Goal: Task Accomplishment & Management: Use online tool/utility

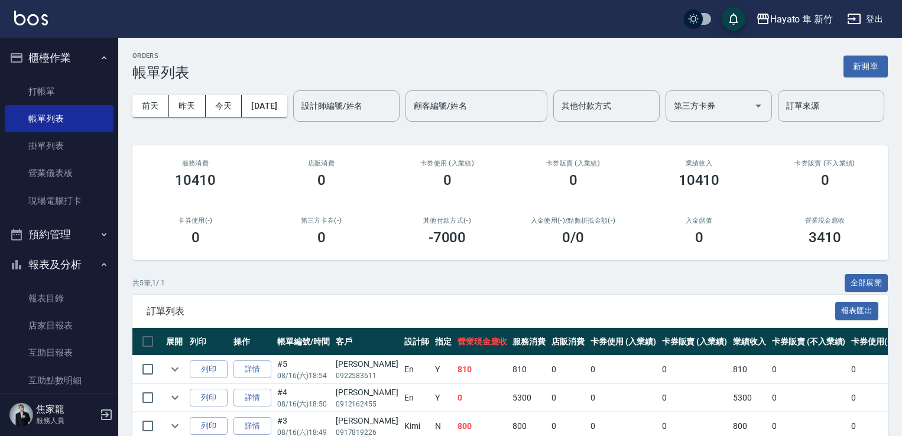
scroll to position [152, 0]
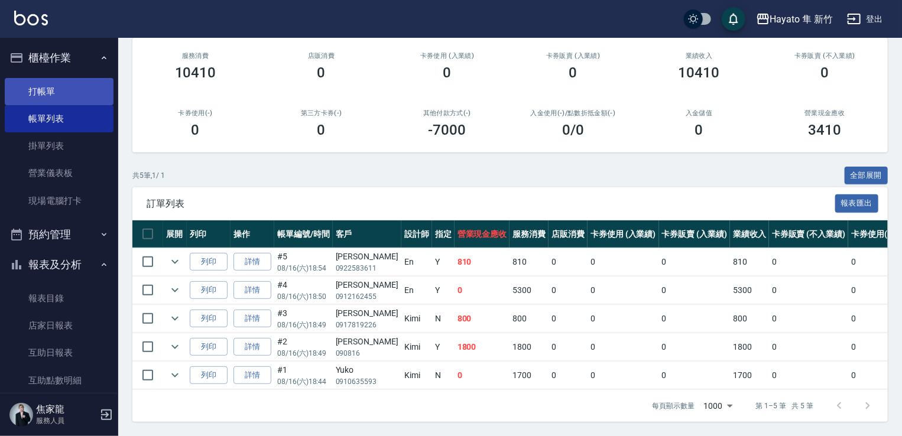
click at [53, 83] on link "打帳單" at bounding box center [59, 91] width 109 height 27
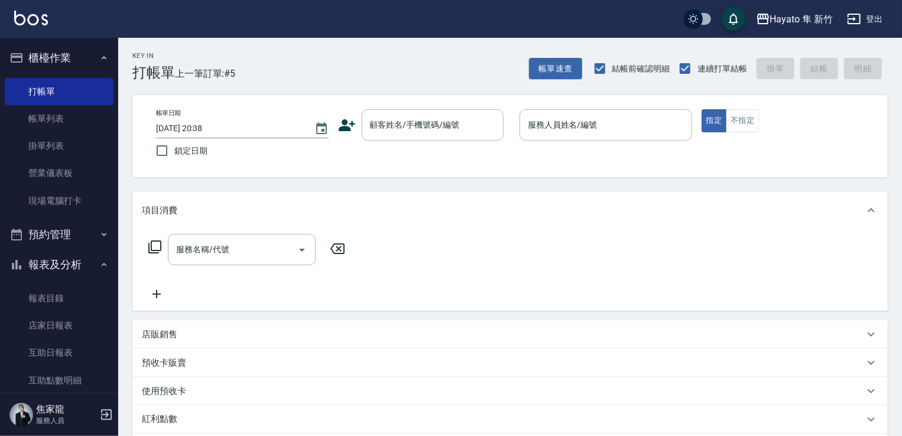
click at [341, 129] on icon at bounding box center [347, 125] width 17 height 12
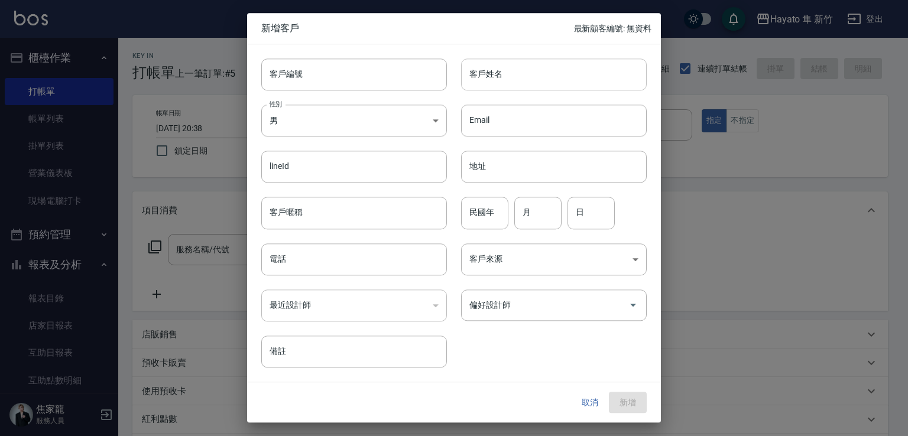
click at [528, 80] on input "客戶姓名" at bounding box center [554, 75] width 186 height 32
type input "x"
drag, startPoint x: 470, startPoint y: 79, endPoint x: 506, endPoint y: 78, distance: 35.5
click at [506, 78] on input "[PERSON_NAME]" at bounding box center [554, 75] width 186 height 32
type input "[PERSON_NAME]"
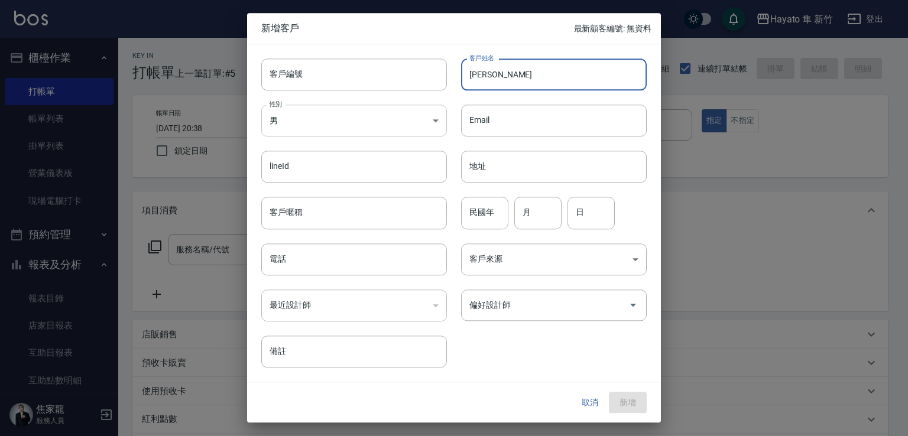
click at [341, 120] on body "Hayato 隼 新竹 登出 櫃檯作業 打帳單 帳單列表 掛單列表 營業儀表板 現場電腦打卡 預約管理 預約管理 報表及分析 報表目錄 店家日報表 互助日報表…" at bounding box center [454, 309] width 908 height 619
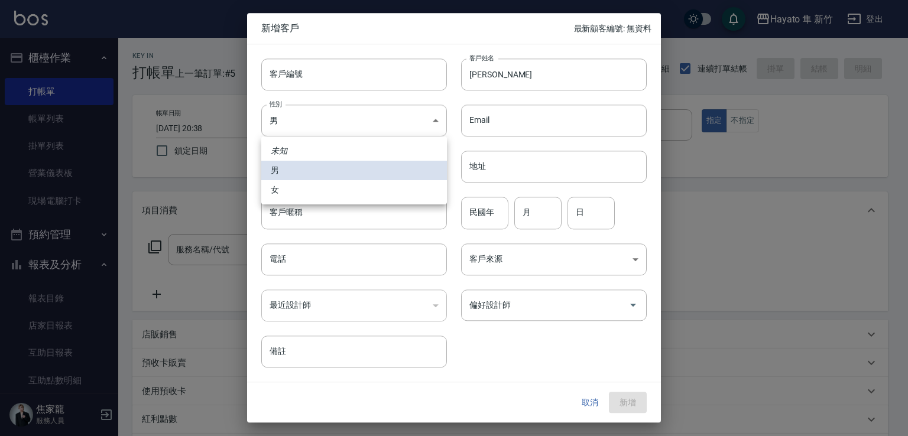
click at [344, 194] on li "女" at bounding box center [354, 190] width 186 height 20
type input "[DEMOGRAPHIC_DATA]"
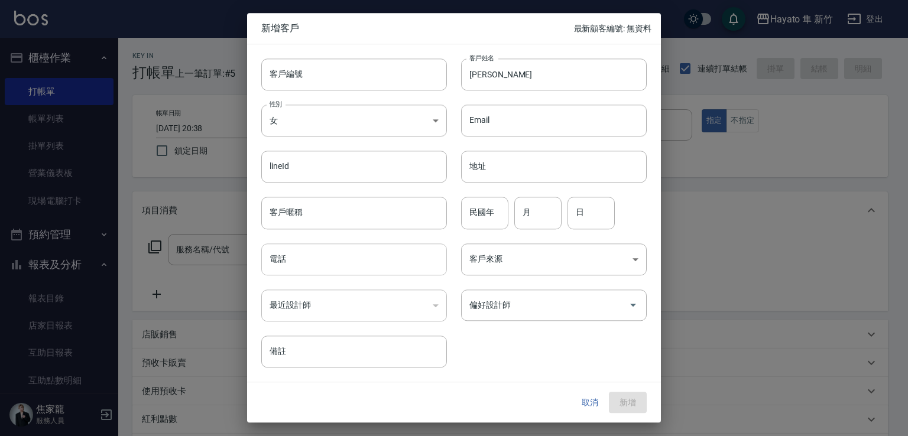
click at [336, 267] on input "電話" at bounding box center [354, 260] width 186 height 32
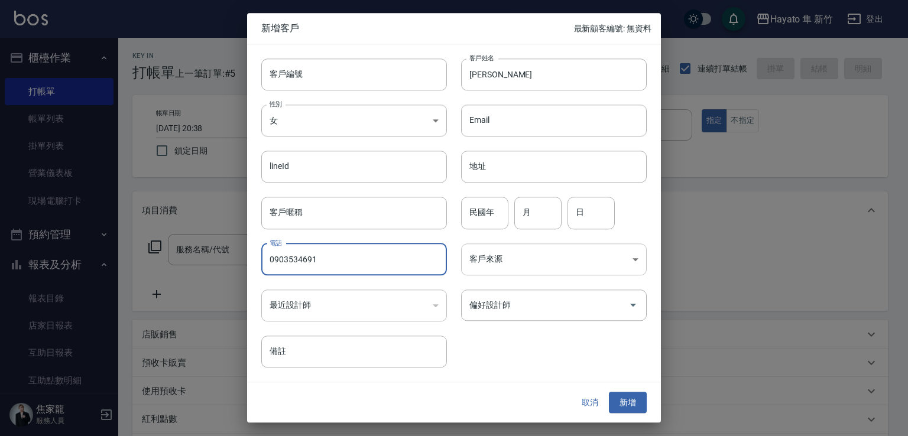
type input "0903534691"
click at [499, 254] on body "Hayato 隼 新竹 登出 櫃檯作業 打帳單 帳單列表 掛單列表 營業儀表板 現場電腦打卡 預約管理 預約管理 報表及分析 報表目錄 店家日報表 互助日報表…" at bounding box center [454, 309] width 908 height 619
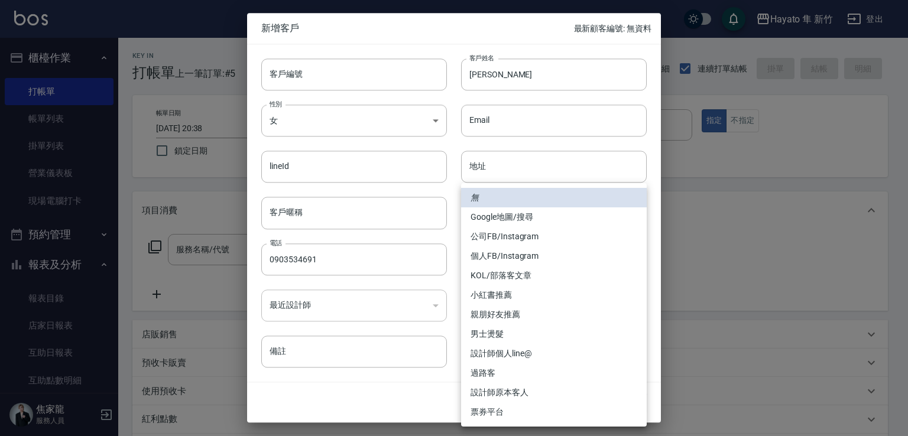
drag, startPoint x: 495, startPoint y: 259, endPoint x: 496, endPoint y: 267, distance: 7.8
click at [496, 261] on li "個人FB/Instagram" at bounding box center [554, 256] width 186 height 20
type input "個人FB/Instagram"
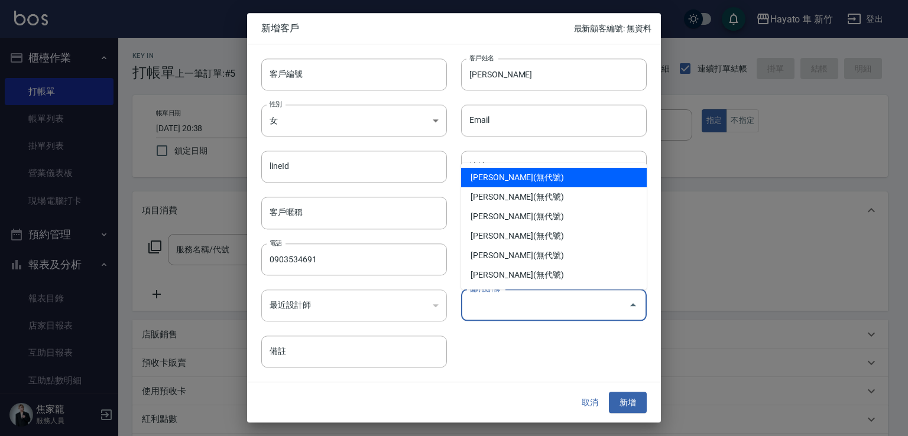
click at [499, 309] on input "偏好設計師" at bounding box center [544, 305] width 157 height 21
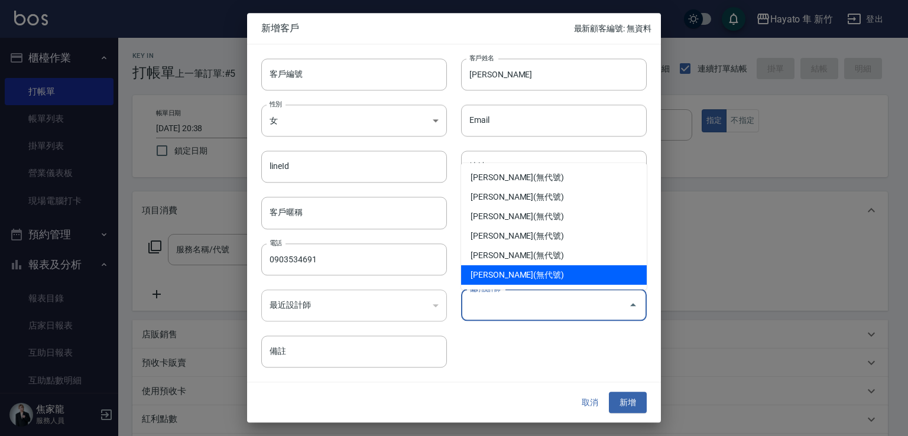
click at [496, 271] on li "[PERSON_NAME](無代號)" at bounding box center [554, 275] width 186 height 20
type input "[PERSON_NAME]"
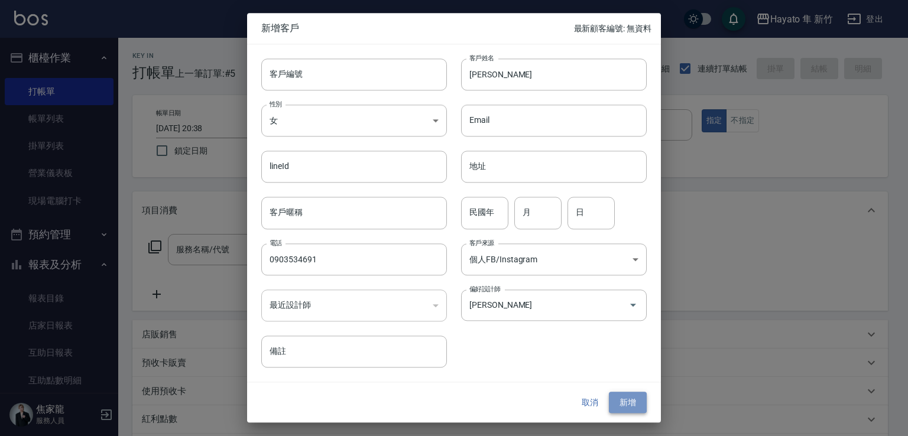
click at [639, 398] on button "新增" at bounding box center [628, 403] width 38 height 22
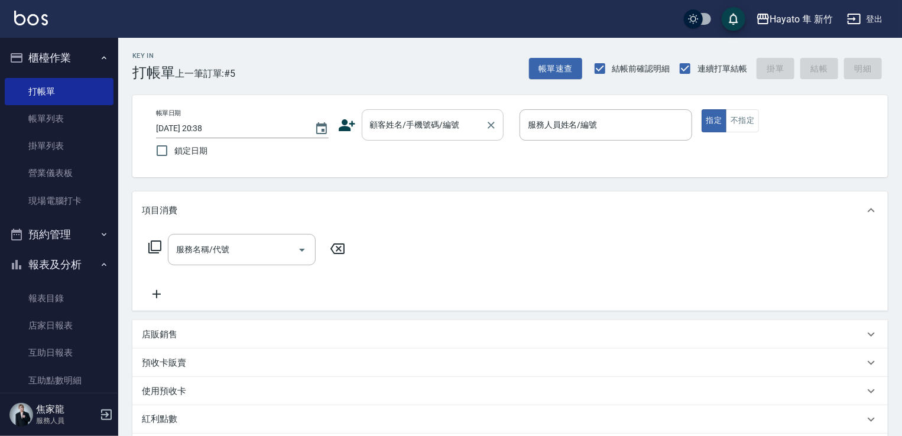
click at [416, 119] on input "顧客姓名/手機號碼/編號" at bounding box center [423, 125] width 113 height 21
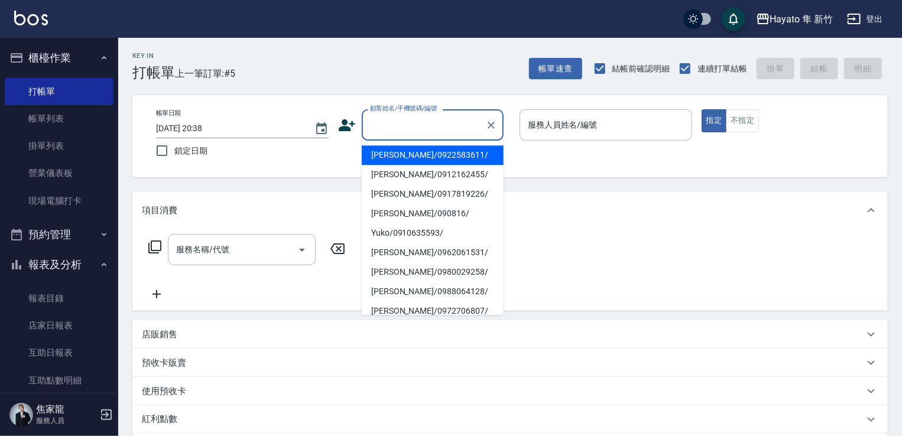
paste input "[PERSON_NAME]"
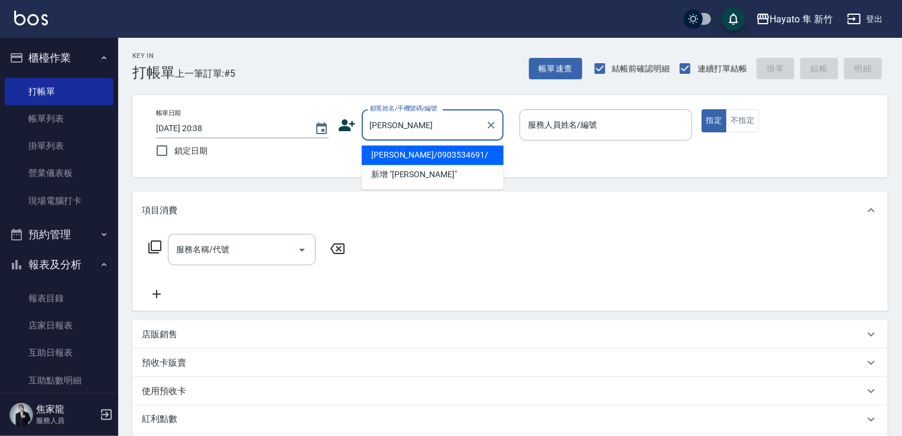
click at [392, 157] on li "[PERSON_NAME]/0903534691/" at bounding box center [433, 155] width 142 height 20
type input "[PERSON_NAME]/0903534691/"
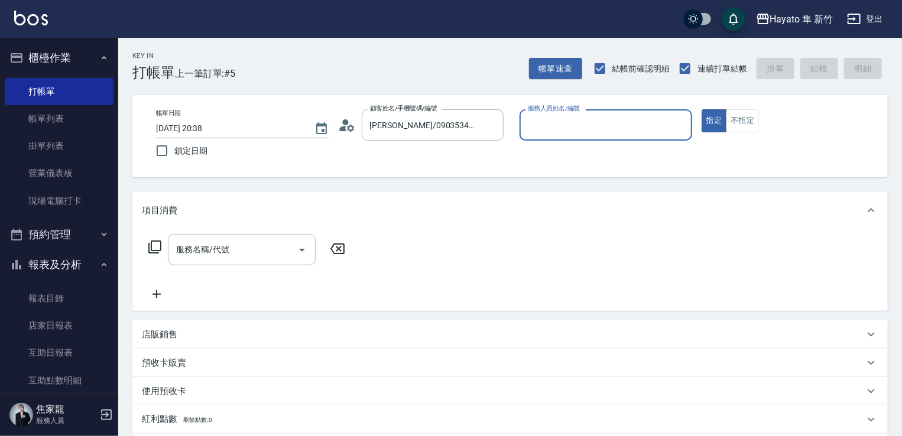
type input "[PERSON_NAME](無代號)"
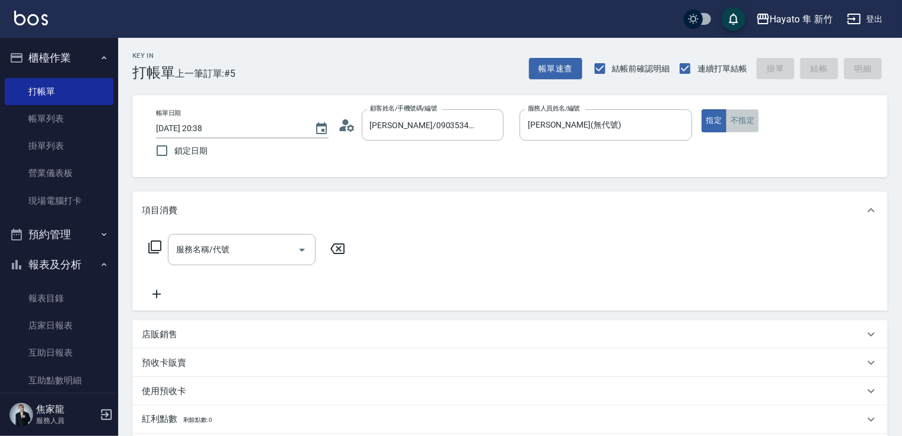
click at [734, 116] on button "不指定" at bounding box center [742, 120] width 33 height 23
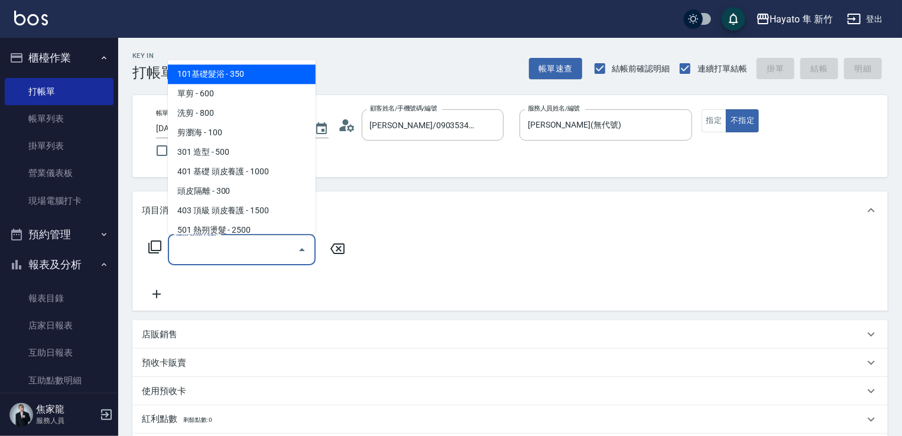
click at [230, 258] on input "服務名稱/代號" at bounding box center [232, 249] width 119 height 21
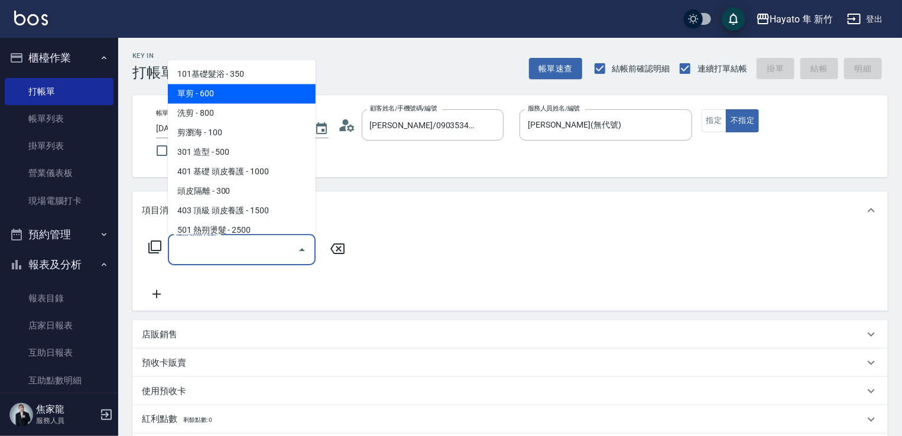
click at [203, 91] on span "單剪 - 600" at bounding box center [242, 94] width 148 height 20
type input "單剪(102)"
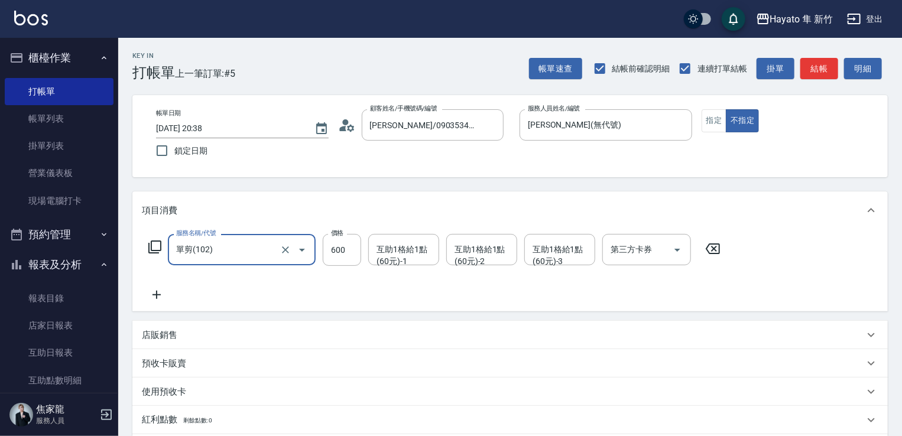
click at [160, 289] on icon at bounding box center [157, 295] width 30 height 14
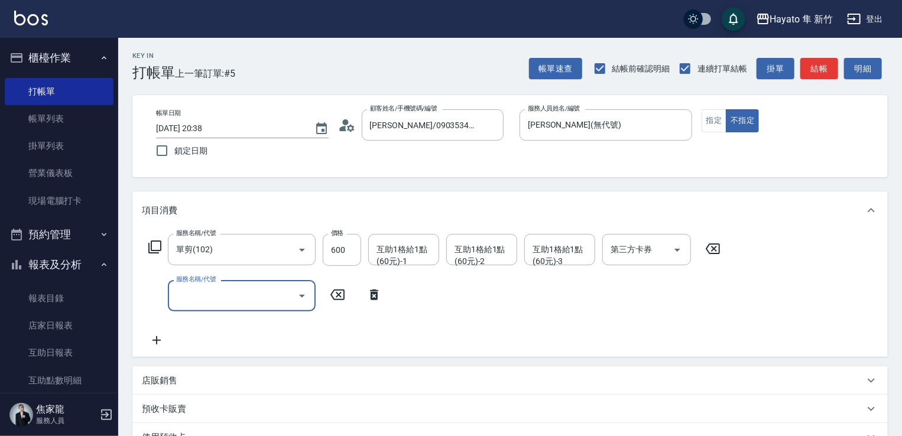
click at [210, 290] on input "服務名稱/代號" at bounding box center [232, 295] width 119 height 21
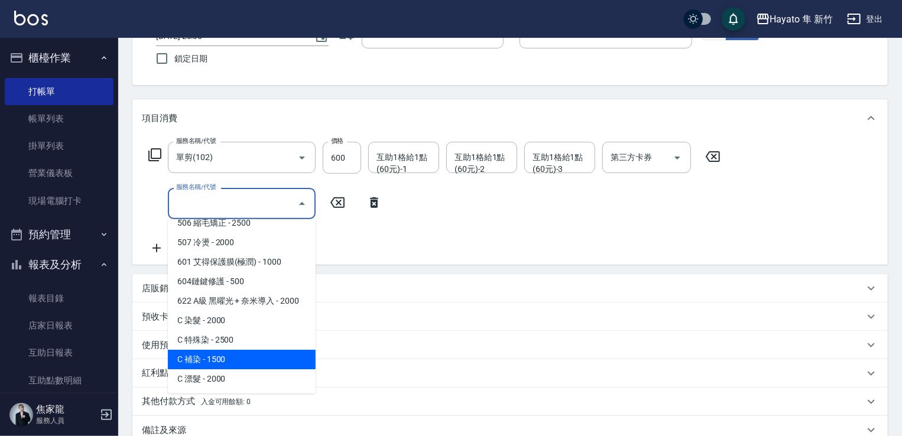
scroll to position [118, 0]
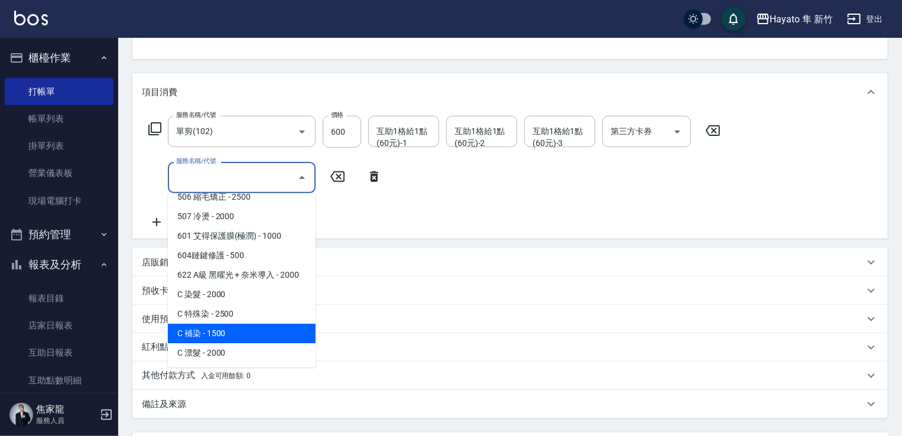
click at [210, 333] on span "C 補染 - 1500" at bounding box center [242, 334] width 148 height 20
type input "C 補染(704)"
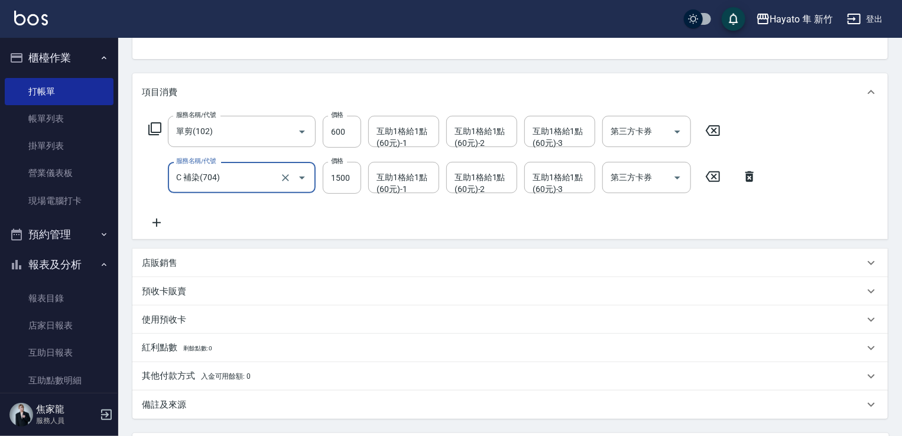
click at [153, 220] on icon at bounding box center [157, 223] width 30 height 14
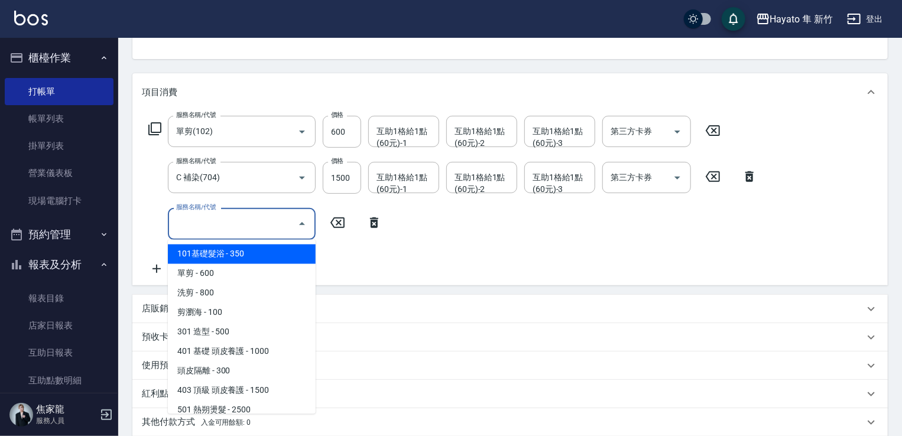
click at [197, 222] on input "服務名稱/代號" at bounding box center [232, 223] width 119 height 21
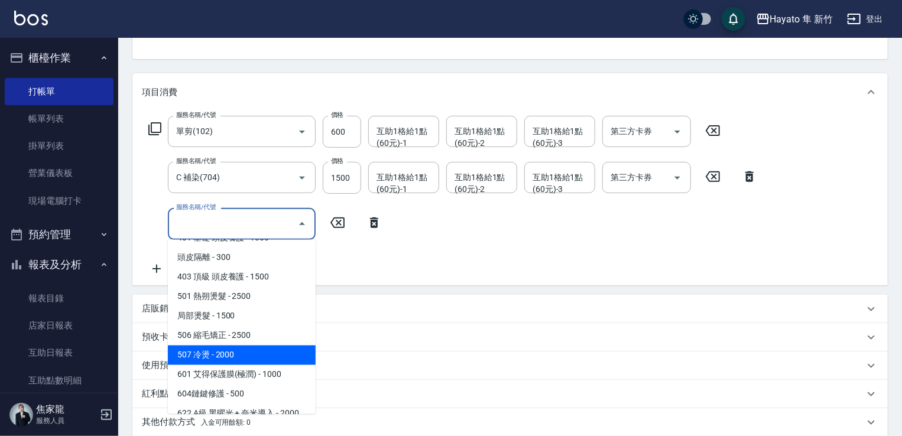
scroll to position [177, 0]
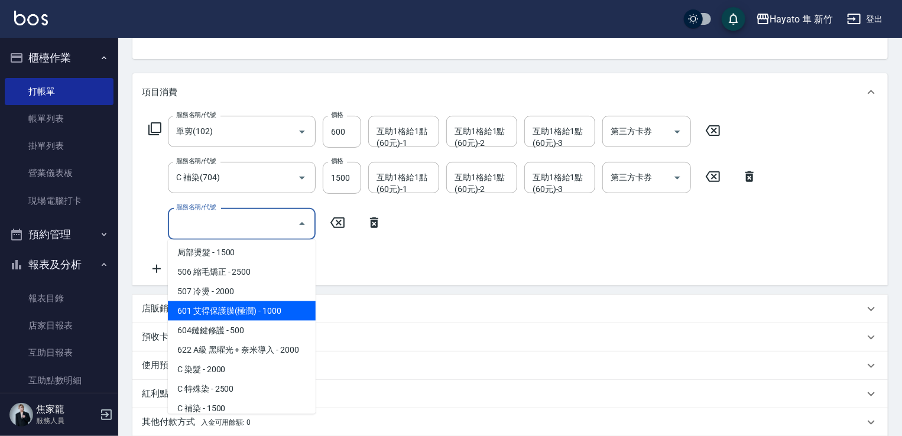
click at [238, 319] on span "601 艾得保護膜(極潤) - 1000" at bounding box center [242, 311] width 148 height 20
type input "601 艾得保護膜(極潤)(601)"
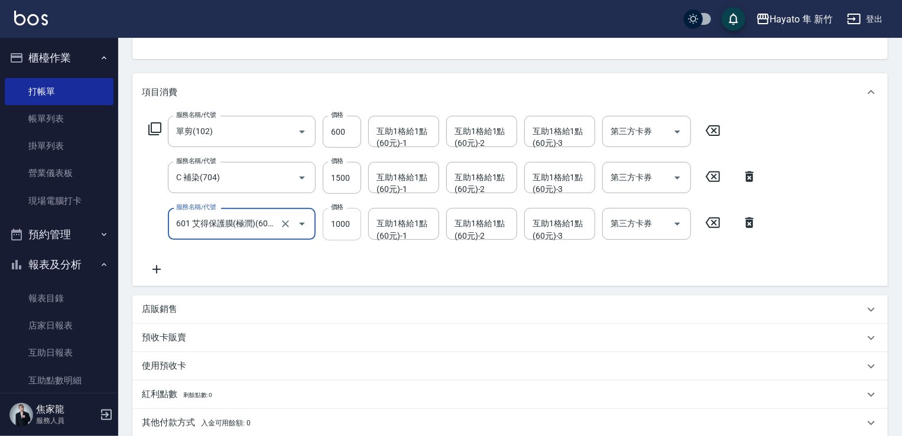
click at [333, 218] on input "1000" at bounding box center [342, 224] width 38 height 32
type input "800"
click at [322, 257] on div "服務名稱/代號 單剪(102) 服務名稱/代號 價格 600 價格 互助1格給1點(60元)-1 互助1格給1點(60元)-1 互助1格給1點(60元)-2 …" at bounding box center [453, 196] width 622 height 160
click at [163, 319] on div "店販銷售" at bounding box center [509, 310] width 755 height 28
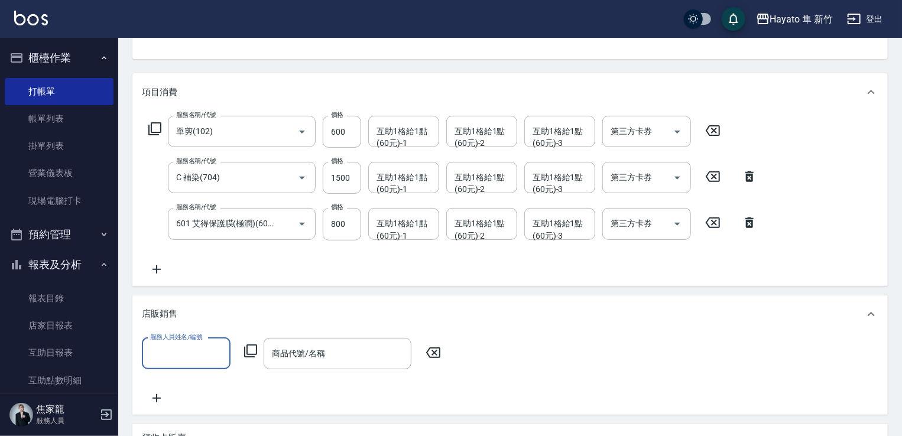
scroll to position [0, 0]
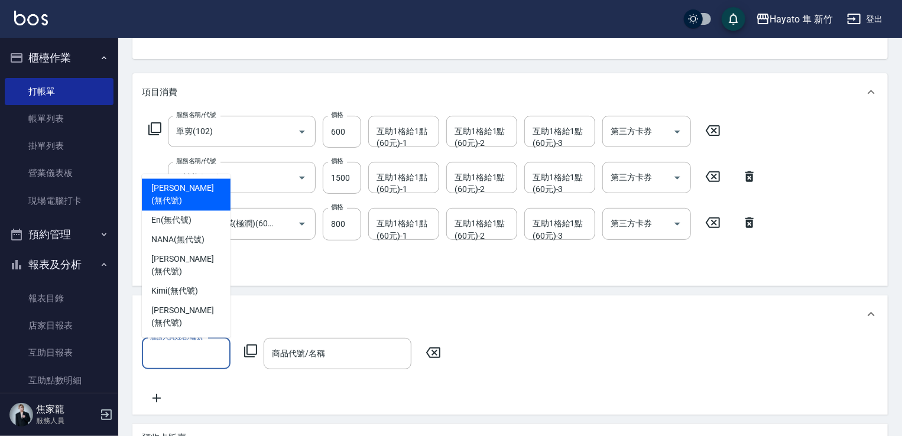
click at [177, 356] on input "服務人員姓名/編號" at bounding box center [186, 353] width 78 height 21
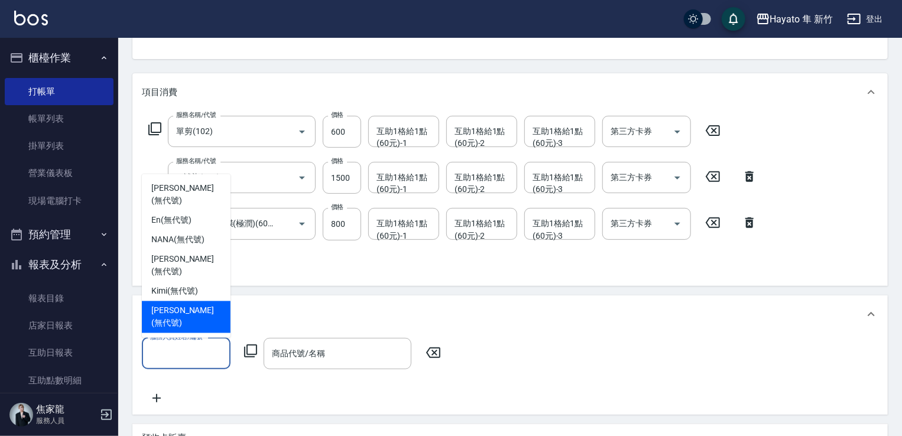
click at [177, 327] on span "[PERSON_NAME] (無代號)" at bounding box center [186, 317] width 70 height 25
type input "[PERSON_NAME](無代號)"
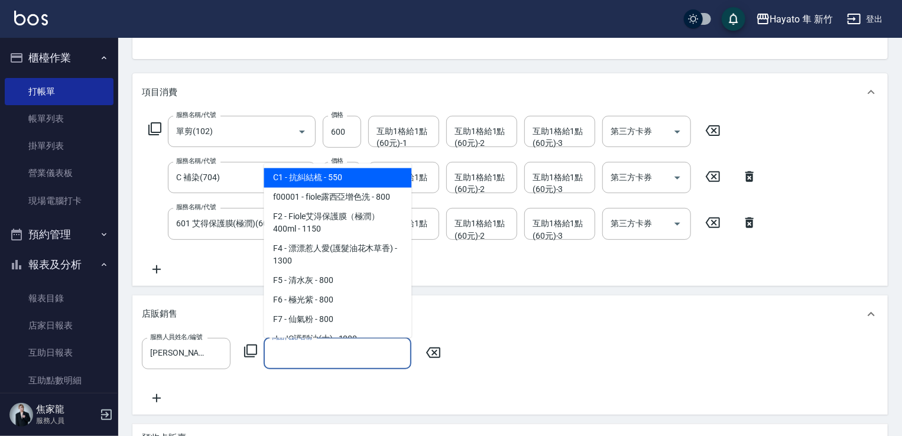
click at [298, 352] on input "商品代號/名稱" at bounding box center [337, 353] width 137 height 21
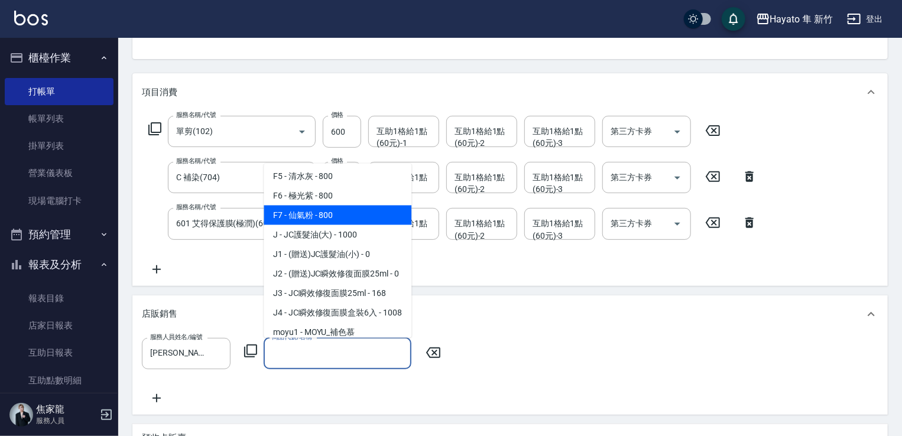
scroll to position [118, 0]
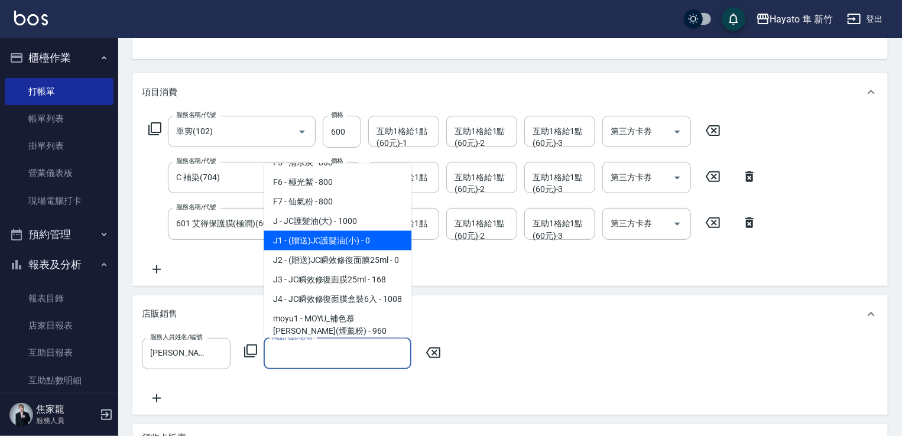
click at [319, 245] on span "J1 - (贈送)JC護髮油(小) - 0" at bounding box center [338, 241] width 148 height 20
type input "(贈送)JC護髮油(小)"
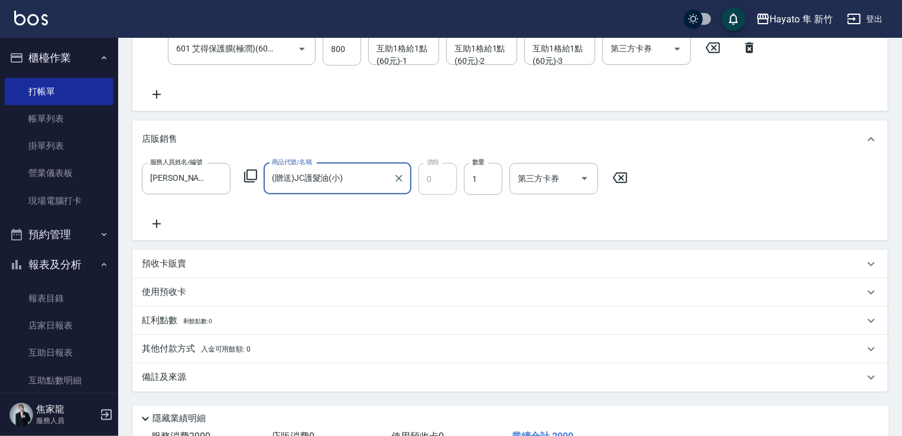
scroll to position [296, 0]
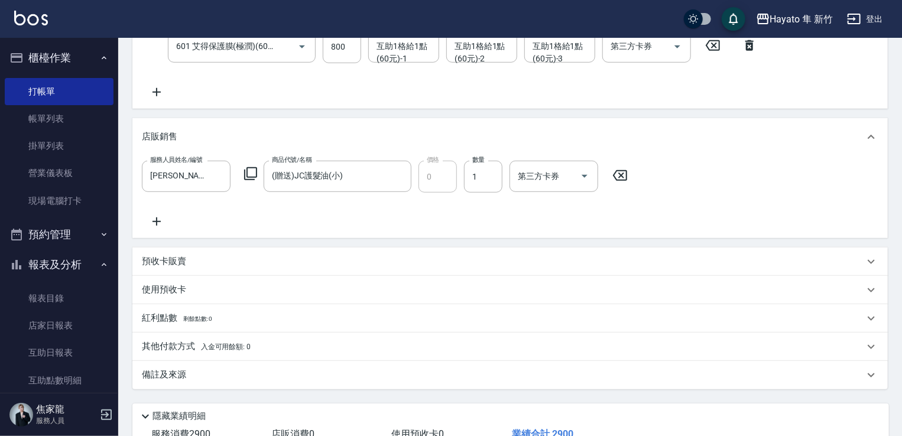
click at [246, 376] on div "備註及來源" at bounding box center [503, 375] width 722 height 12
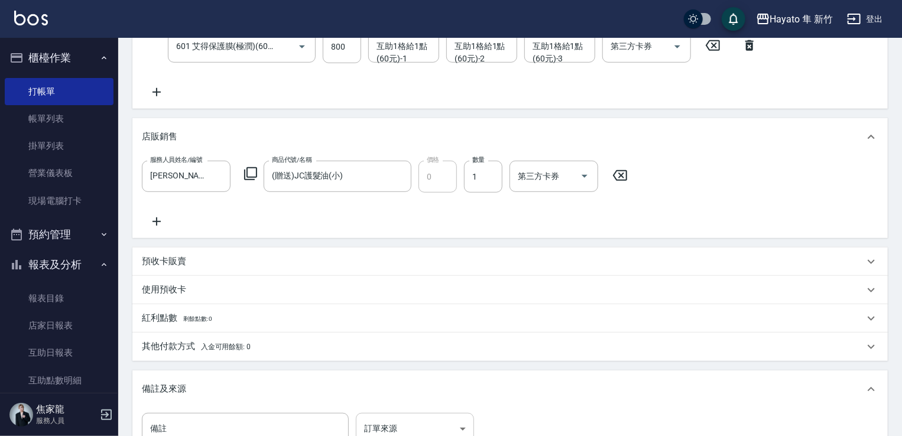
click at [400, 423] on body "Hayato 隼 新竹 登出 櫃檯作業 打帳單 帳單列表 掛單列表 營業儀表板 現場電腦打卡 預約管理 預約管理 報表及分析 報表目錄 店家日報表 互助日報表…" at bounding box center [451, 150] width 902 height 892
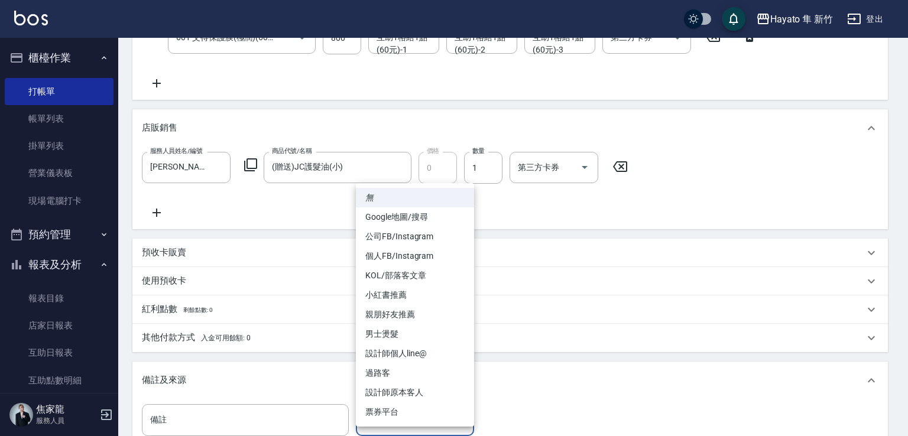
click at [419, 254] on li "個人FB/Instagram" at bounding box center [415, 256] width 118 height 20
type input "個人FB/Instagram"
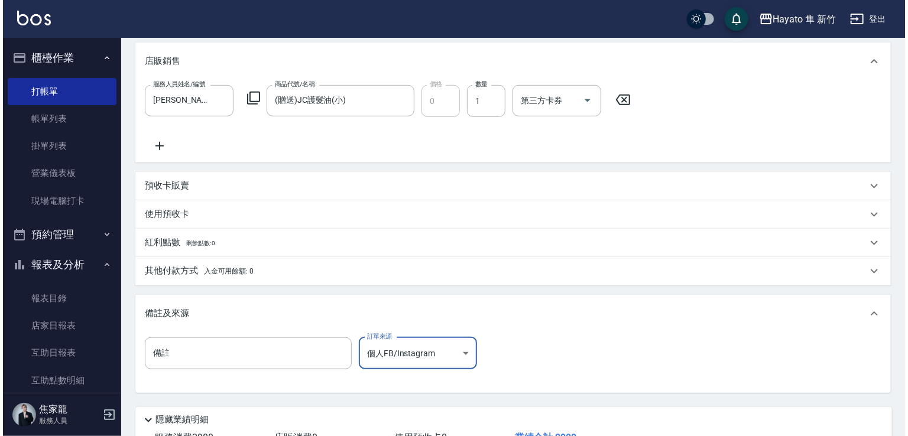
scroll to position [460, 0]
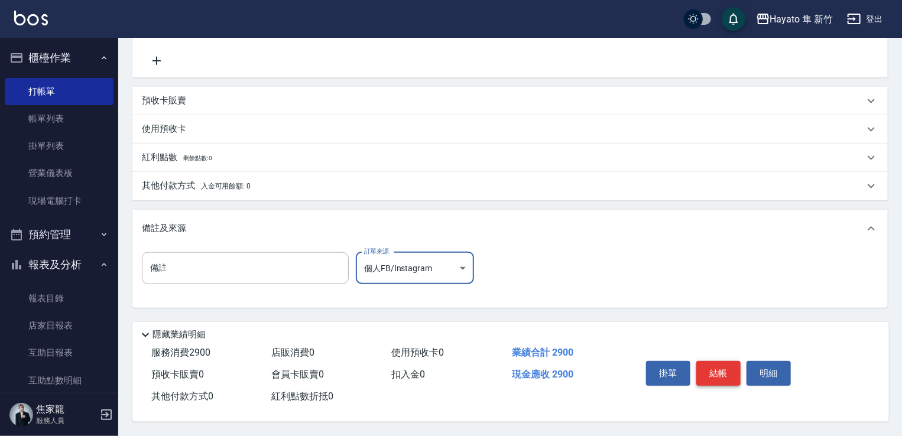
click at [724, 367] on button "結帳" at bounding box center [718, 373] width 44 height 25
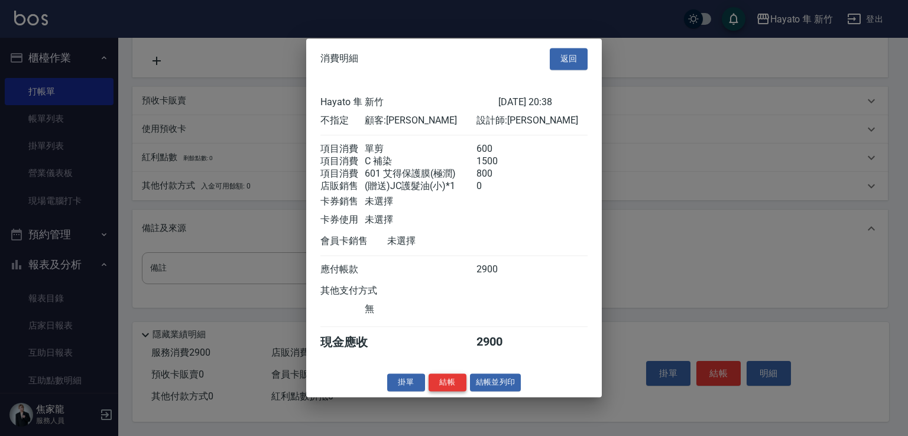
click at [452, 392] on button "結帳" at bounding box center [448, 383] width 38 height 18
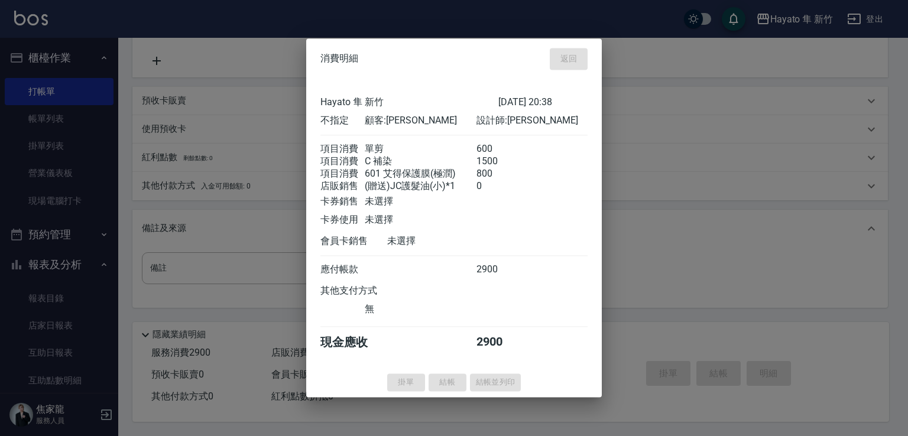
type input "[DATE] 20:40"
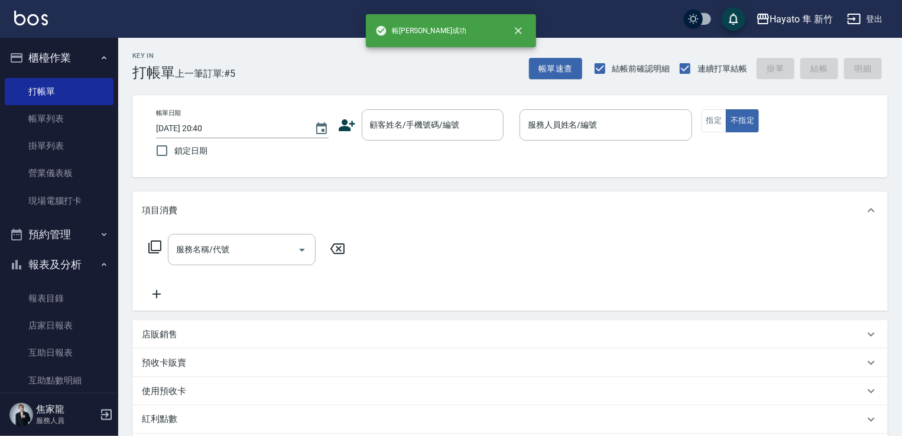
scroll to position [0, 0]
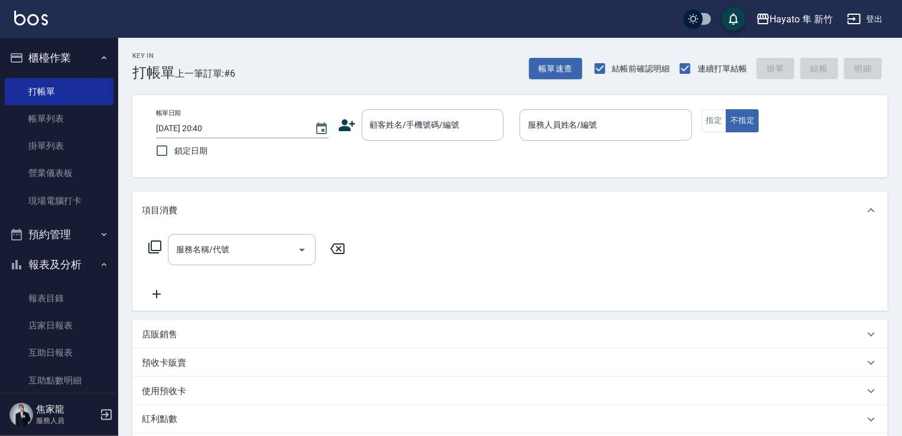
click at [428, 109] on div "帳單日期 [DATE] 20:40 鎖定日期 顧客姓名/手機號碼/編號 顧客姓名/手機號碼/編號 服務人員姓名/編號 服務人員姓名/編號 指定 不指定" at bounding box center [509, 136] width 755 height 82
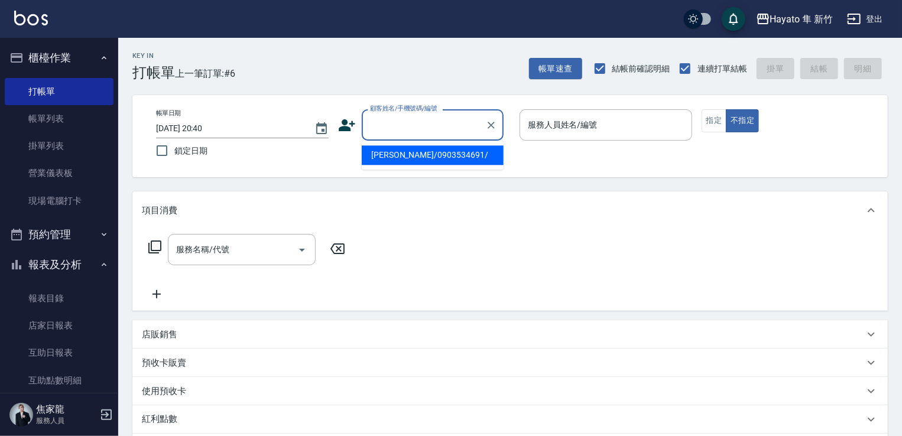
click at [421, 126] on input "顧客姓名/手機號碼/編號" at bounding box center [423, 125] width 113 height 21
click at [417, 154] on li "[PERSON_NAME]/0926975760/" at bounding box center [433, 155] width 142 height 20
type input "[PERSON_NAME]/0926975760/"
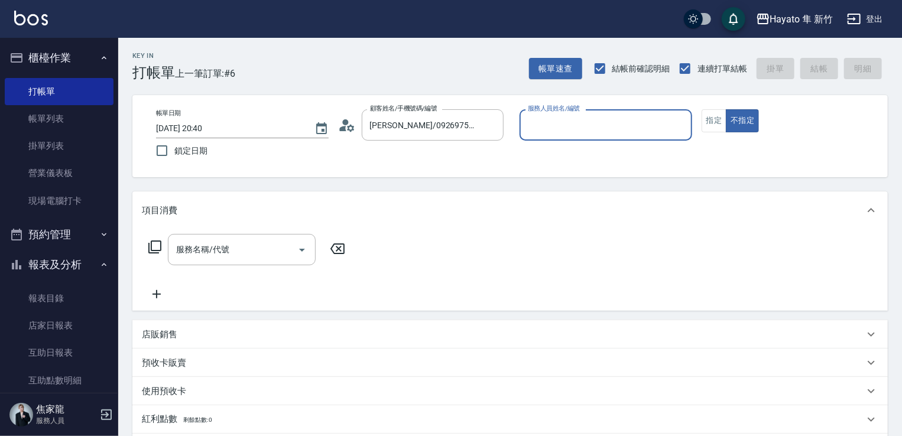
type input "[PERSON_NAME](無代號)"
click at [712, 116] on button "指定" at bounding box center [714, 120] width 25 height 23
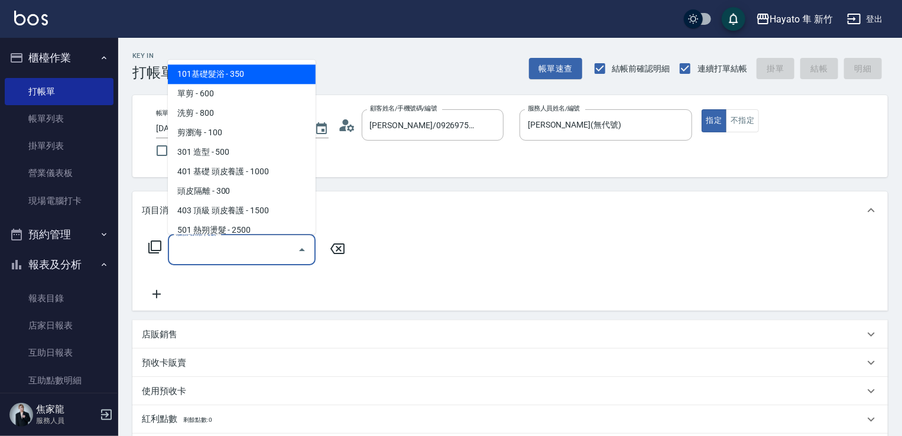
click at [277, 244] on input "服務名稱/代號" at bounding box center [232, 249] width 119 height 21
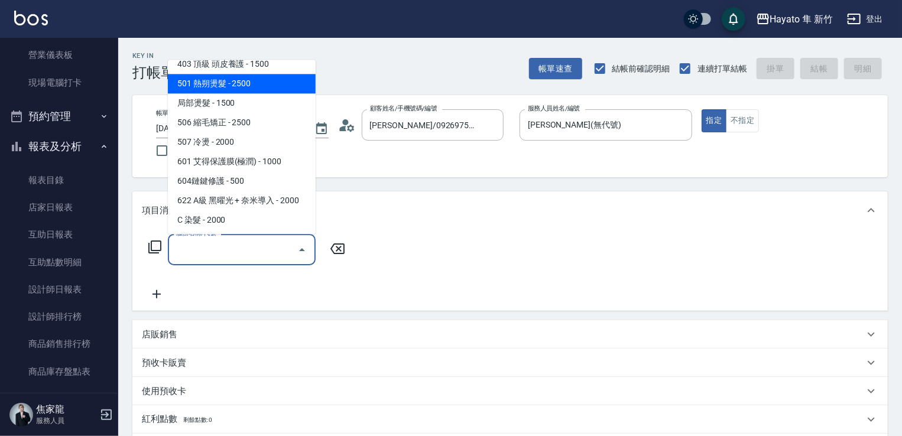
scroll to position [87, 0]
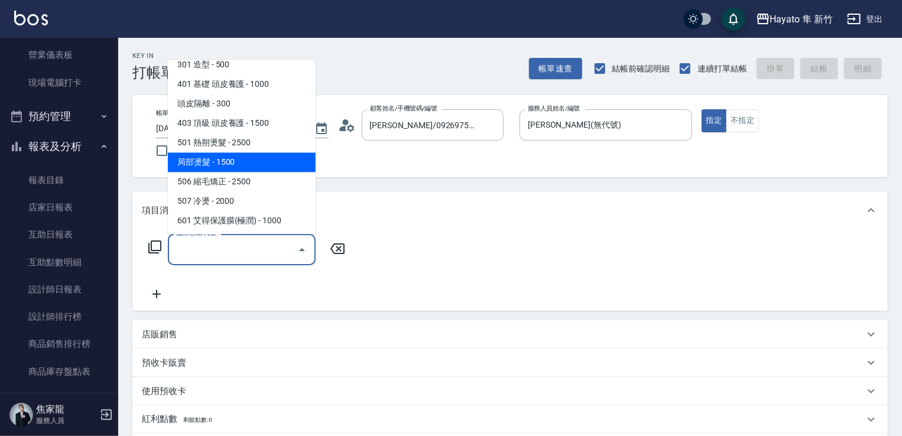
click at [218, 159] on span "局部燙髮 - 1500" at bounding box center [242, 162] width 148 height 20
type input "局部燙髮(502)"
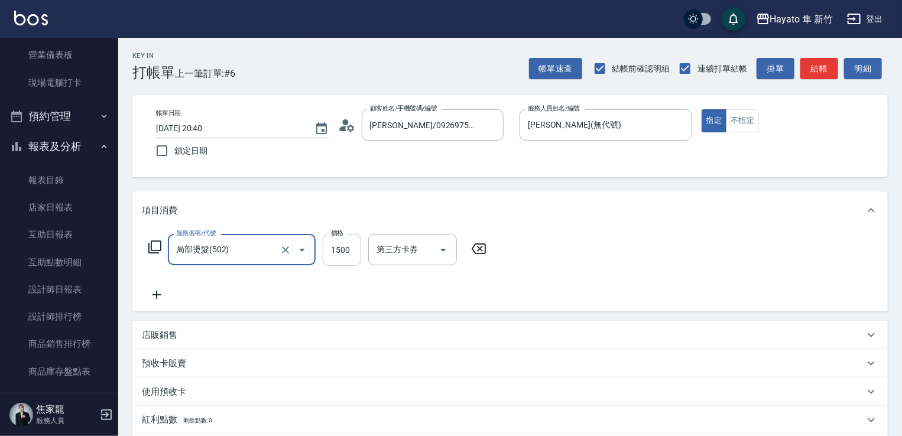
click at [350, 242] on input "1500" at bounding box center [342, 250] width 38 height 32
type input "1200"
click at [329, 278] on div "服務名稱/代號 局部燙髮(502) 服務名稱/代號 價格 1200 價格 第三方卡券 第三方卡券" at bounding box center [318, 268] width 352 height 68
click at [158, 291] on icon at bounding box center [157, 295] width 30 height 14
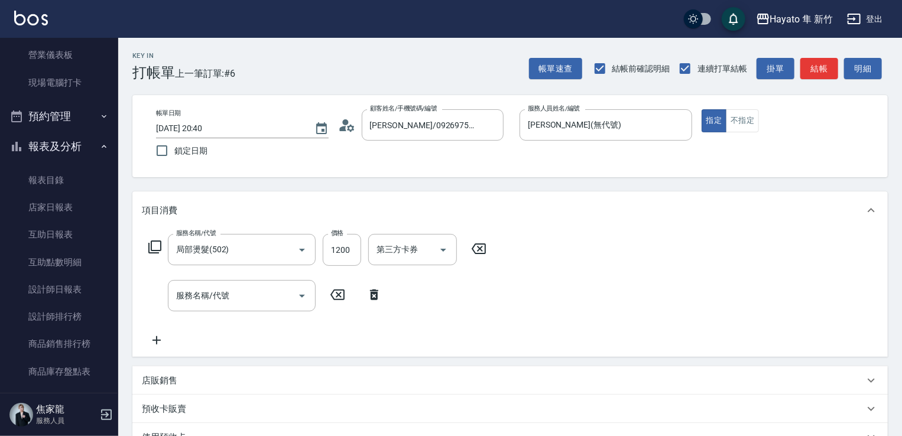
click at [244, 279] on div "服務名稱/代號 局部燙髮(502) 服務名稱/代號 價格 1200 價格 第三方卡券 第三方卡券 服務名稱/代號 服務名稱/代號" at bounding box center [318, 290] width 352 height 113
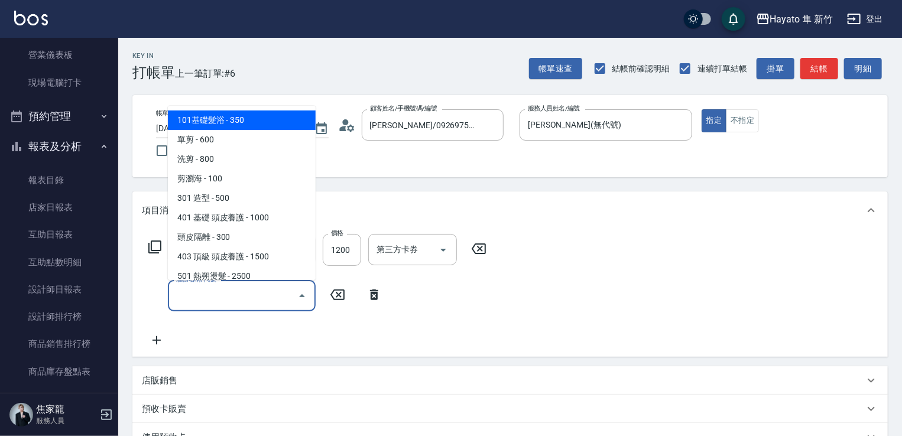
click at [232, 289] on input "服務名稱/代號" at bounding box center [232, 295] width 119 height 21
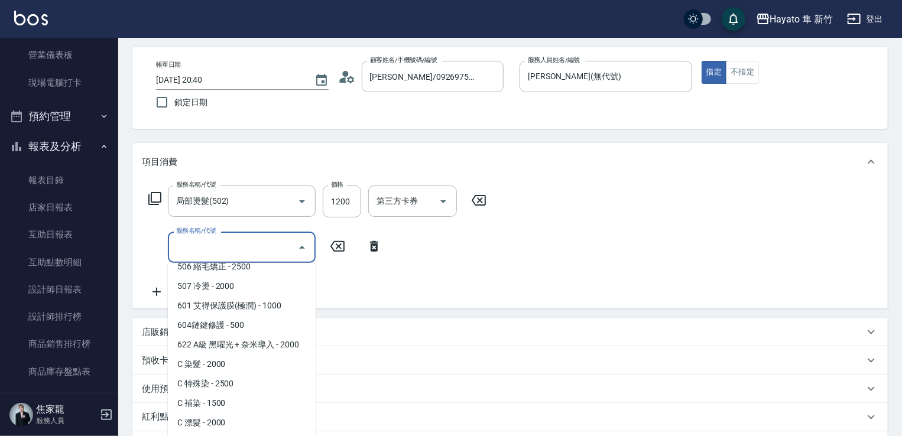
scroll to position [118, 0]
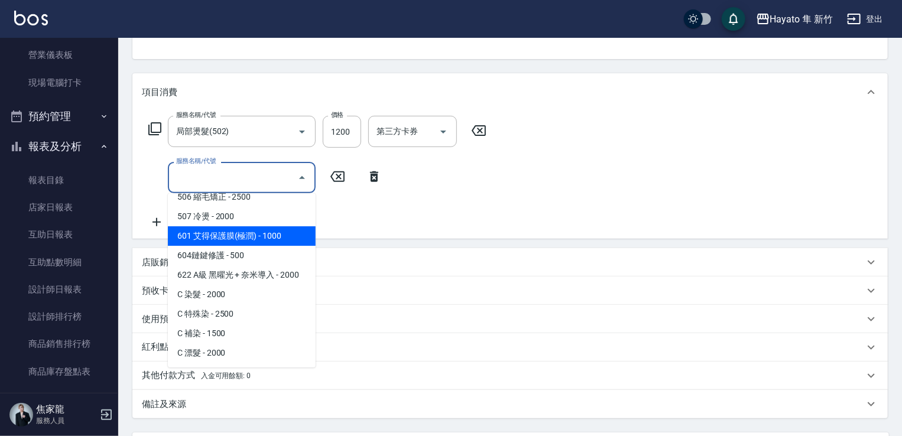
click at [246, 233] on span "601 艾得保護膜(極潤) - 1000" at bounding box center [242, 236] width 148 height 20
type input "601 艾得保護膜(極潤)(601)"
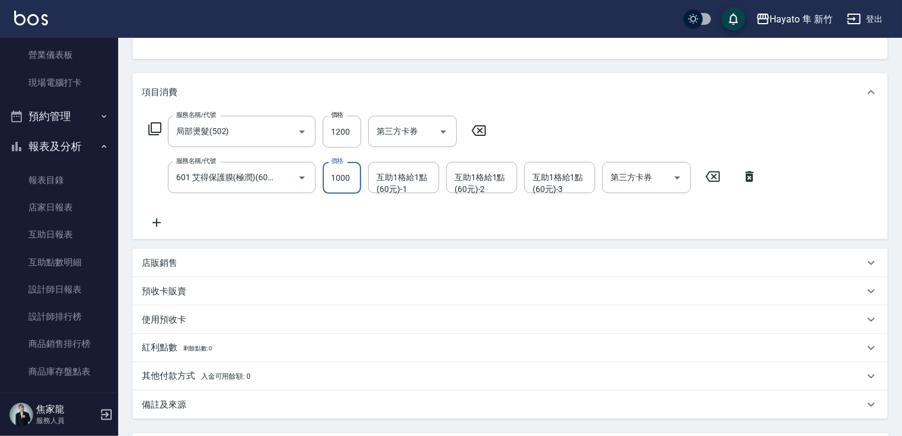
click at [333, 181] on input "1000" at bounding box center [342, 178] width 38 height 32
type input "800"
click at [272, 234] on div "服務名稱/代號 局部燙髮(502) 服務名稱/代號 價格 1200 價格 第三方卡券 第三方卡券 服務名稱/代號 601 艾得保護膜(極潤)(601) 服務名…" at bounding box center [509, 175] width 755 height 128
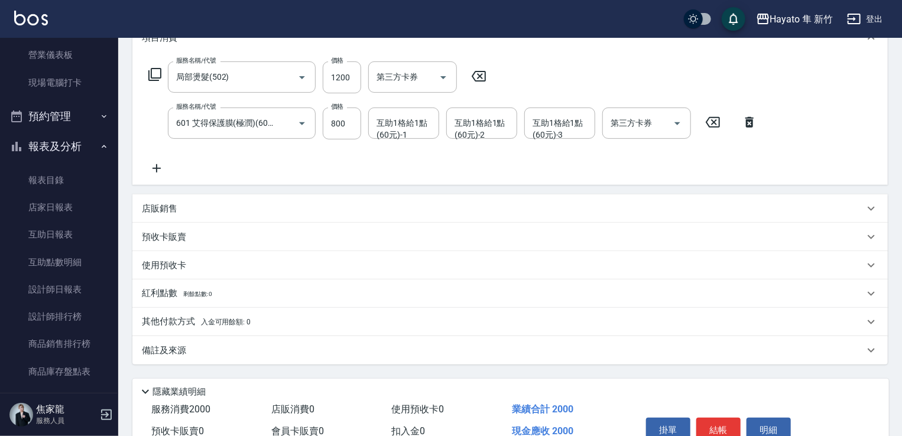
scroll to position [233, 0]
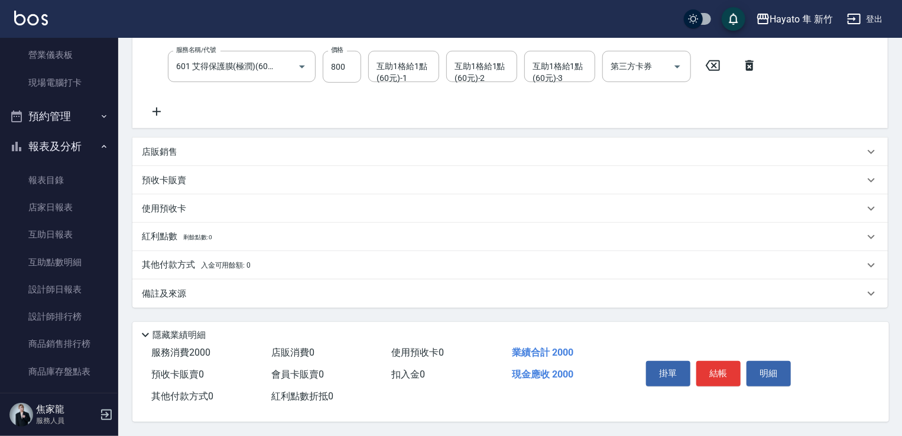
click at [273, 294] on div "備註及來源" at bounding box center [503, 294] width 722 height 12
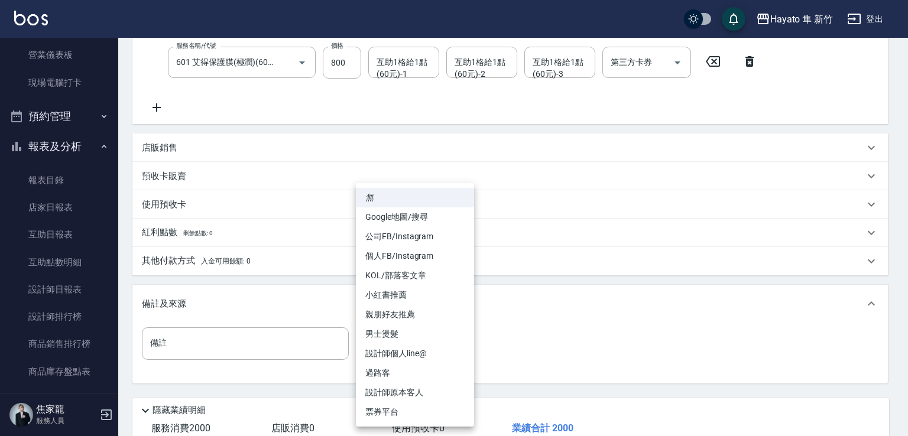
click at [406, 335] on body "Hayato 隼 新竹 登出 櫃檯作業 打帳單 帳單列表 掛單列表 營業儀表板 現場電腦打卡 預約管理 預約管理 報表及分析 報表目錄 店家日報表 互助日報表…" at bounding box center [454, 139] width 908 height 745
click at [430, 391] on li "設計師原本客人" at bounding box center [415, 393] width 118 height 20
type input "設計師原本客人"
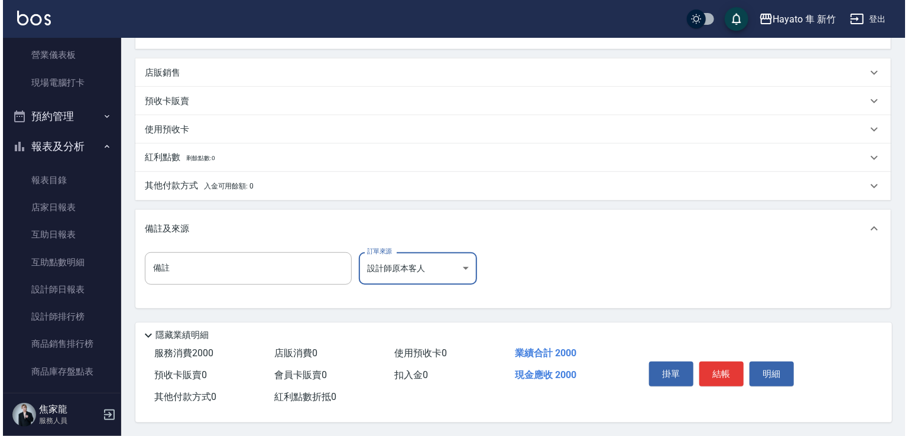
scroll to position [313, 0]
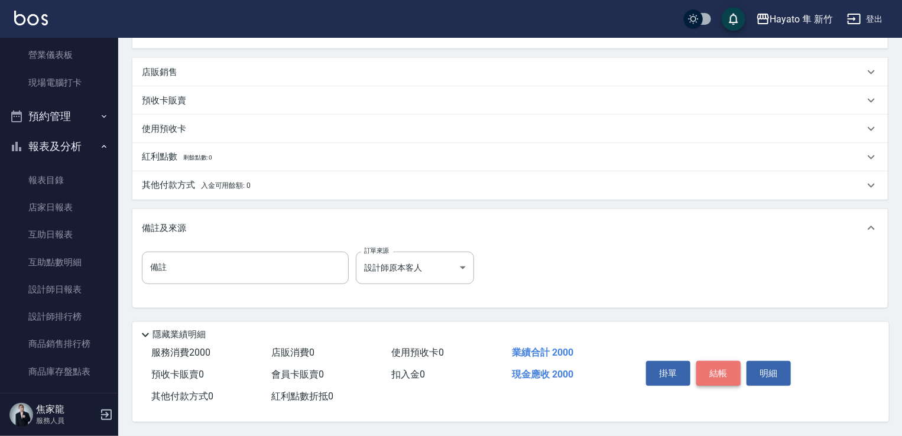
click at [719, 366] on button "結帳" at bounding box center [718, 373] width 44 height 25
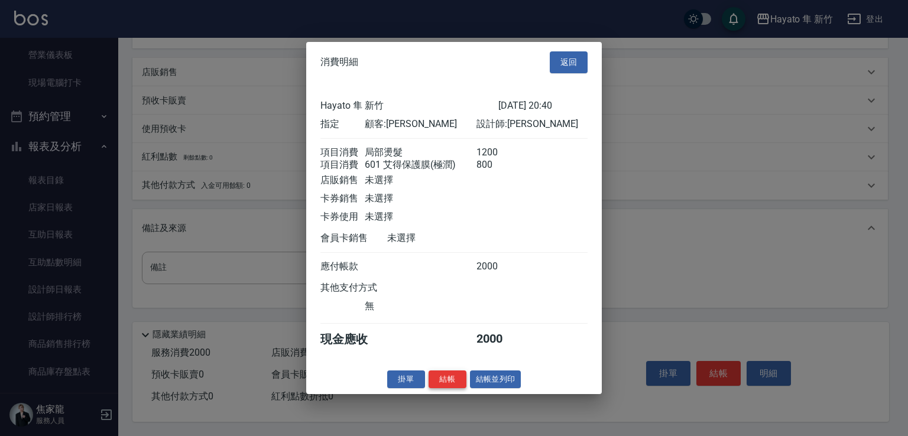
click at [442, 388] on button "結帳" at bounding box center [448, 379] width 38 height 18
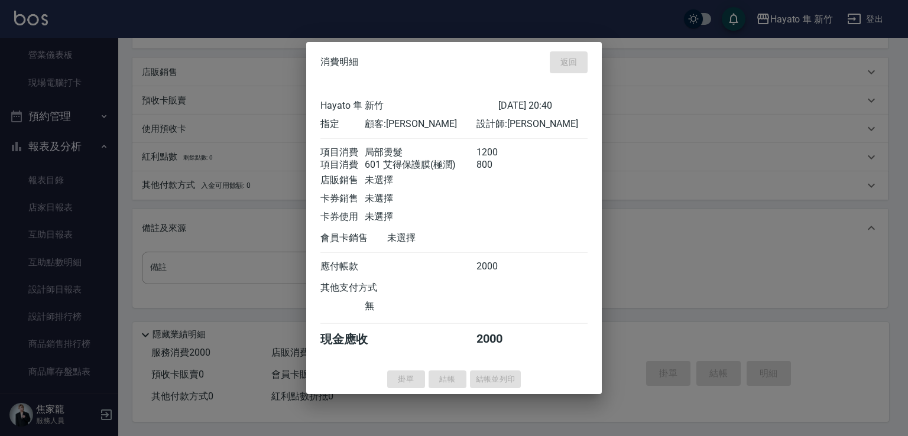
type input "[DATE] 20:41"
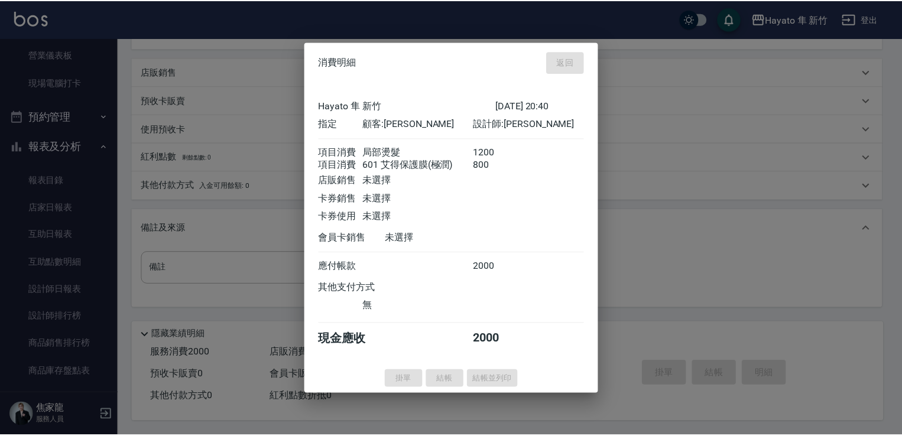
scroll to position [0, 0]
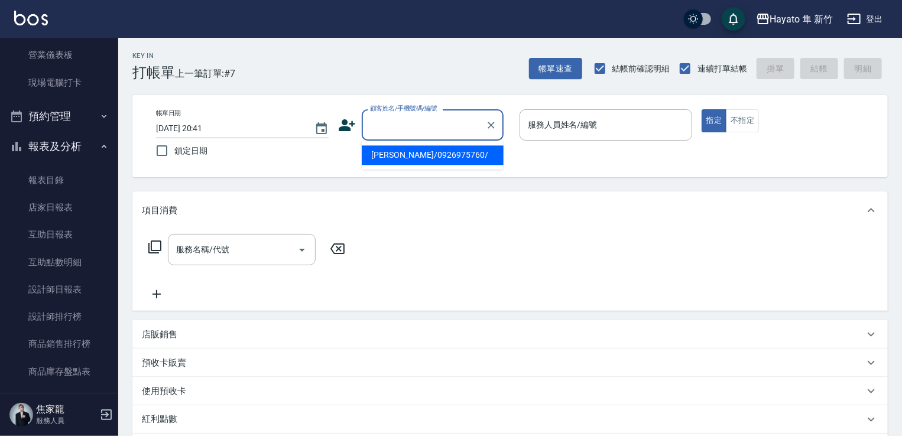
click at [411, 121] on input "顧客姓名/手機號碼/編號" at bounding box center [423, 125] width 113 height 21
click at [399, 154] on li "[PERSON_NAME]/0960609327/" at bounding box center [433, 155] width 142 height 20
type input "[PERSON_NAME]/0960609327/"
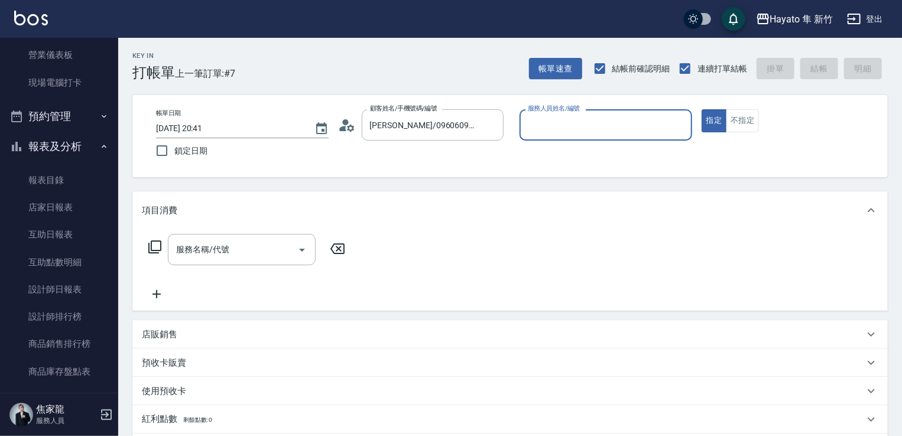
type input "[PERSON_NAME](無代號)"
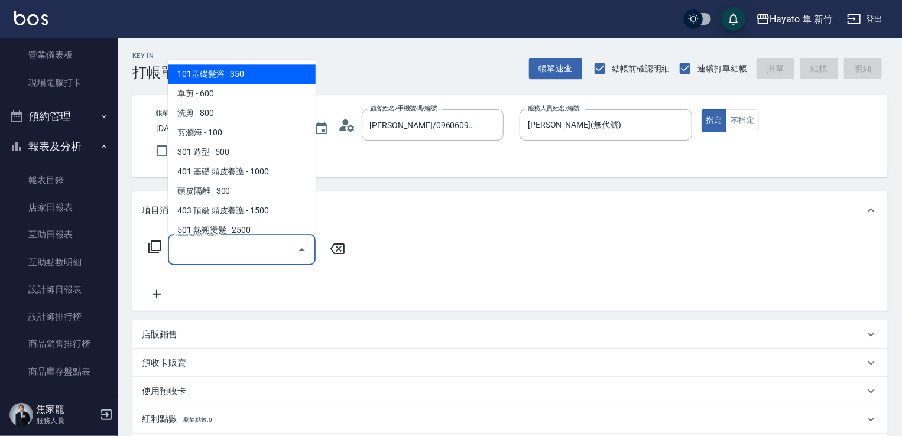
click at [238, 257] on input "服務名稱/代號" at bounding box center [232, 249] width 119 height 21
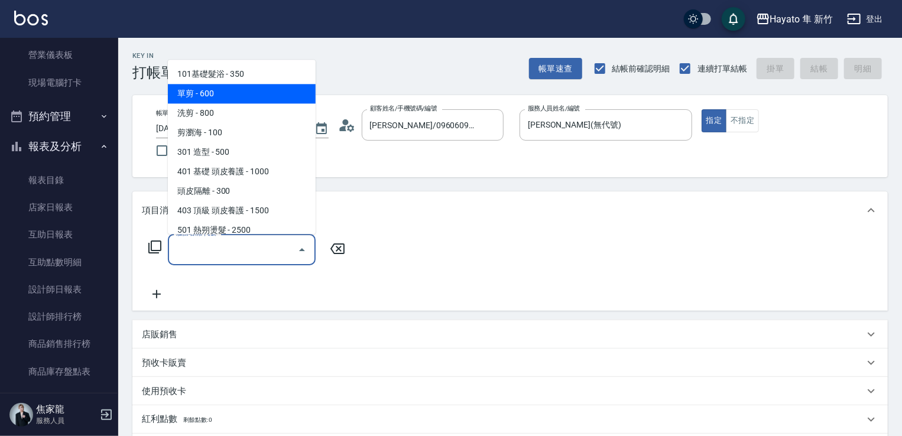
click at [200, 94] on span "單剪 - 600" at bounding box center [242, 94] width 148 height 20
type input "單剪(102)"
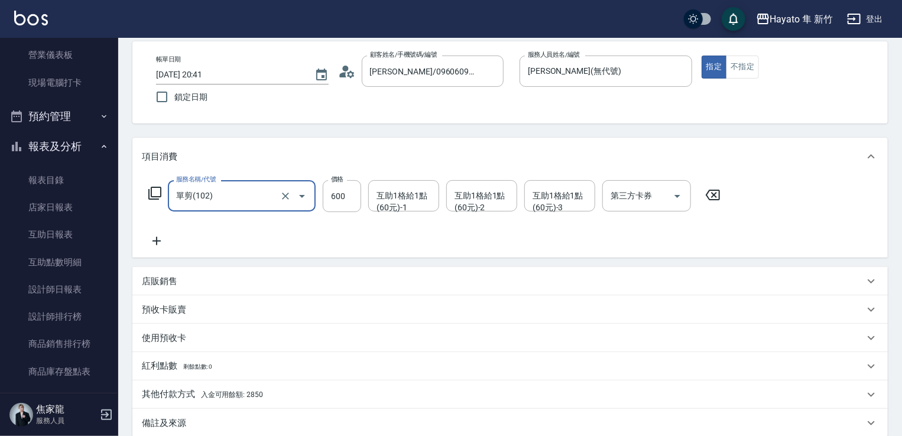
scroll to position [118, 0]
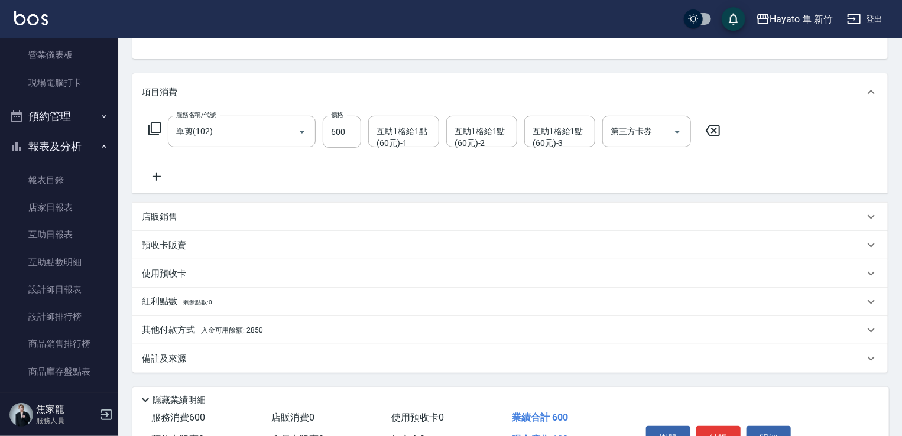
click at [214, 364] on div "備註及來源" at bounding box center [503, 359] width 722 height 12
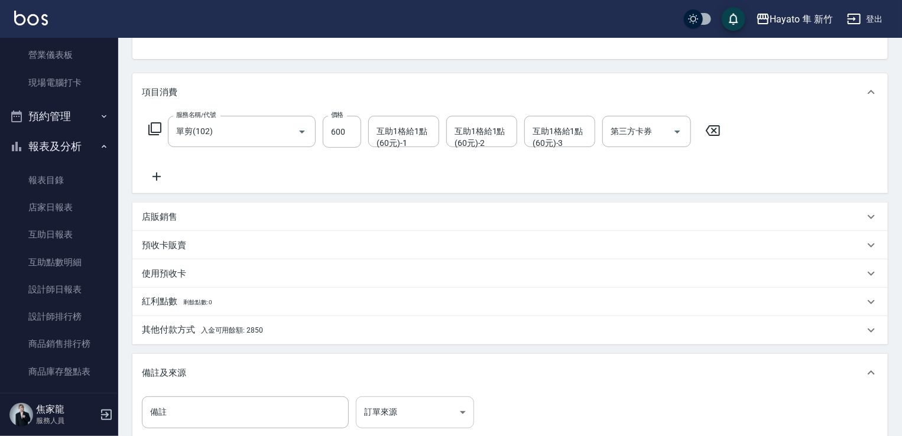
click at [385, 413] on body "Hayato 隼 新竹 登出 櫃檯作業 打帳單 帳單列表 掛單列表 營業儀表板 現場電腦打卡 預約管理 預約管理 報表及分析 報表目錄 店家日報表 互助日報表…" at bounding box center [451, 231] width 902 height 699
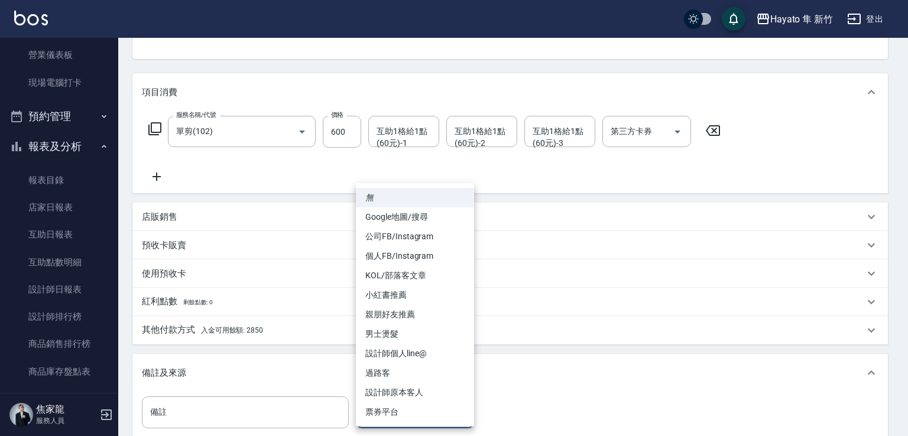
click at [422, 378] on li "過路客" at bounding box center [415, 373] width 118 height 20
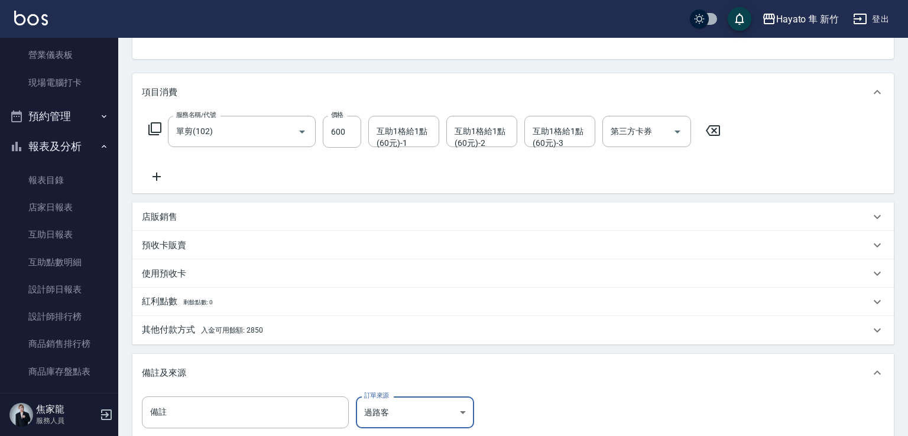
click at [415, 426] on body "Hayato 隼 新竹 登出 櫃檯作業 打帳單 帳單列表 掛單列表 營業儀表板 現場電腦打卡 預約管理 預約管理 報表及分析 報表目錄 店家日報表 互助日報表…" at bounding box center [454, 231] width 908 height 699
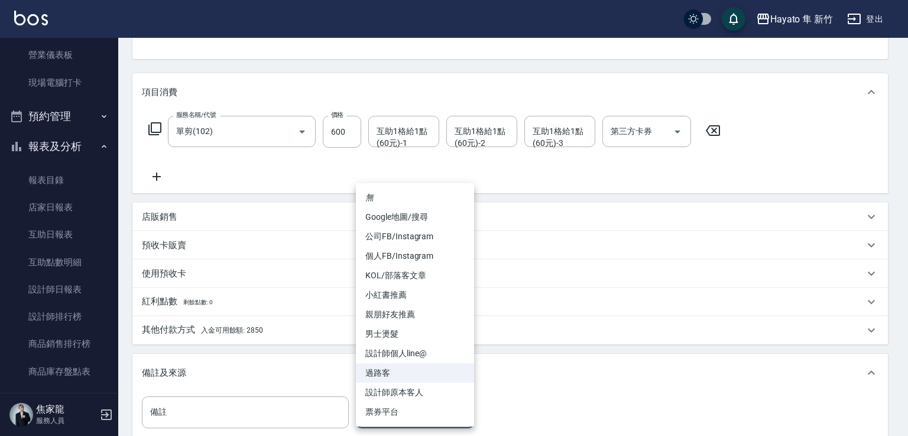
click at [414, 391] on li "設計師原本客人" at bounding box center [415, 393] width 118 height 20
type input "設計師原本客人"
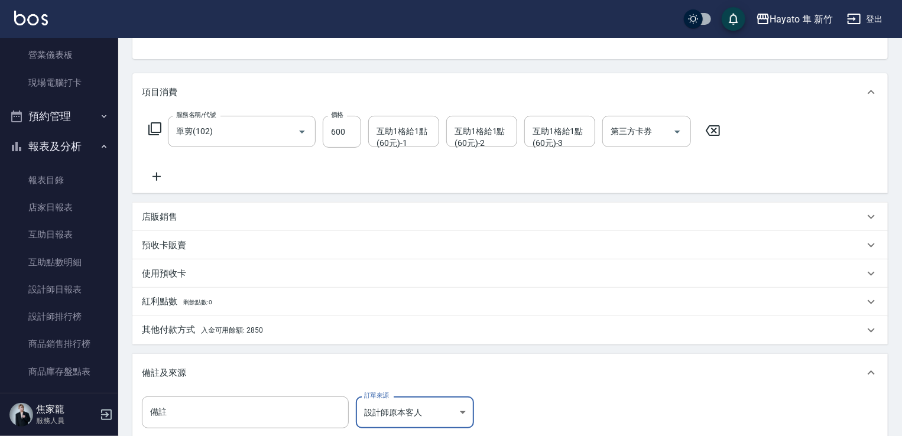
click at [258, 327] on span "入金可用餘額: 2850" at bounding box center [232, 330] width 62 height 8
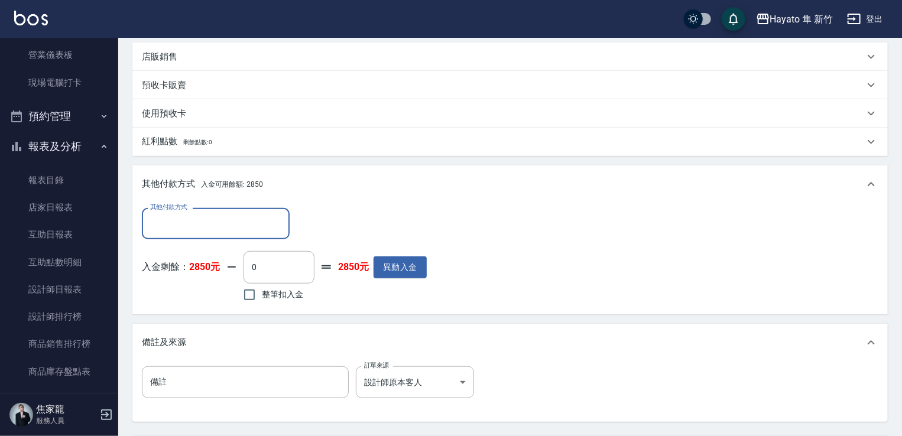
scroll to position [296, 0]
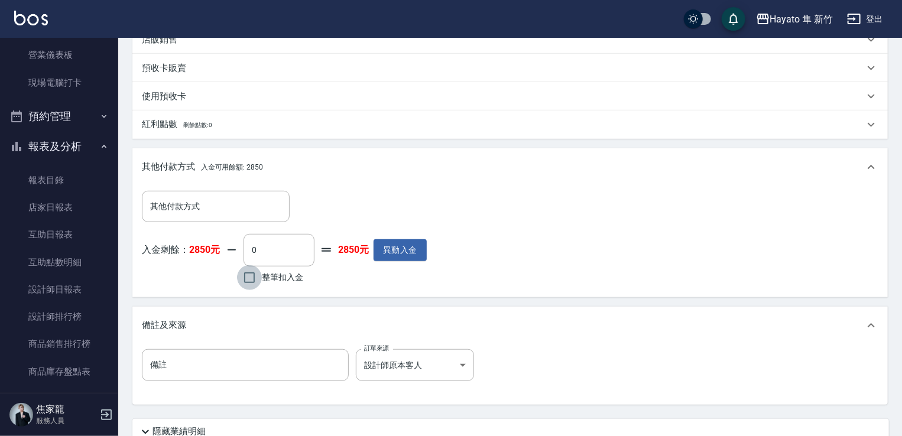
click at [248, 279] on input "整筆扣入金" at bounding box center [249, 277] width 25 height 25
checkbox input "true"
type input "600"
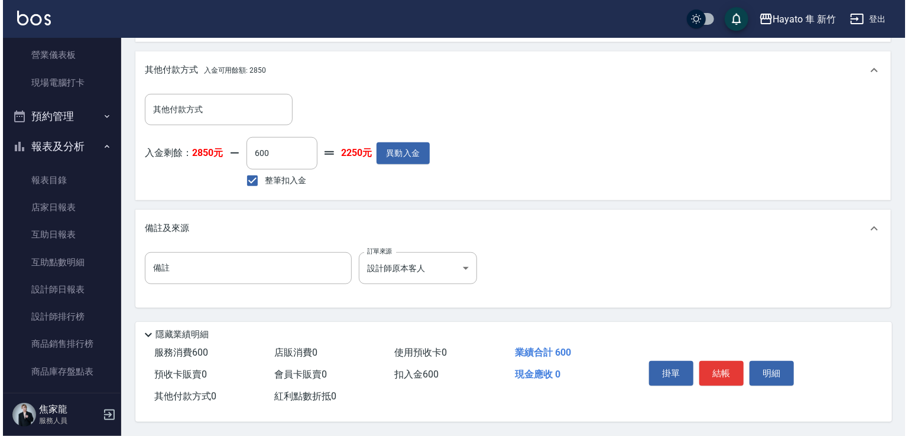
scroll to position [396, 0]
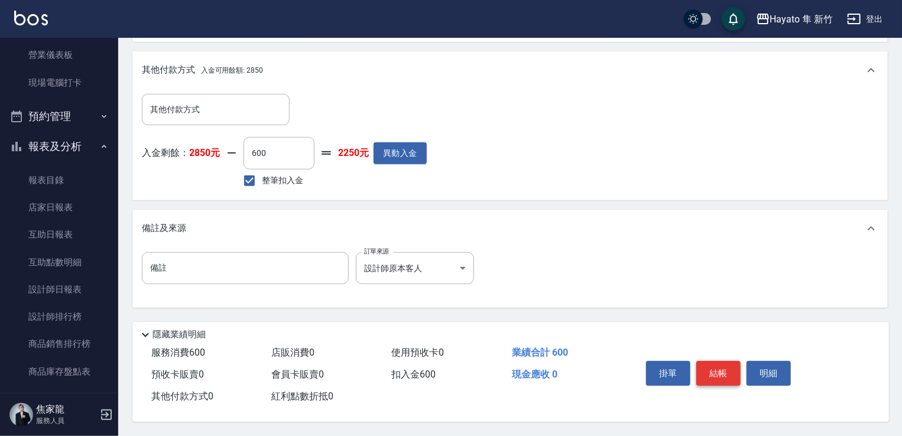
click at [710, 370] on button "結帳" at bounding box center [718, 373] width 44 height 25
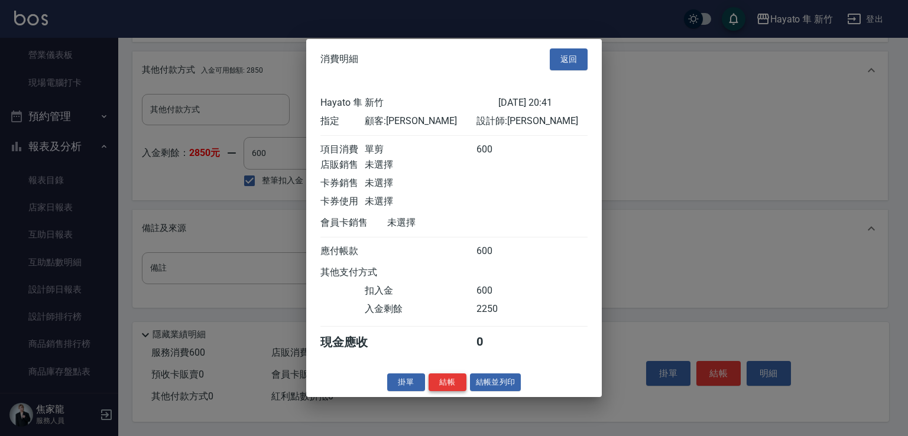
click at [454, 388] on button "結帳" at bounding box center [448, 382] width 38 height 18
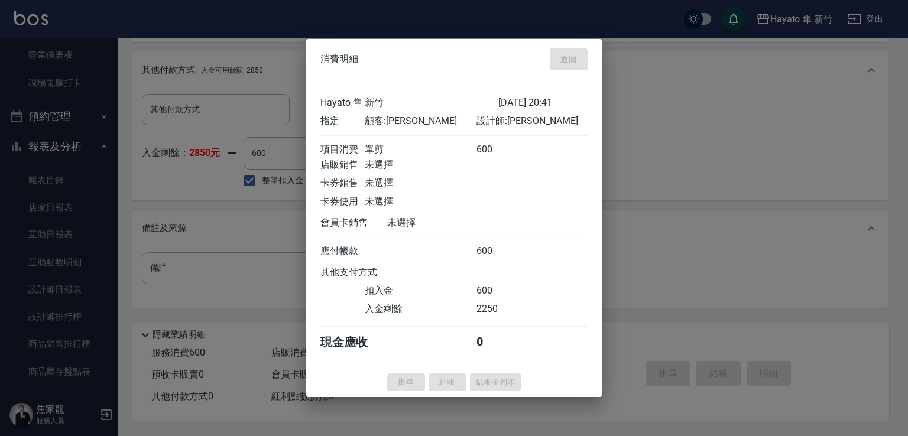
type input "[DATE] 20:42"
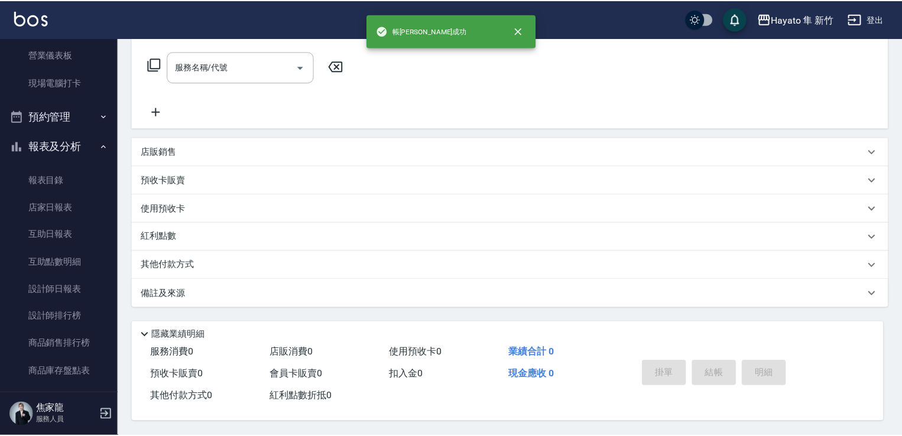
scroll to position [0, 0]
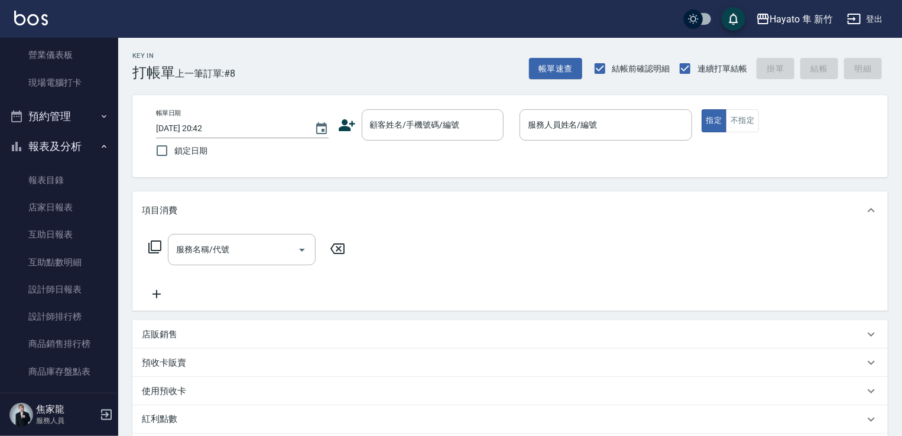
click at [343, 126] on icon at bounding box center [347, 125] width 17 height 12
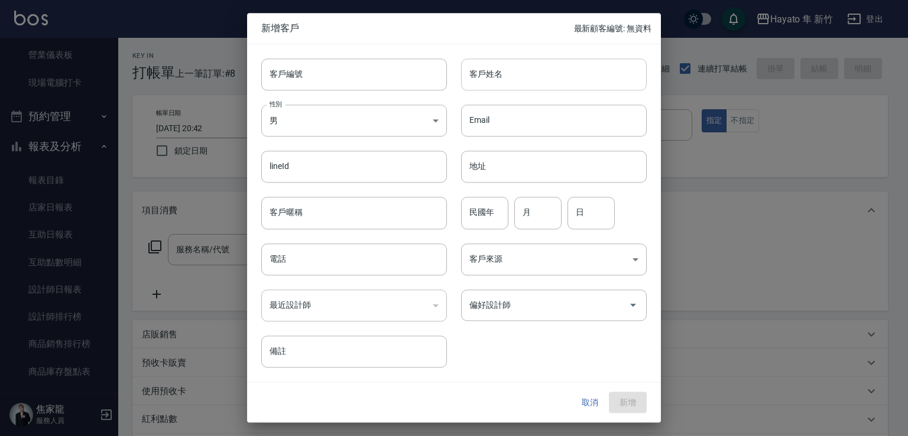
click at [518, 79] on input "客戶姓名" at bounding box center [554, 75] width 186 height 32
drag, startPoint x: 468, startPoint y: 76, endPoint x: 552, endPoint y: 79, distance: 84.0
click at [552, 79] on input "[PERSON_NAME]" at bounding box center [554, 75] width 186 height 32
type input "[PERSON_NAME]"
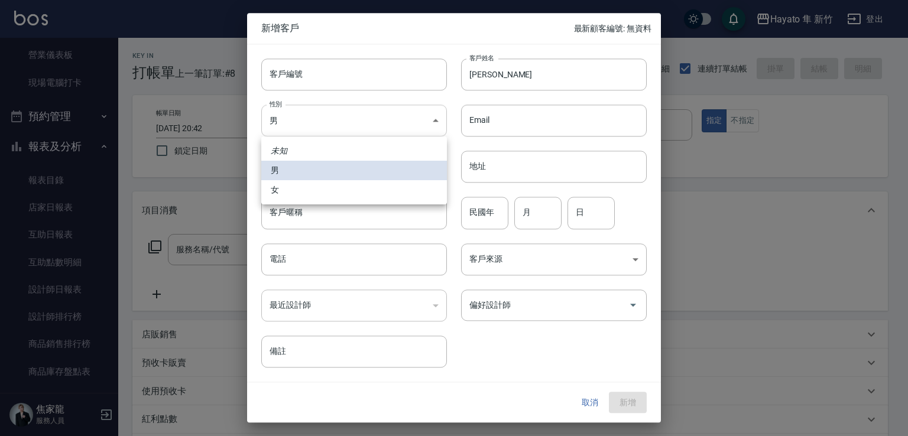
click at [372, 121] on body "Hayato 隼 新竹 登出 櫃檯作業 打帳單 帳單列表 掛單列表 營業儀表板 現場電腦打卡 預約管理 預約管理 報表及分析 報表目錄 店家日報表 互助日報表…" at bounding box center [454, 309] width 908 height 619
click at [376, 196] on li "女" at bounding box center [354, 190] width 186 height 20
type input "[DEMOGRAPHIC_DATA]"
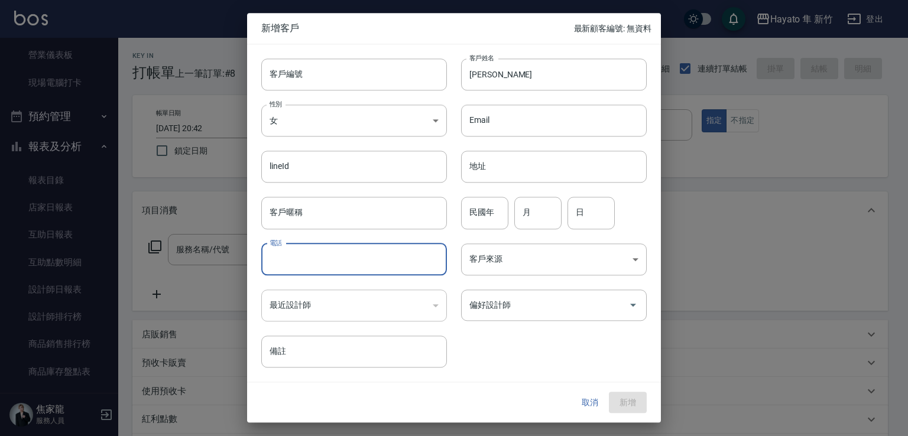
click at [371, 266] on input "電話" at bounding box center [354, 260] width 186 height 32
type input "0910398565"
click at [478, 263] on body "Hayato 隼 新竹 登出 櫃檯作業 打帳單 帳單列表 掛單列表 營業儀表板 現場電腦打卡 預約管理 預約管理 報表及分析 報表目錄 店家日報表 互助日報表…" at bounding box center [454, 309] width 908 height 619
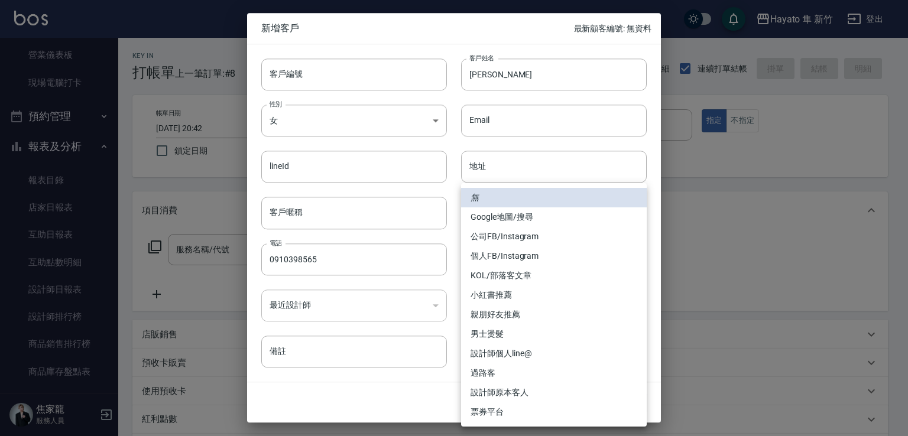
click at [493, 254] on li "個人FB/Instagram" at bounding box center [554, 256] width 186 height 20
type input "個人FB/Instagram"
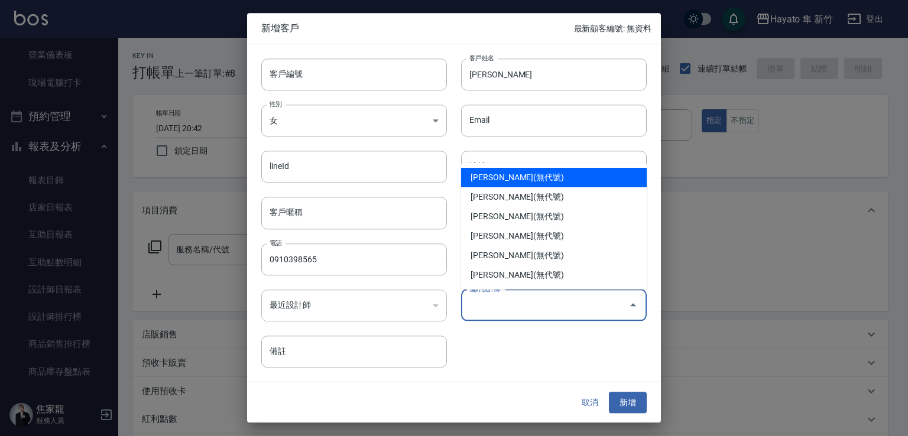
click at [511, 309] on input "偏好設計師" at bounding box center [544, 305] width 157 height 21
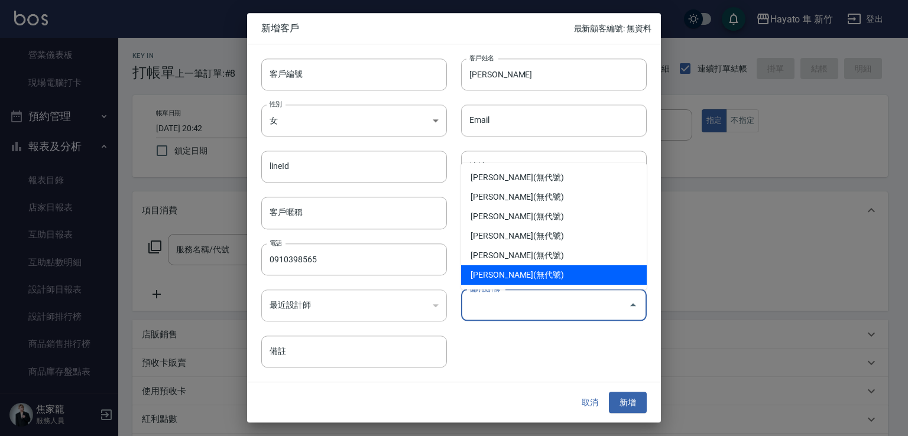
click at [504, 280] on li "[PERSON_NAME](無代號)" at bounding box center [554, 275] width 186 height 20
type input "[PERSON_NAME]"
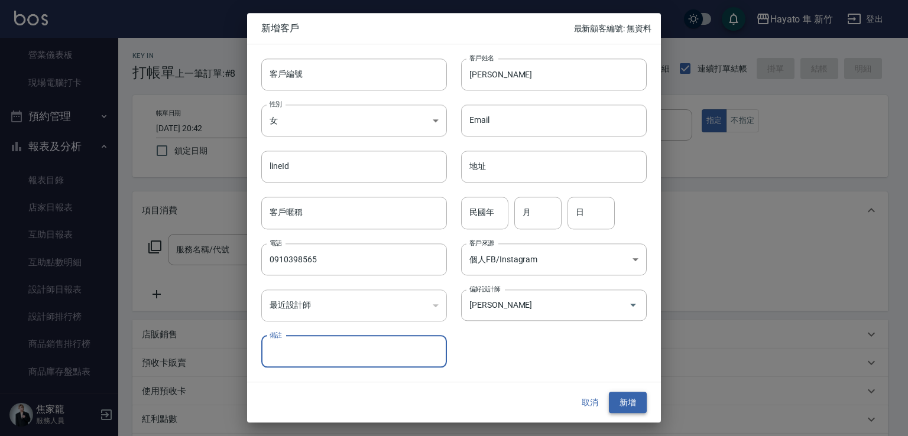
click at [636, 401] on button "新增" at bounding box center [628, 403] width 38 height 22
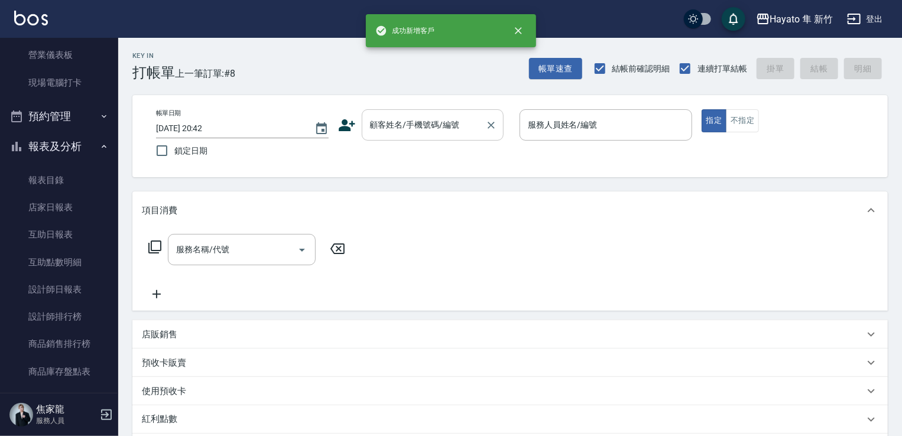
click at [413, 111] on div "顧客姓名/手機號碼/編號" at bounding box center [433, 124] width 142 height 31
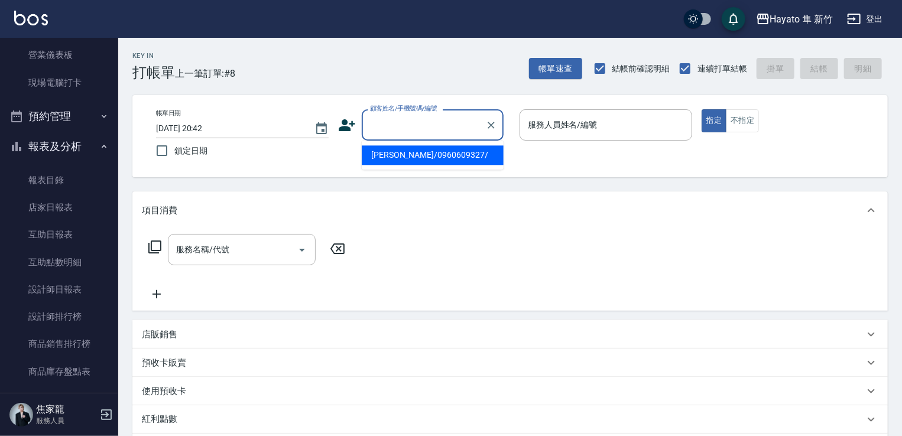
paste input "[PERSON_NAME]"
drag, startPoint x: 435, startPoint y: 154, endPoint x: 675, endPoint y: 147, distance: 240.1
click at [439, 153] on li "[PERSON_NAME]/0910398565/" at bounding box center [433, 155] width 142 height 20
type input "[PERSON_NAME]/0910398565/"
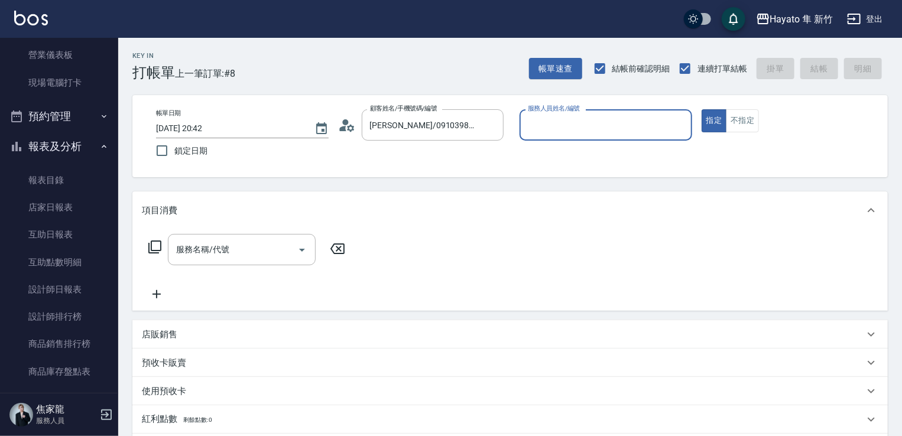
type input "[PERSON_NAME](無代號)"
drag, startPoint x: 743, startPoint y: 113, endPoint x: 699, endPoint y: 145, distance: 54.6
click at [742, 112] on button "不指定" at bounding box center [742, 120] width 33 height 23
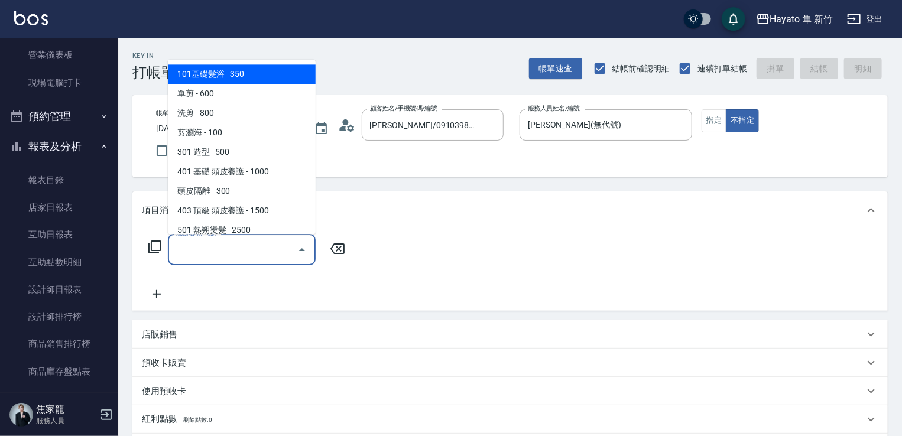
click at [228, 253] on input "服務名稱/代號" at bounding box center [232, 249] width 119 height 21
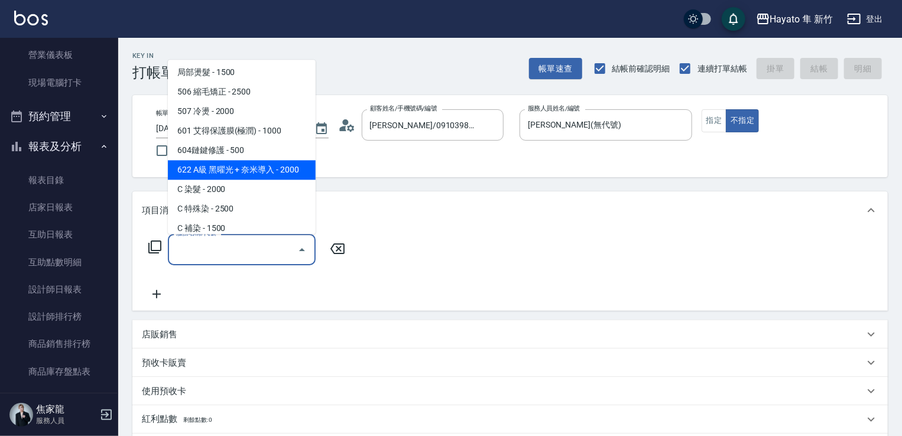
scroll to position [206, 0]
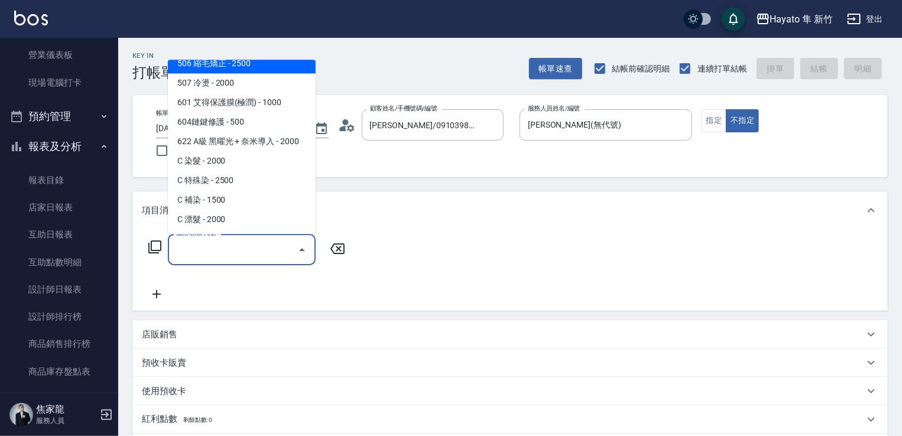
click at [241, 67] on span "506 縮毛矯正 - 2500" at bounding box center [242, 64] width 148 height 20
type input "506 縮毛矯正 (506)"
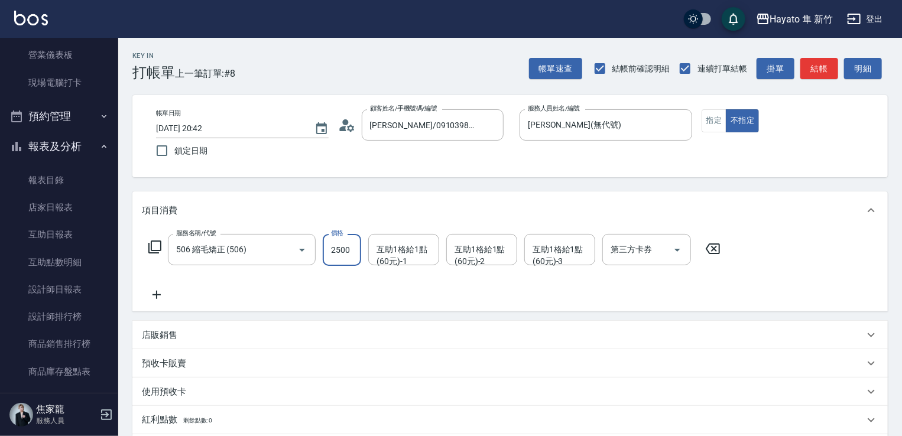
click at [330, 249] on input "2500" at bounding box center [342, 250] width 38 height 32
type input "1980"
click at [264, 283] on div "服務名稱/代號 506 縮毛矯正 (506) 服務名稱/代號 價格 1980 價格 互助1格給1點(60元)-1 互助1格給1點(60元)-1 互助1格給1點…" at bounding box center [435, 268] width 586 height 68
click at [160, 299] on icon at bounding box center [157, 295] width 30 height 14
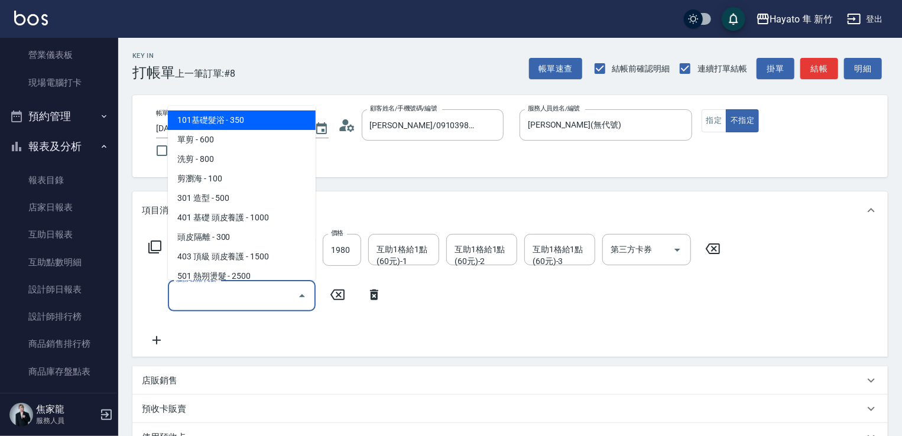
click at [203, 299] on input "服務名稱/代號" at bounding box center [232, 295] width 119 height 21
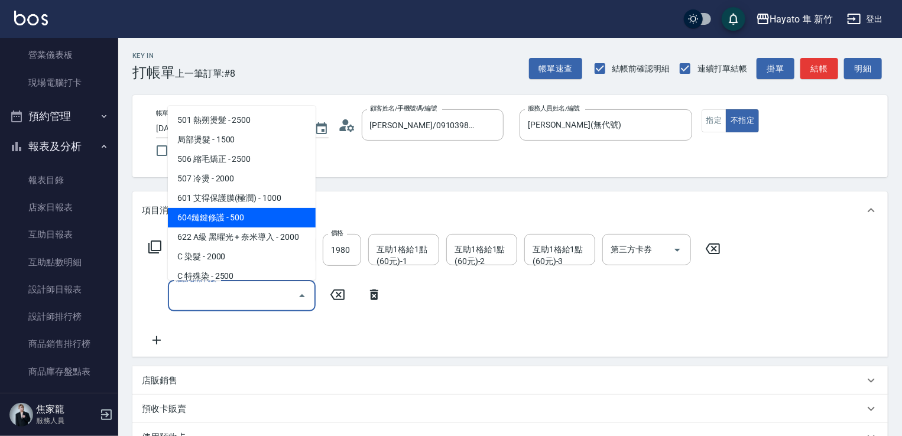
scroll to position [177, 0]
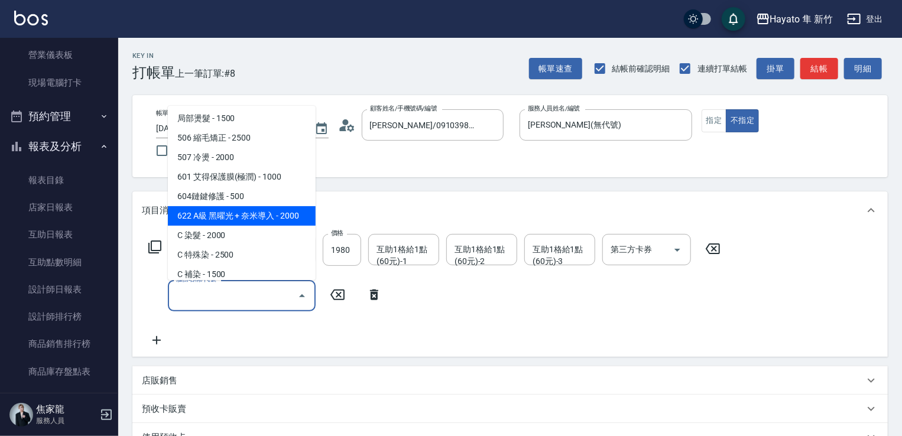
click at [251, 207] on span "622 A級 黑曜光 + 奈米導入 - 2000" at bounding box center [242, 216] width 148 height 20
type input "622 A級 黑曜光 + 奈米導入(622)"
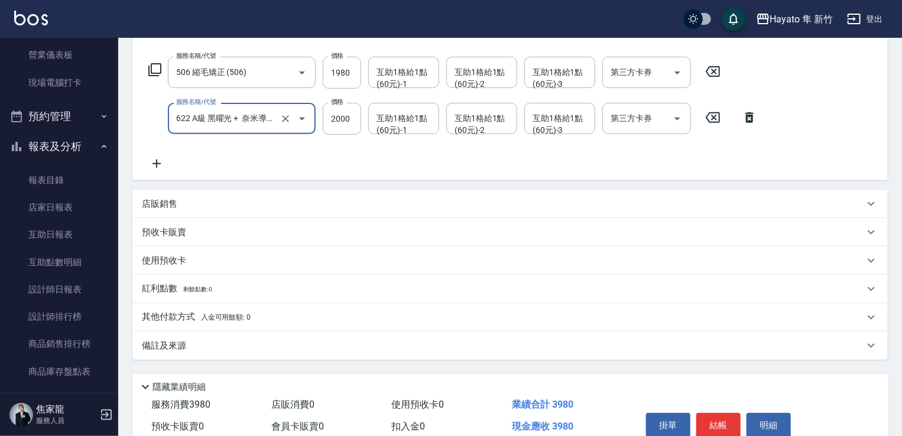
click at [171, 203] on p "店販銷售" at bounding box center [159, 204] width 35 height 12
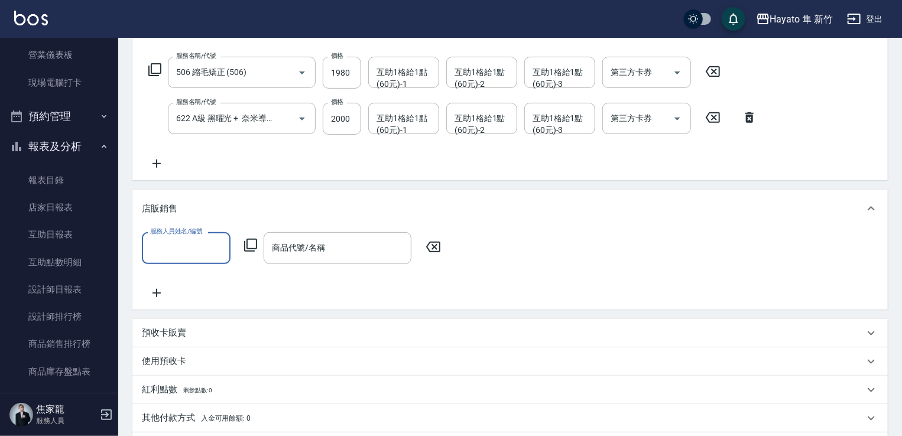
scroll to position [0, 0]
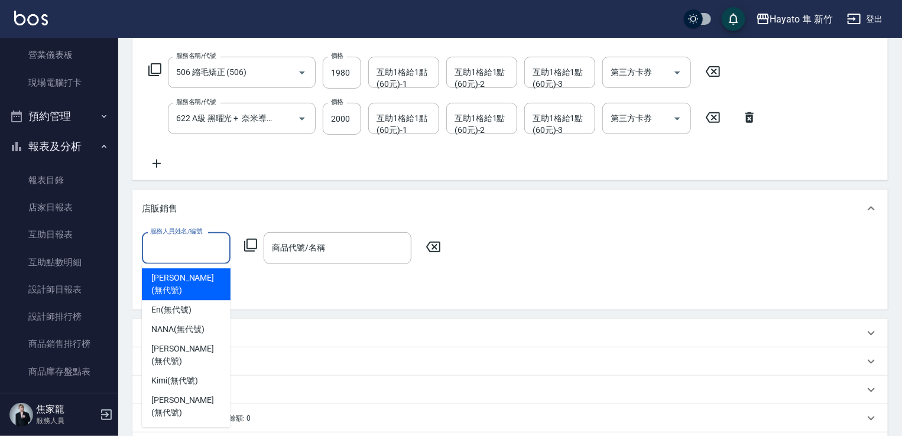
click at [196, 258] on input "服務人員姓名/編號" at bounding box center [186, 248] width 78 height 21
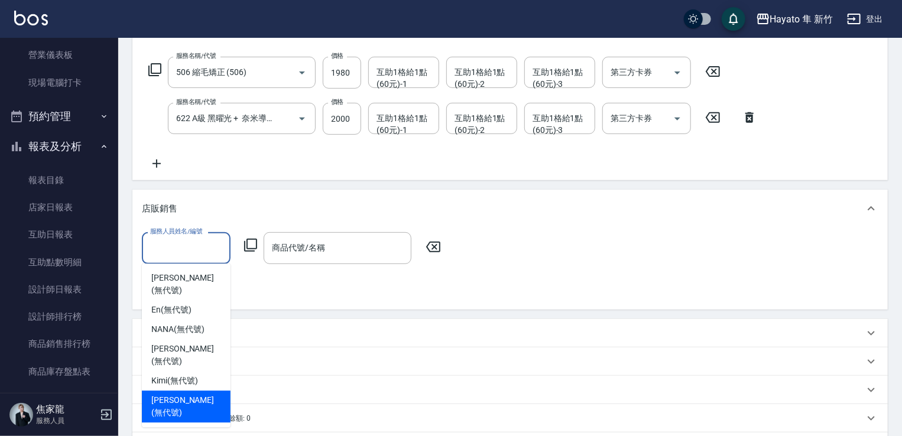
drag, startPoint x: 195, startPoint y: 384, endPoint x: 210, endPoint y: 366, distance: 23.9
click at [197, 391] on div "[PERSON_NAME] (無代號)" at bounding box center [186, 407] width 89 height 32
type input "[PERSON_NAME](無代號)"
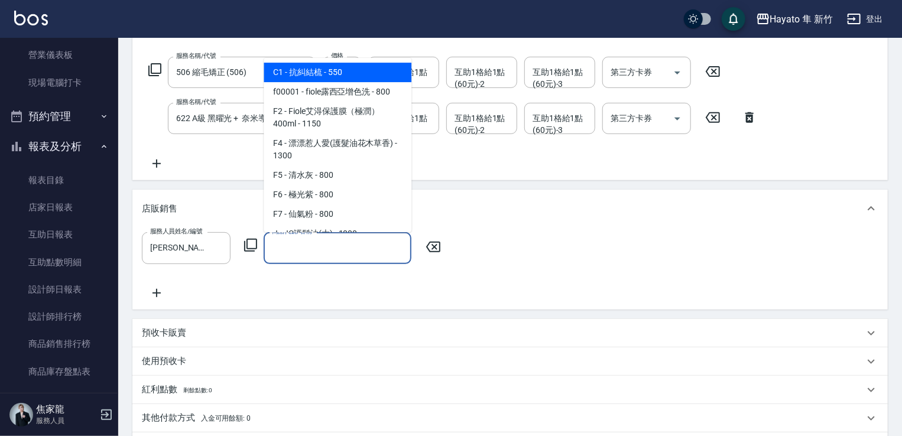
click at [338, 256] on input "商品代號/名稱" at bounding box center [337, 248] width 137 height 21
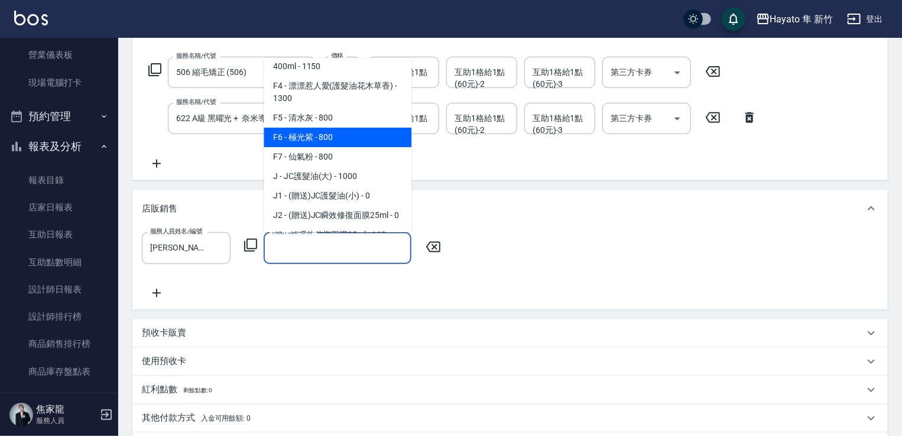
scroll to position [118, 0]
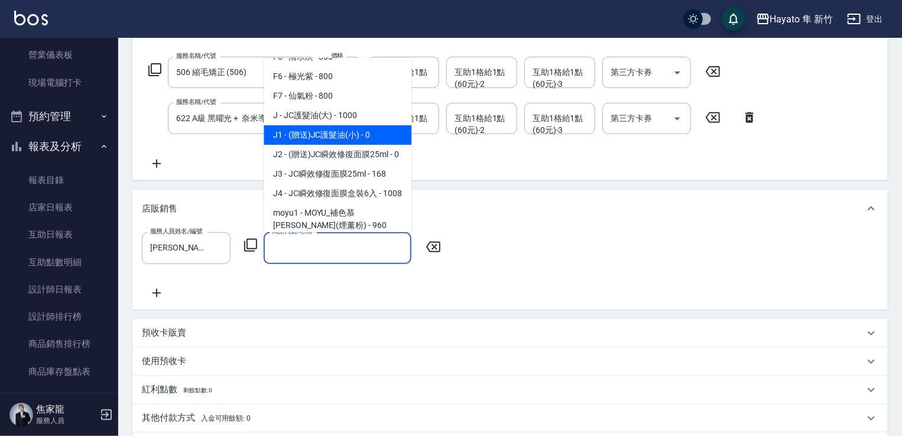
click at [371, 133] on span "J1 - (贈送)JC護髮油(小) - 0" at bounding box center [338, 135] width 148 height 20
type input "(贈送)JC護髮油(小)"
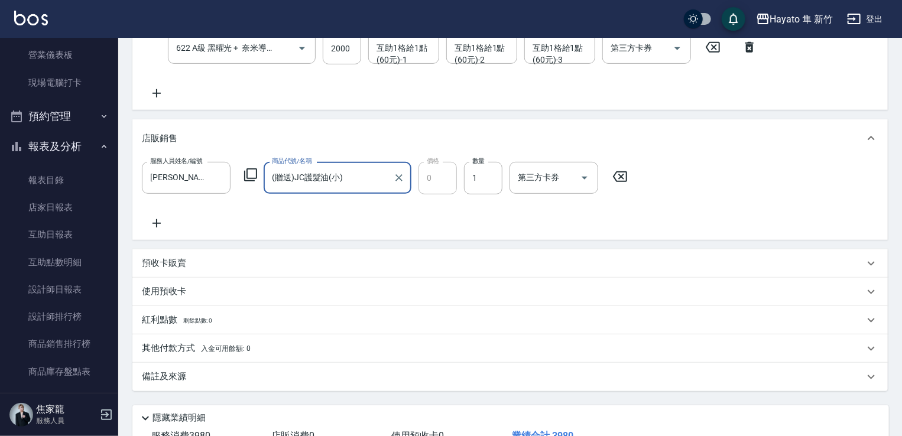
scroll to position [335, 0]
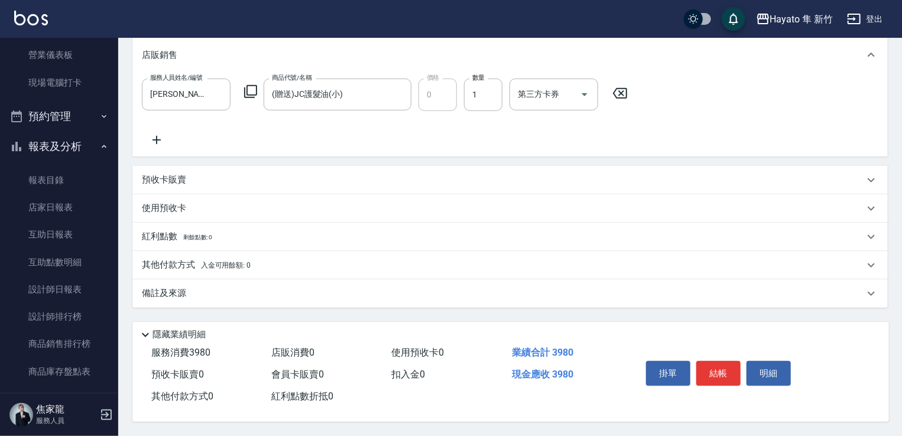
click at [337, 287] on div "備註及來源" at bounding box center [503, 293] width 722 height 12
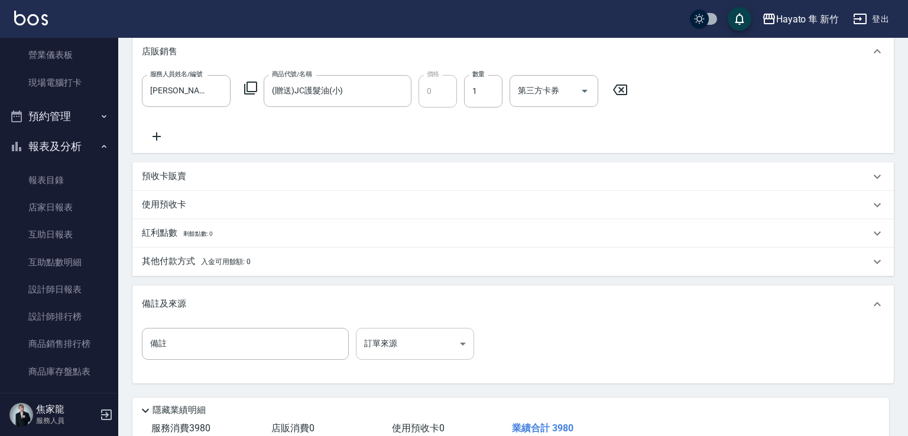
click at [391, 334] on body "Hayato 隼 新竹 登出 櫃檯作業 打帳單 帳單列表 掛單列表 營業儀表板 現場電腦打卡 預約管理 預約管理 報表及分析 報表目錄 店家日報表 互助日報表…" at bounding box center [454, 88] width 908 height 846
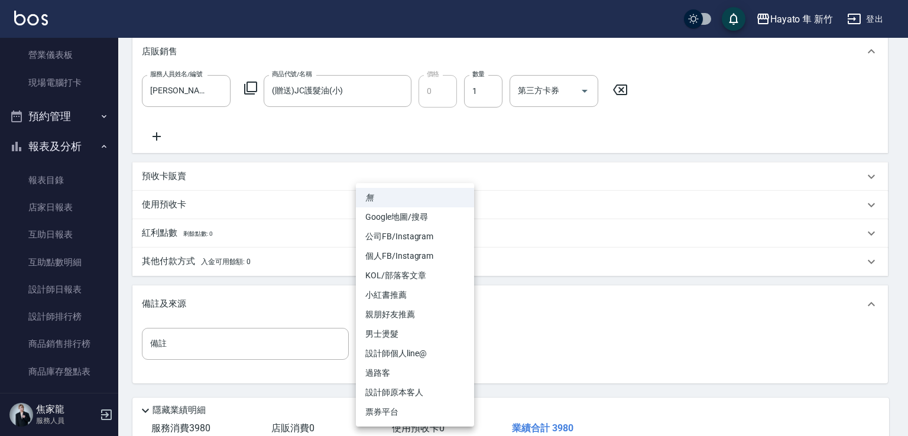
click at [392, 256] on li "個人FB/Instagram" at bounding box center [415, 256] width 118 height 20
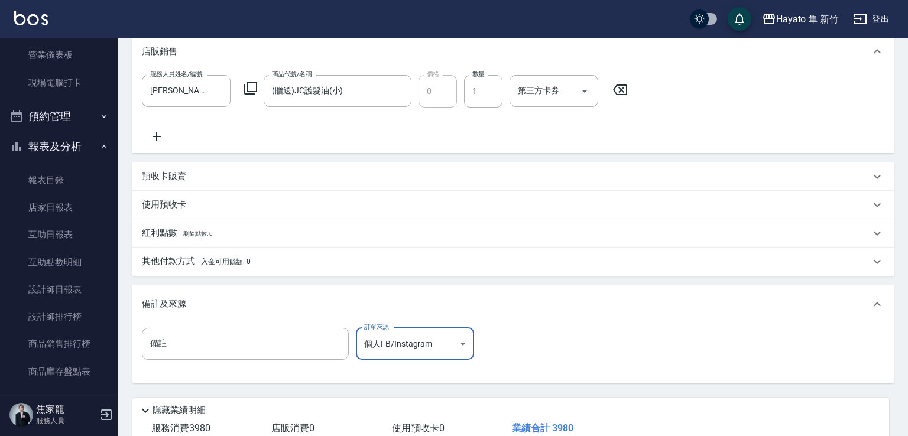
type input "個人FB/Instagram"
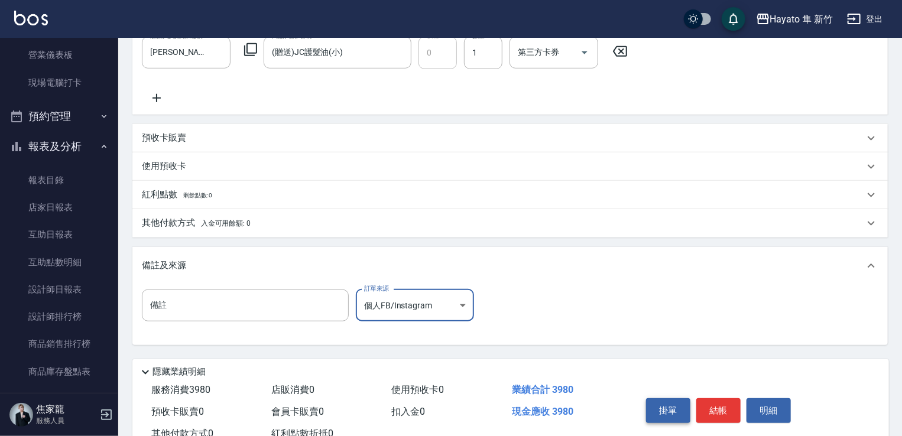
scroll to position [414, 0]
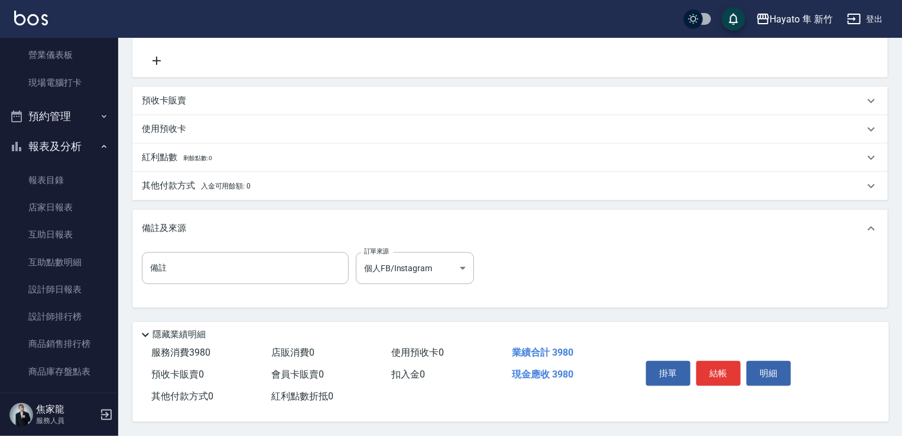
click at [223, 184] on span "入金可用餘額: 0" at bounding box center [226, 186] width 50 height 8
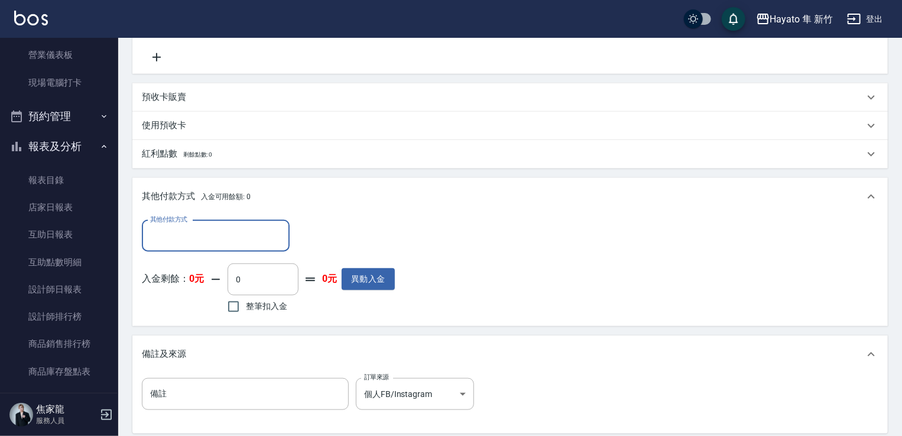
scroll to position [0, 0]
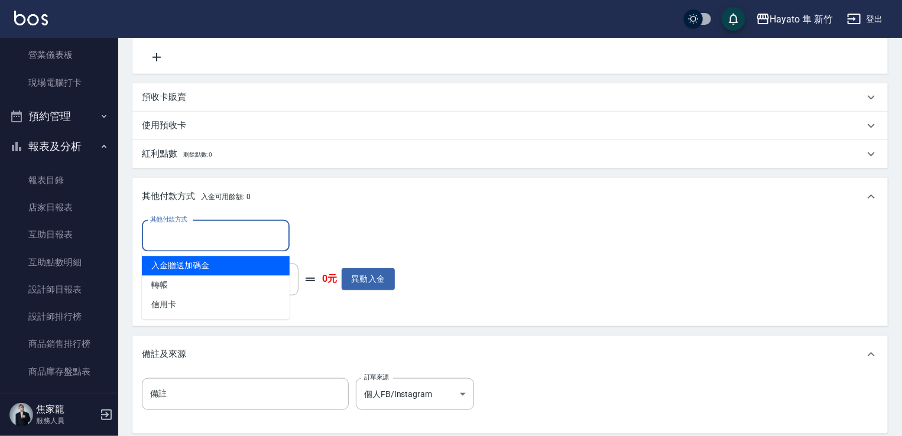
click at [204, 235] on input "其他付款方式" at bounding box center [215, 236] width 137 height 21
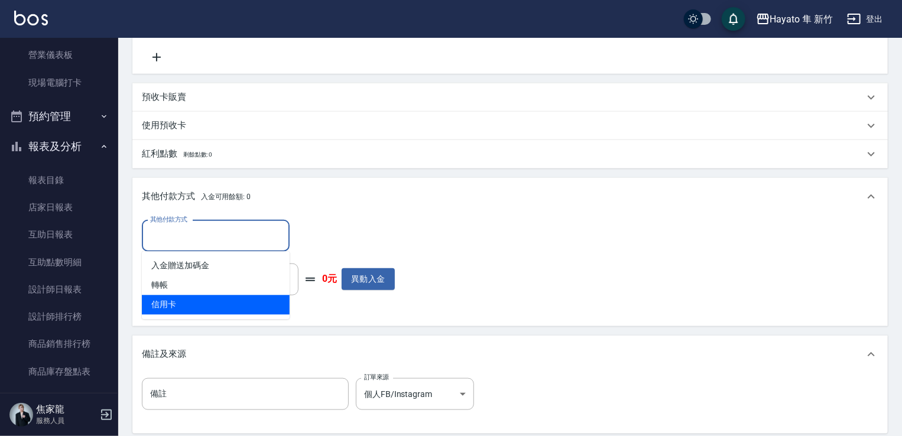
drag, startPoint x: 186, startPoint y: 303, endPoint x: 205, endPoint y: 291, distance: 22.3
click at [190, 302] on span "信用卡" at bounding box center [216, 306] width 148 height 20
type input "信用卡"
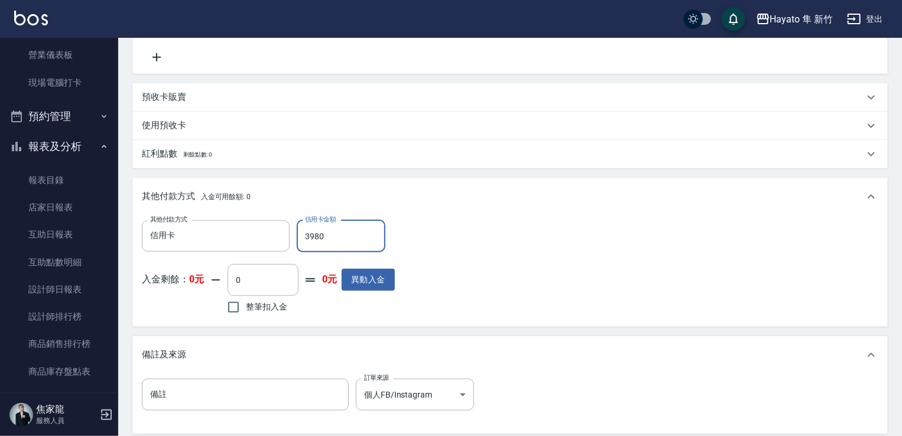
type input "3980"
click at [433, 229] on div "其他付款方式 信用卡 其他付款方式 信用卡金額 3980 信用卡金額 入金剩餘： 0元 0 ​ 整筆扣入金 0元 異動入金" at bounding box center [510, 268] width 736 height 97
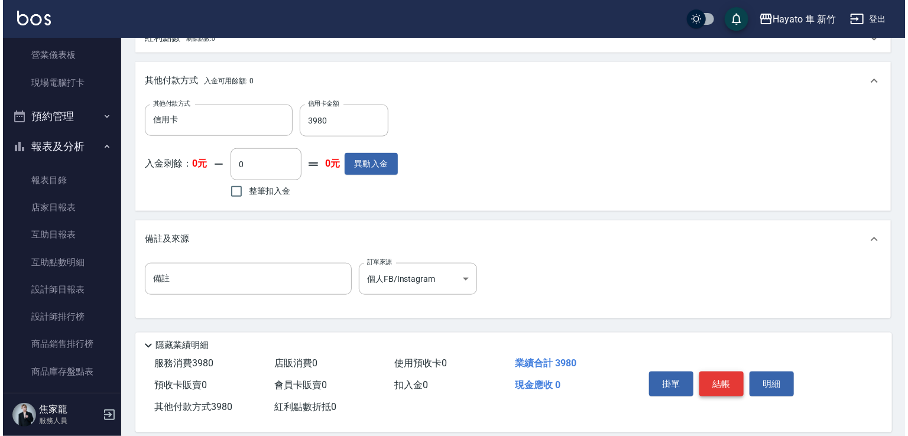
scroll to position [544, 0]
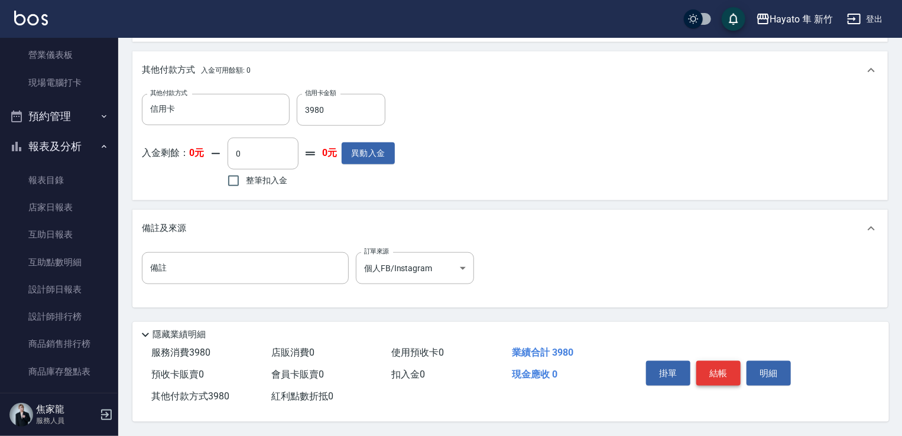
click at [726, 372] on button "結帳" at bounding box center [718, 373] width 44 height 25
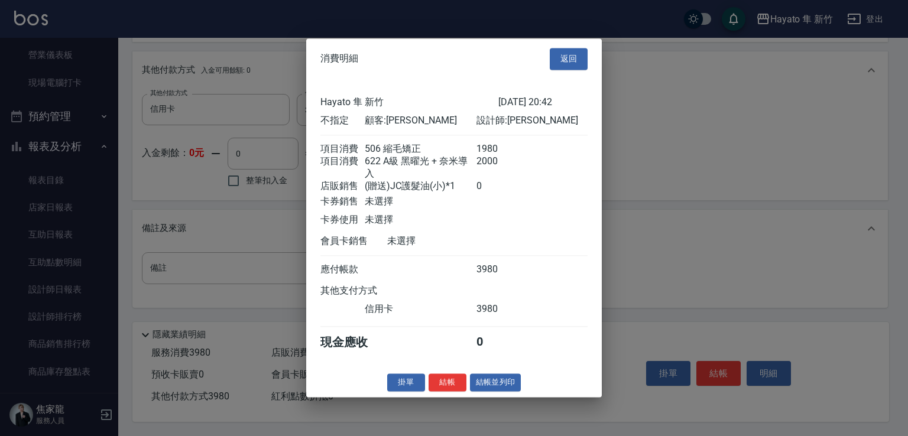
click at [467, 388] on div "掛單 結帳 結帳並列印" at bounding box center [454, 383] width 296 height 18
click at [447, 388] on button "結帳" at bounding box center [448, 383] width 38 height 18
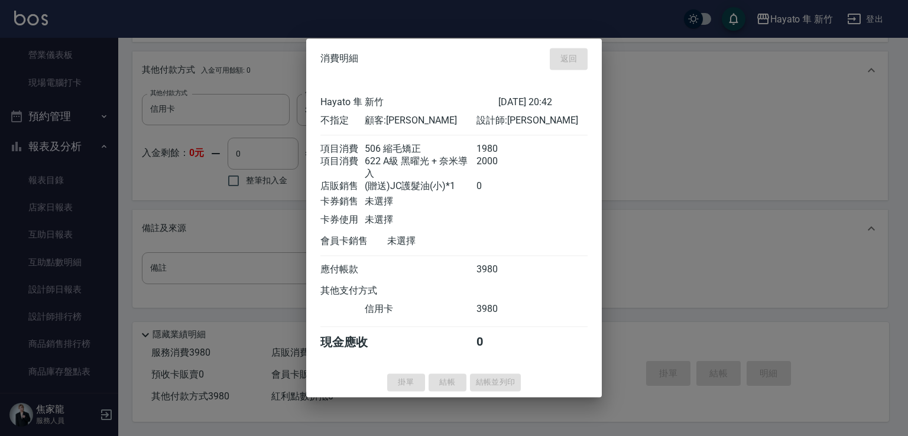
type input "[DATE] 20:44"
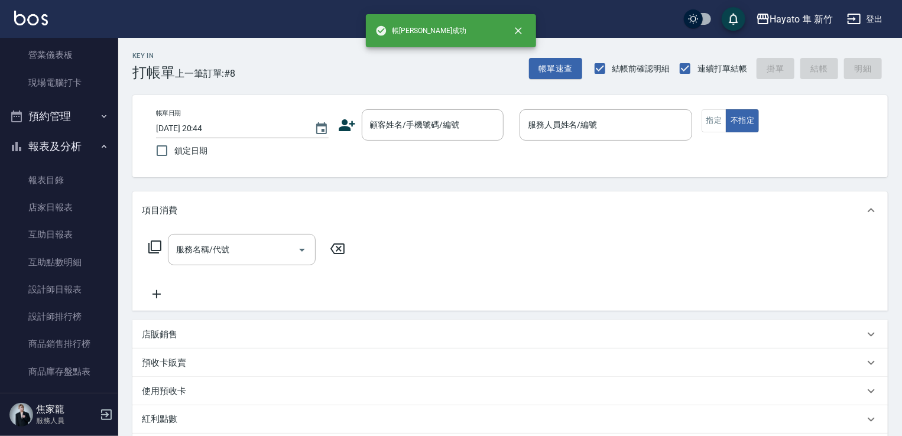
scroll to position [0, 0]
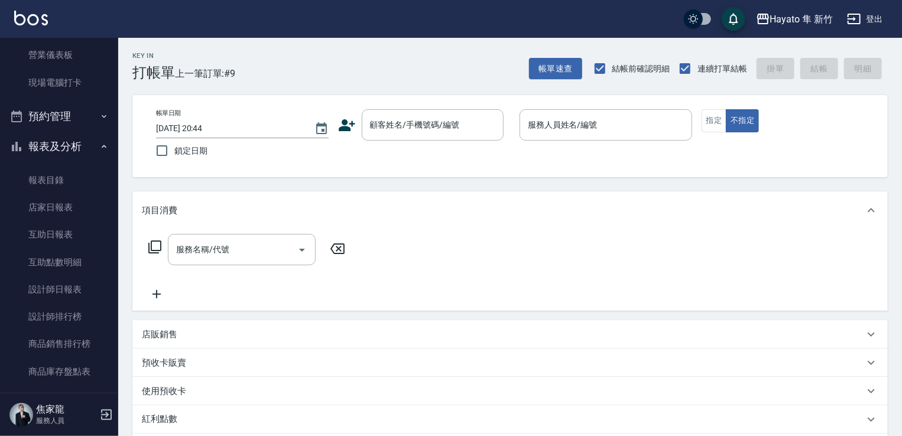
click at [342, 123] on icon at bounding box center [347, 125] width 17 height 12
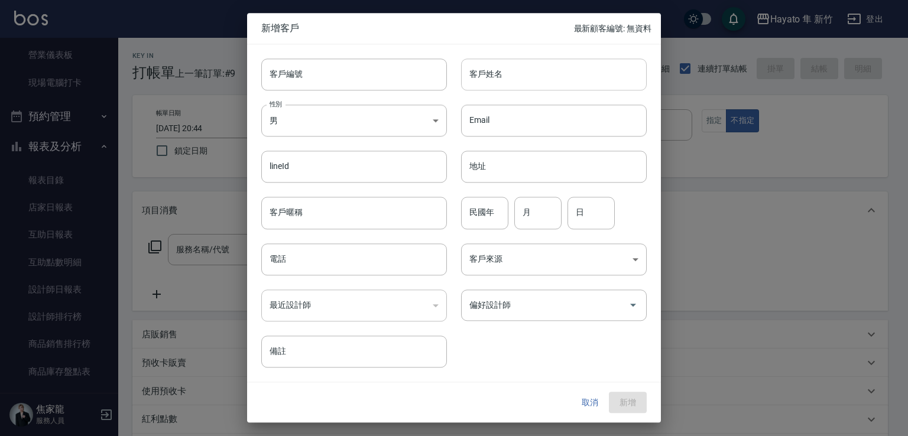
click at [493, 79] on input "客戶姓名" at bounding box center [554, 75] width 186 height 32
type input "ㄗ"
type input "銀"
click at [505, 85] on input "[PERSON_NAME]" at bounding box center [554, 75] width 186 height 32
drag, startPoint x: 470, startPoint y: 73, endPoint x: 553, endPoint y: 85, distance: 83.5
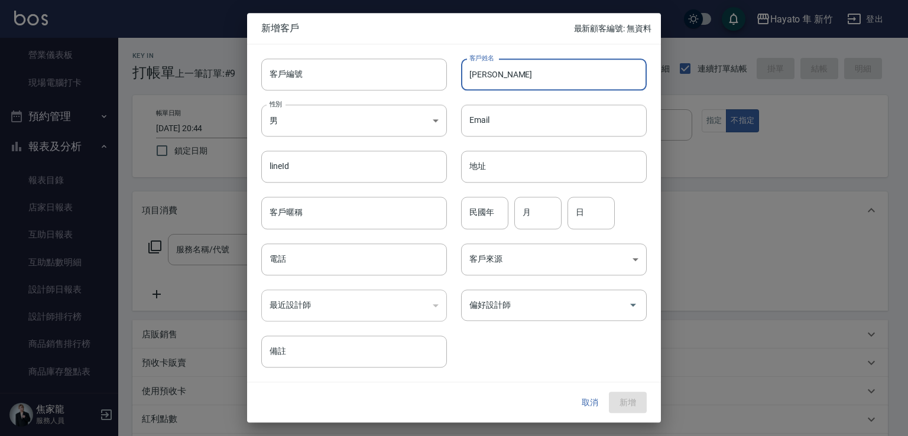
click at [553, 85] on input "[PERSON_NAME]" at bounding box center [554, 75] width 186 height 32
type input "[PERSON_NAME]"
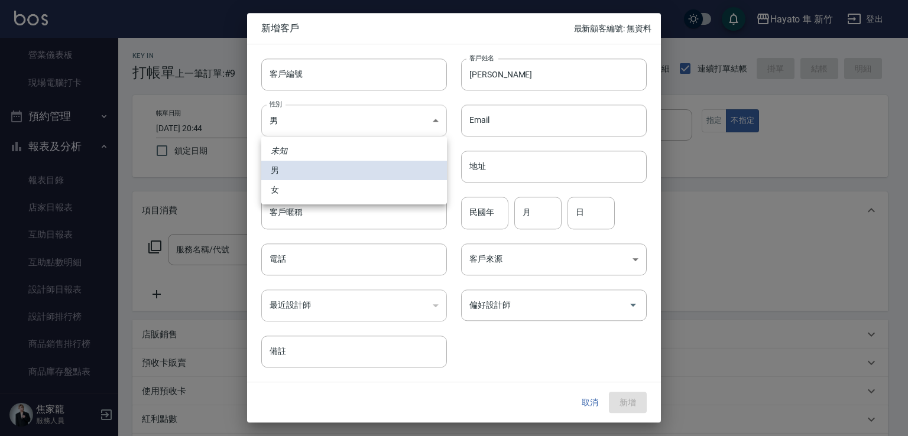
click at [362, 112] on body "Hayato 隼 新竹 登出 櫃檯作業 打帳單 帳單列表 掛單列表 營業儀表板 現場電腦打卡 預約管理 預約管理 報表及分析 報表目錄 店家日報表 互助日報表…" at bounding box center [454, 309] width 908 height 619
click at [359, 187] on li "女" at bounding box center [354, 190] width 186 height 20
type input "[DEMOGRAPHIC_DATA]"
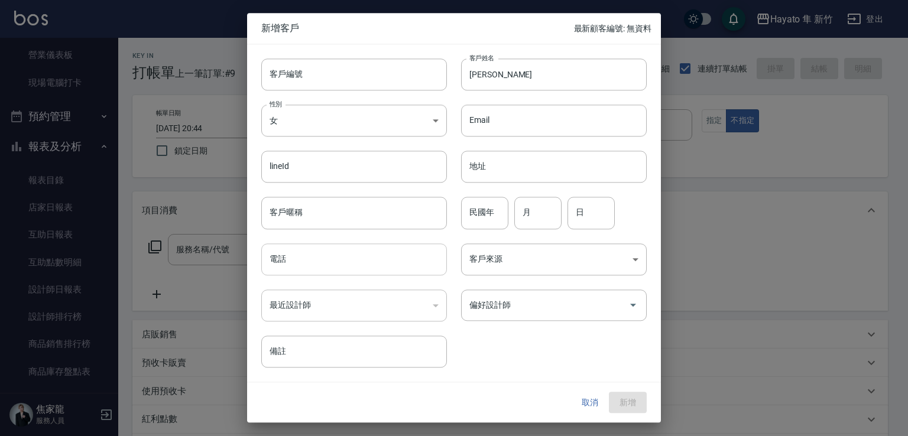
click at [352, 254] on input "電話" at bounding box center [354, 260] width 186 height 32
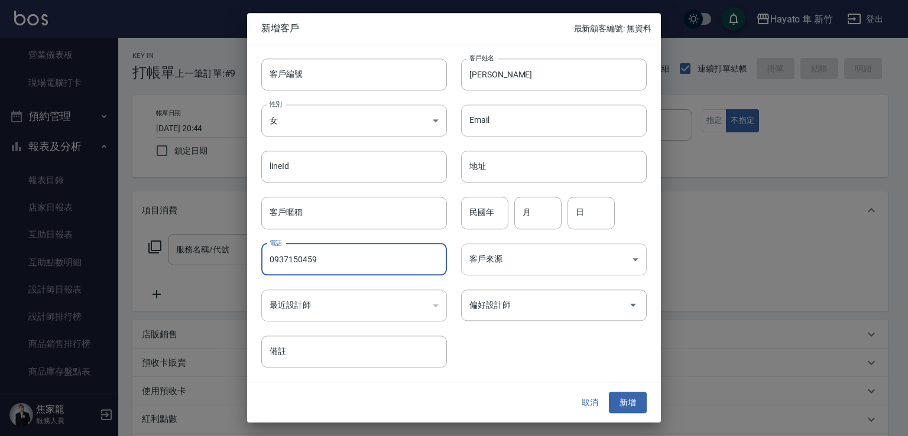
type input "0937150459"
click at [509, 244] on body "Hayato 隼 新竹 登出 櫃檯作業 打帳單 帳單列表 掛單列表 營業儀表板 現場電腦打卡 預約管理 預約管理 報表及分析 報表目錄 店家日報表 互助日報表…" at bounding box center [454, 309] width 908 height 619
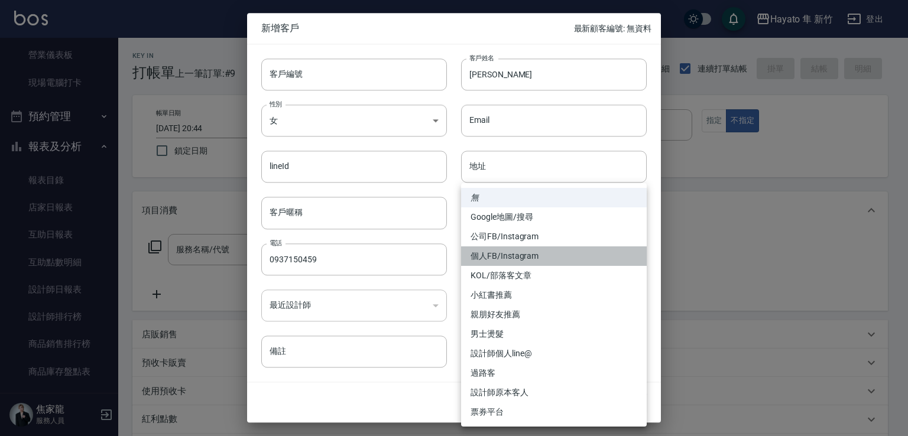
click at [508, 259] on li "個人FB/Instagram" at bounding box center [554, 256] width 186 height 20
type input "個人FB/Instagram"
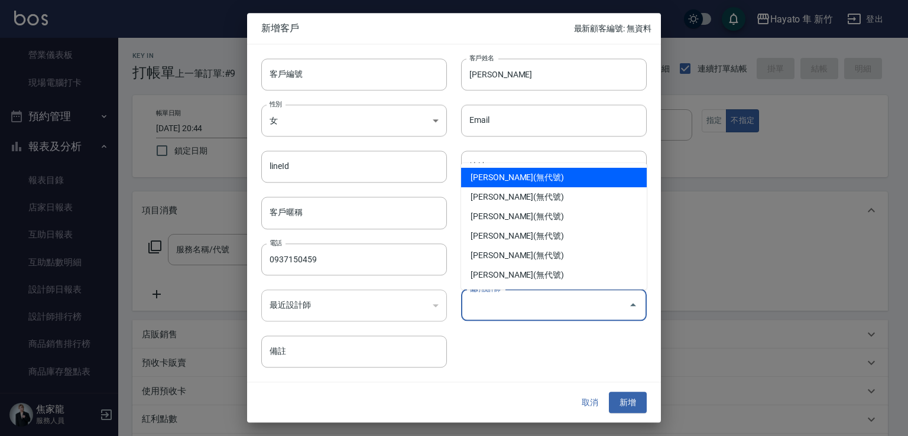
click at [511, 308] on input "偏好設計師" at bounding box center [544, 305] width 157 height 21
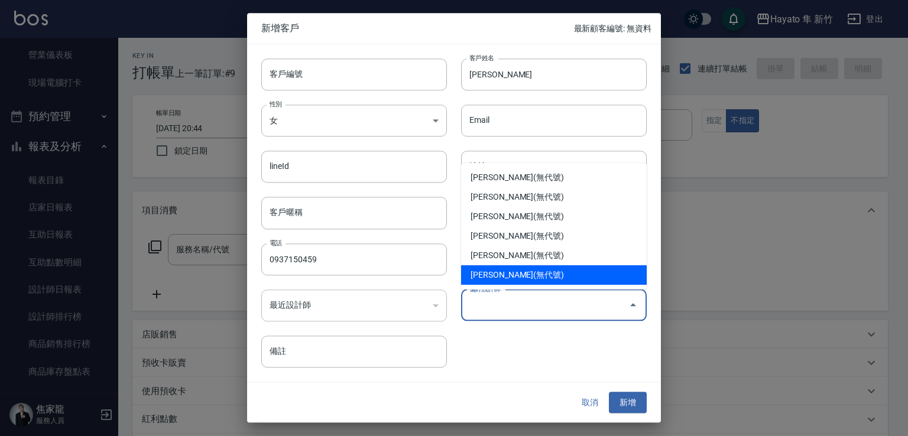
click at [506, 268] on li "[PERSON_NAME](無代號)" at bounding box center [554, 275] width 186 height 20
type input "[PERSON_NAME]"
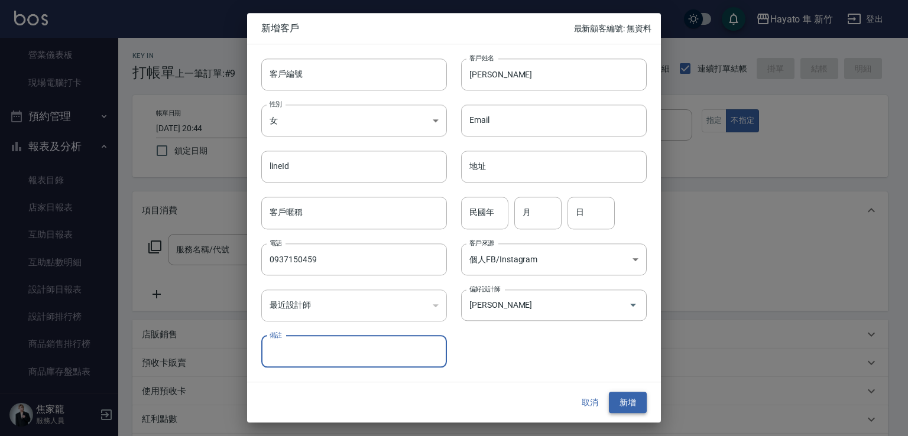
click at [635, 392] on button "新增" at bounding box center [628, 403] width 38 height 22
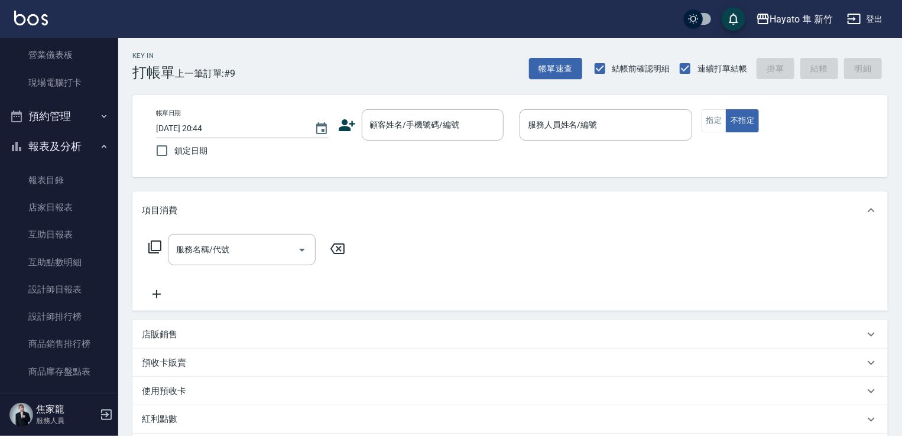
click at [402, 102] on div "帳單日期 [DATE] 20:44 鎖定日期 顧客姓名/手機號碼/編號 顧客姓名/手機號碼/編號 服務人員姓名/編號 服務人員姓名/編號 指定 不指定" at bounding box center [509, 136] width 755 height 82
click at [396, 137] on div "顧客姓名/手機號碼/編號" at bounding box center [433, 124] width 142 height 31
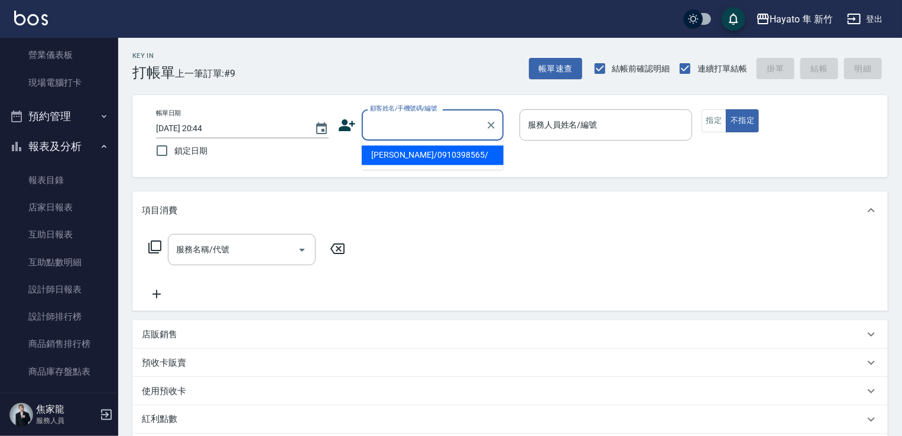
paste input "[PERSON_NAME]"
click at [410, 161] on li "[PERSON_NAME]/0937150459/" at bounding box center [433, 155] width 142 height 20
type input "[PERSON_NAME]/0937150459/"
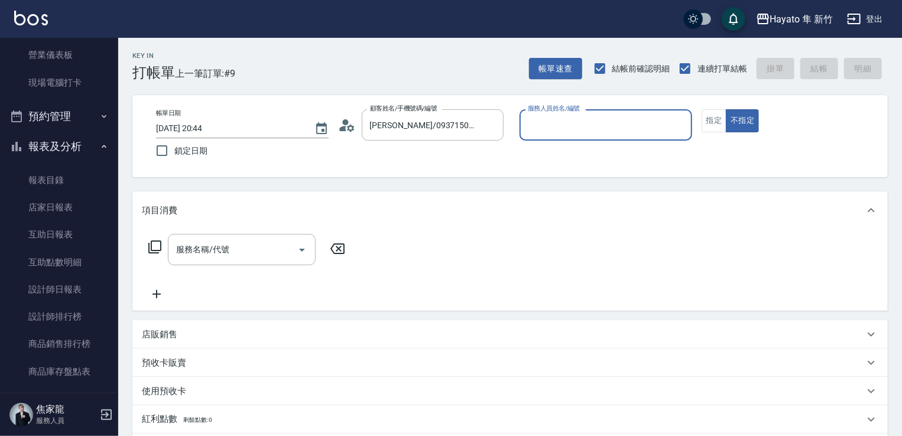
type input "[PERSON_NAME](無代號)"
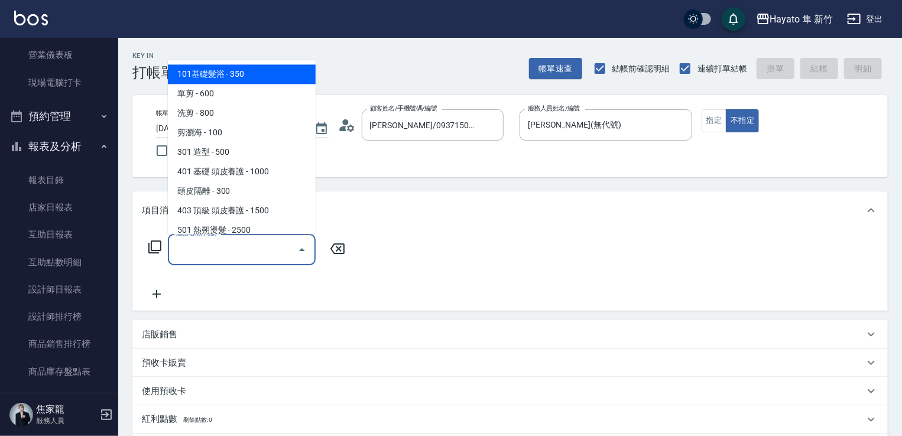
click at [212, 255] on input "服務名稱/代號" at bounding box center [232, 249] width 119 height 21
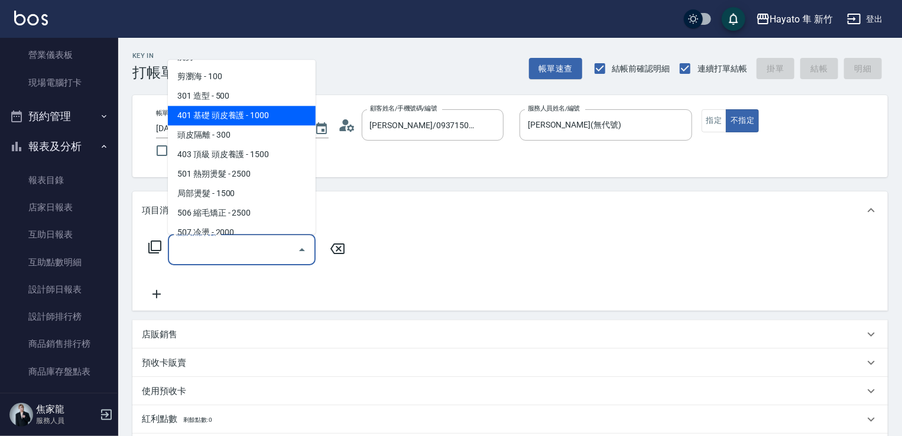
scroll to position [118, 0]
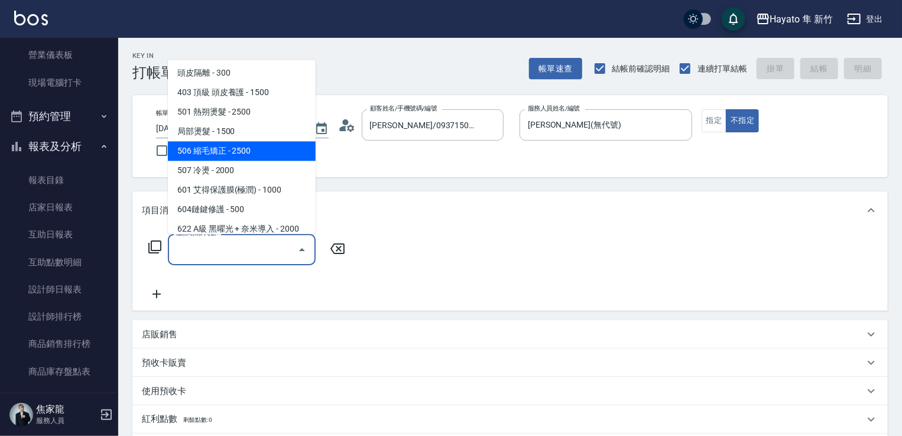
click at [226, 145] on span "506 縮毛矯正 - 2500" at bounding box center [242, 151] width 148 height 20
type input "506 縮毛矯正 (506)"
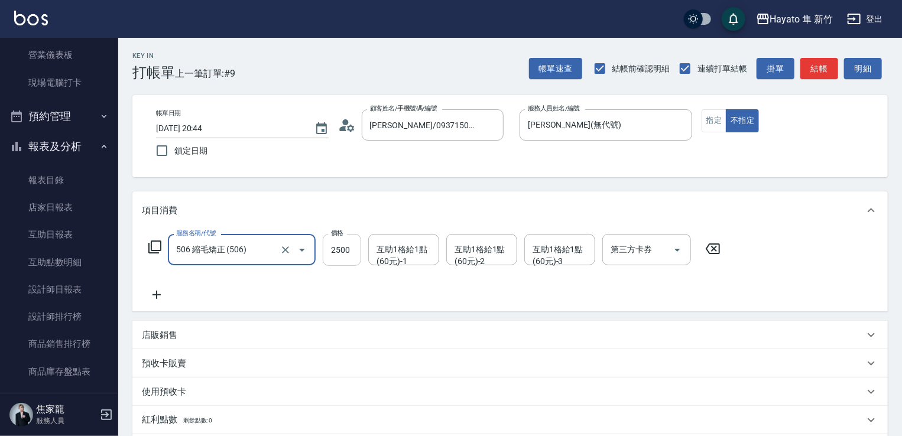
click at [350, 240] on input "2500" at bounding box center [342, 250] width 38 height 32
type input "1980"
click at [249, 298] on div "服務名稱/代號 506 縮毛矯正 (506) 服務名稱/代號 價格 1980 價格 互助1格給1點(60元)-1 互助1格給1點(60元)-1 互助1格給1點…" at bounding box center [435, 268] width 586 height 68
click at [154, 292] on icon at bounding box center [157, 295] width 30 height 14
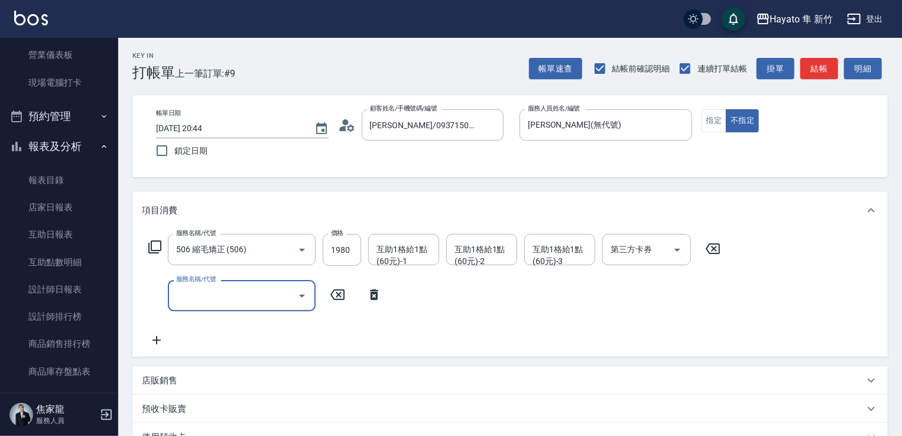
click at [209, 284] on div "服務名稱/代號" at bounding box center [242, 295] width 148 height 31
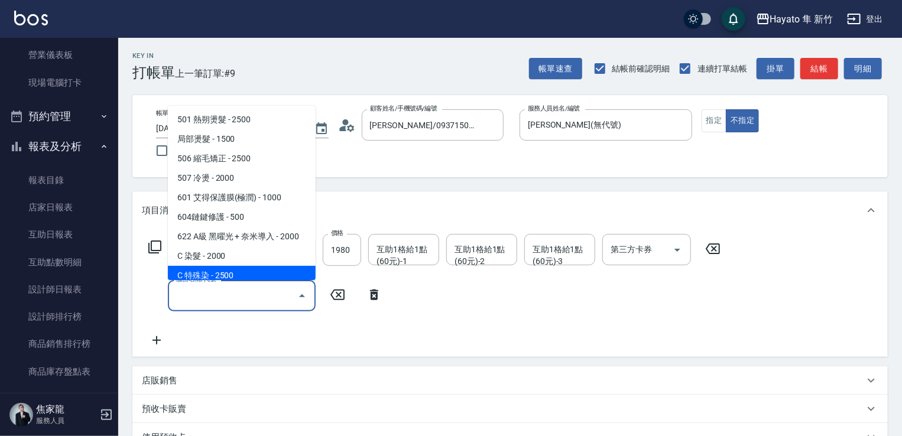
scroll to position [177, 0]
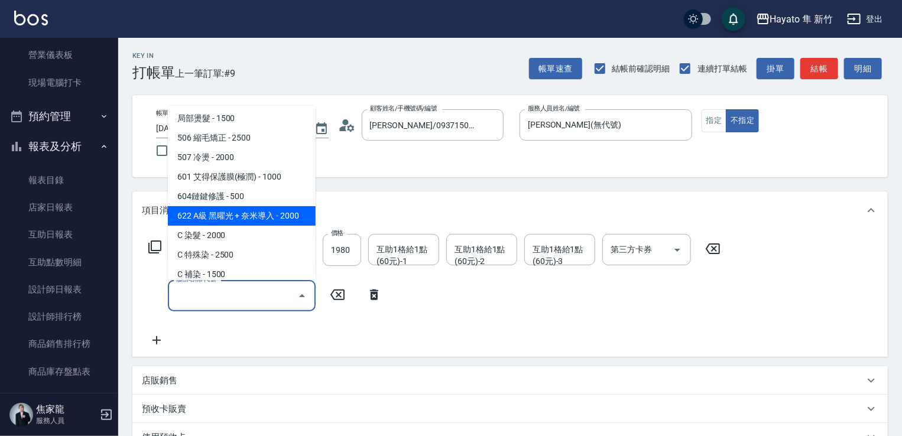
click at [225, 221] on span "622 A級 黑曜光 + 奈米導入 - 2000" at bounding box center [242, 216] width 148 height 20
type input "622 A級 黑曜光 + 奈米導入(622)"
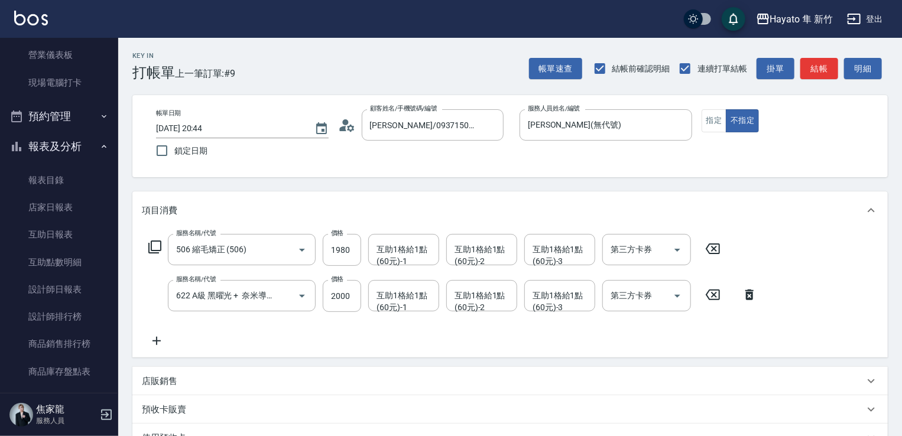
click at [155, 373] on div "店販銷售" at bounding box center [509, 381] width 755 height 28
drag, startPoint x: 186, startPoint y: 429, endPoint x: 190, endPoint y: 413, distance: 16.5
click at [186, 426] on input "服務人員姓名/編號" at bounding box center [186, 425] width 78 height 21
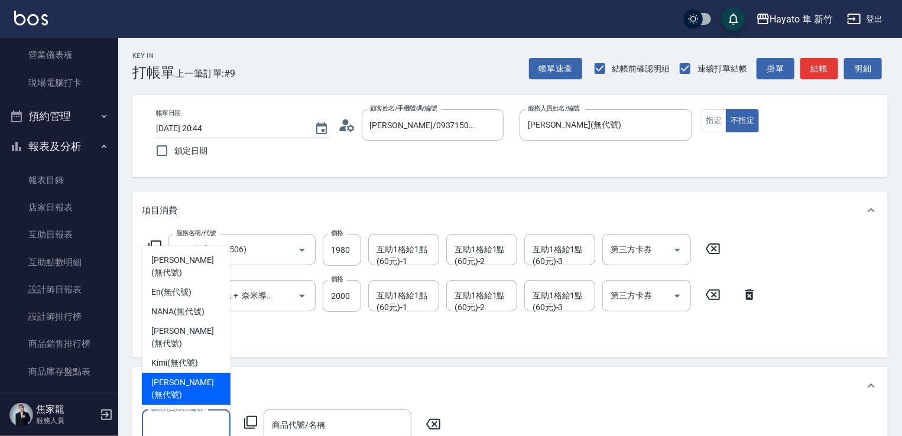
click at [182, 392] on span "[PERSON_NAME] (無代號)" at bounding box center [186, 388] width 70 height 25
type input "[PERSON_NAME](無代號)"
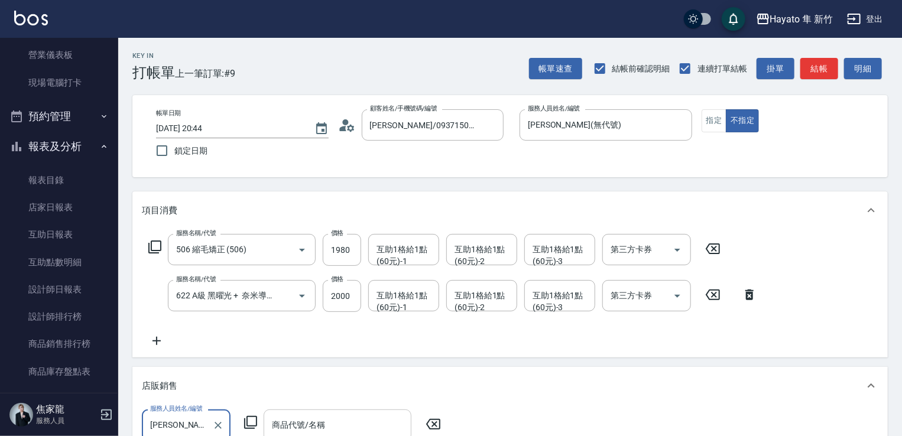
click at [328, 415] on input "商品代號/名稱" at bounding box center [337, 425] width 137 height 21
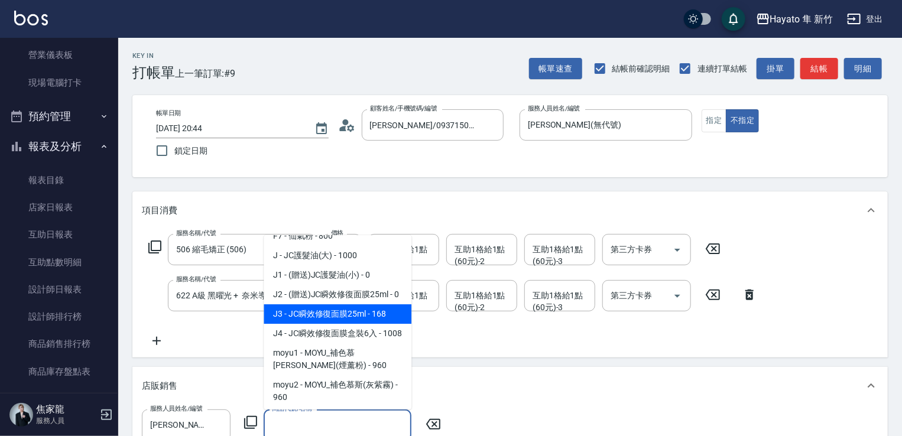
scroll to position [177, 0]
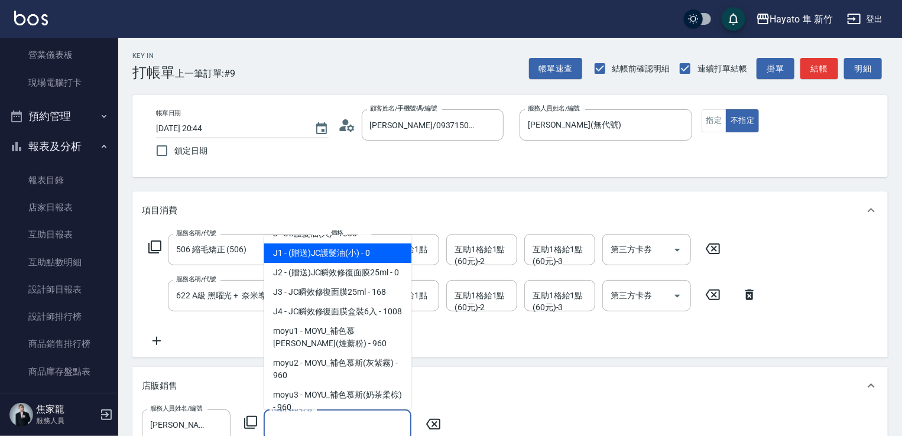
click at [310, 257] on span "J1 - (贈送)JC護髮油(小) - 0" at bounding box center [338, 254] width 148 height 20
type input "(贈送)JC護髮油(小)"
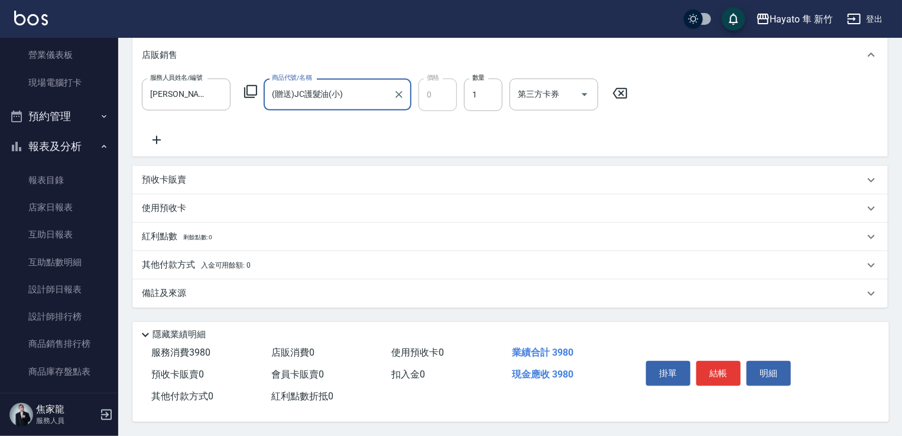
scroll to position [335, 0]
click at [267, 283] on div "備註及來源" at bounding box center [509, 294] width 755 height 28
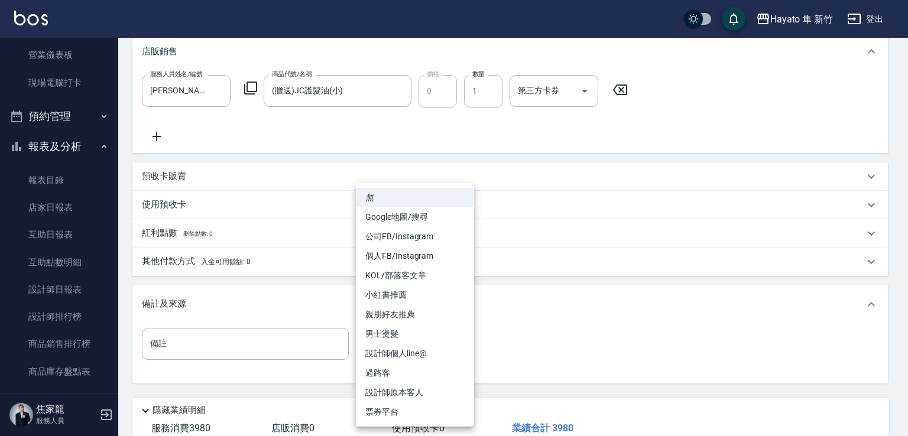
click at [413, 352] on body "Hayato 隼 新竹 登出 櫃檯作業 打帳單 帳單列表 掛單列表 營業儀表板 現場電腦打卡 預約管理 預約管理 報表及分析 報表目錄 店家日報表 互助日報表…" at bounding box center [454, 88] width 908 height 846
click at [399, 254] on li "個人FB/Instagram" at bounding box center [415, 256] width 118 height 20
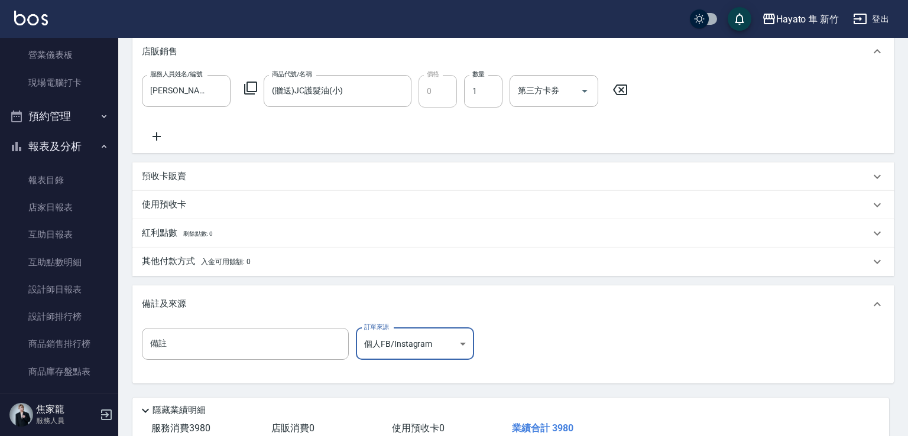
type input "個人FB/Instagram"
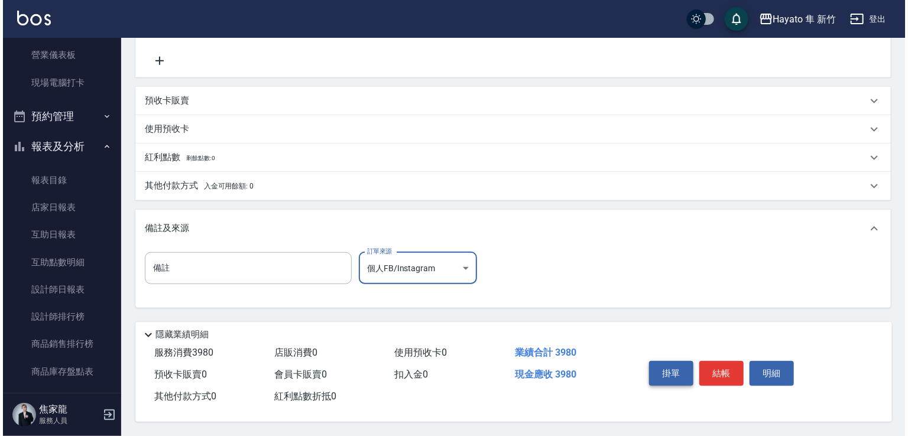
scroll to position [414, 0]
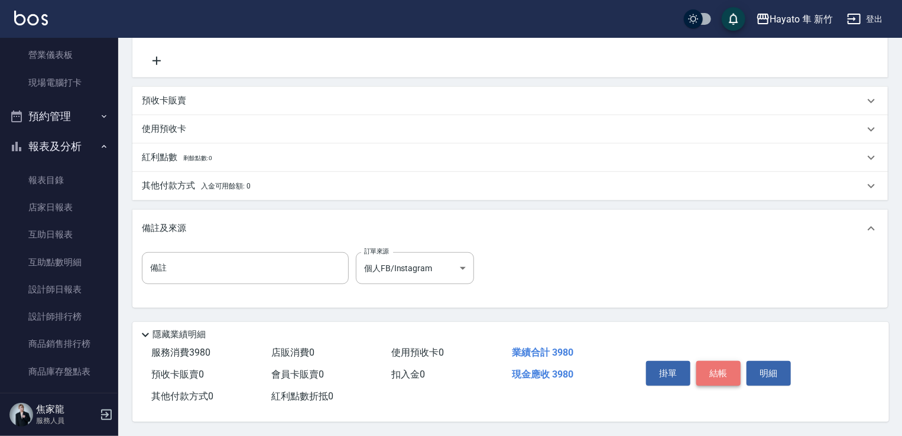
click at [716, 367] on button "結帳" at bounding box center [718, 373] width 44 height 25
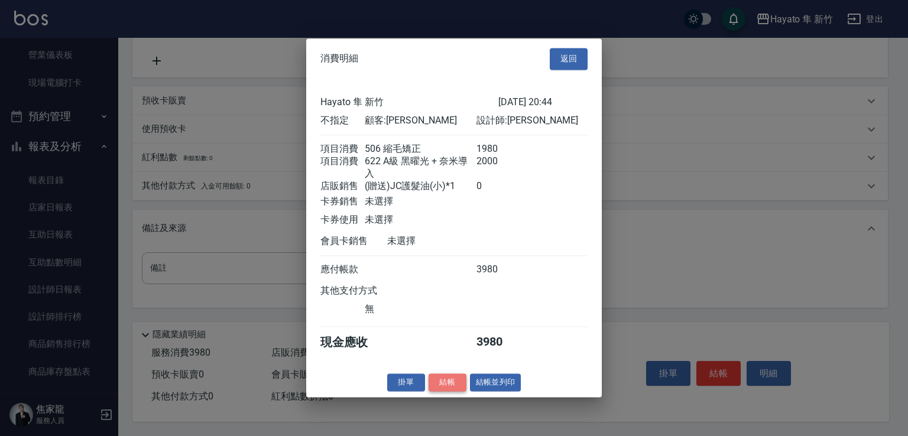
click at [459, 391] on button "結帳" at bounding box center [448, 383] width 38 height 18
type input "[DATE] 20:45"
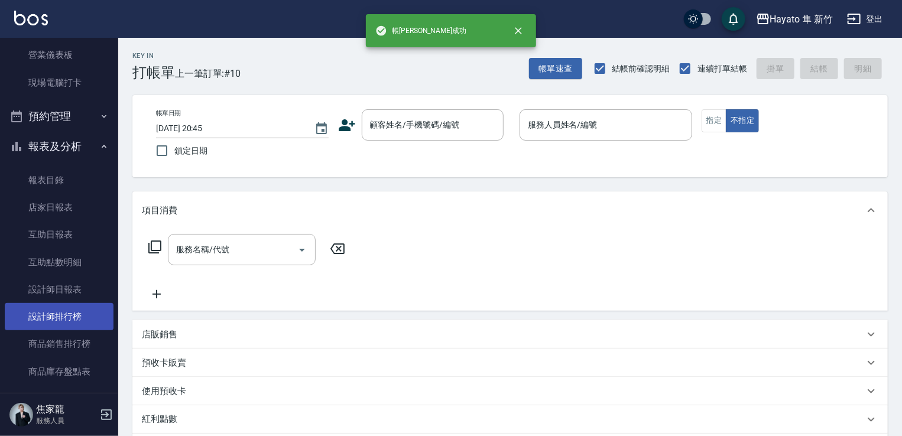
scroll to position [177, 0]
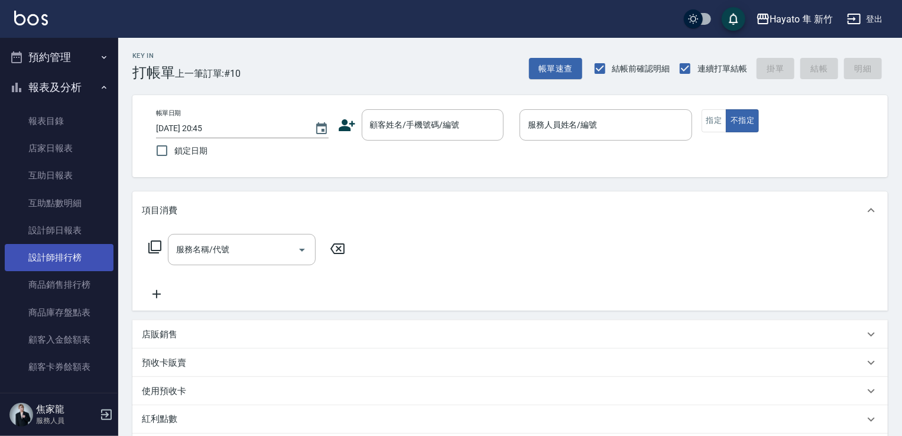
click at [53, 251] on link "設計師排行榜" at bounding box center [59, 257] width 109 height 27
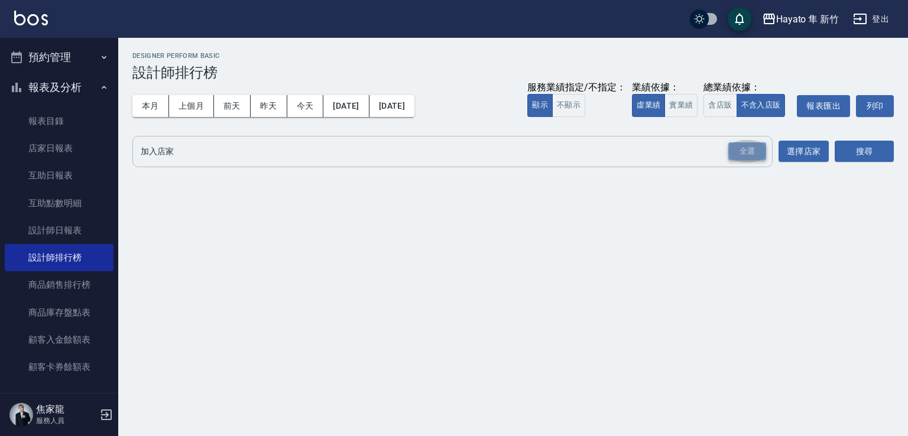
click at [737, 152] on div "全選" at bounding box center [747, 151] width 38 height 18
click at [856, 150] on button "搜尋" at bounding box center [864, 152] width 59 height 22
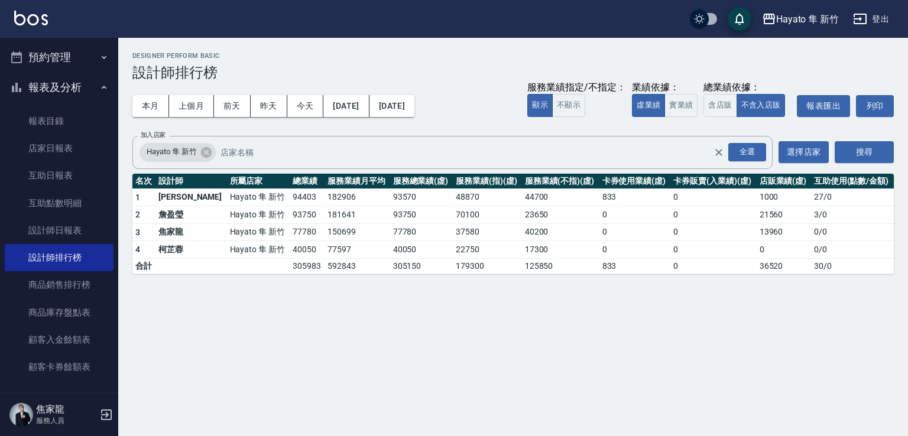
drag, startPoint x: 646, startPoint y: 365, endPoint x: 625, endPoint y: 362, distance: 21.0
click at [643, 365] on div "Hayato 隼 新竹 [DATE] - [DATE] 設計師排行榜 列印時間： [DATE][PHONE_NUMBER]:45 Designer Perfo…" at bounding box center [454, 218] width 908 height 436
click at [66, 228] on link "設計師日報表" at bounding box center [59, 230] width 109 height 27
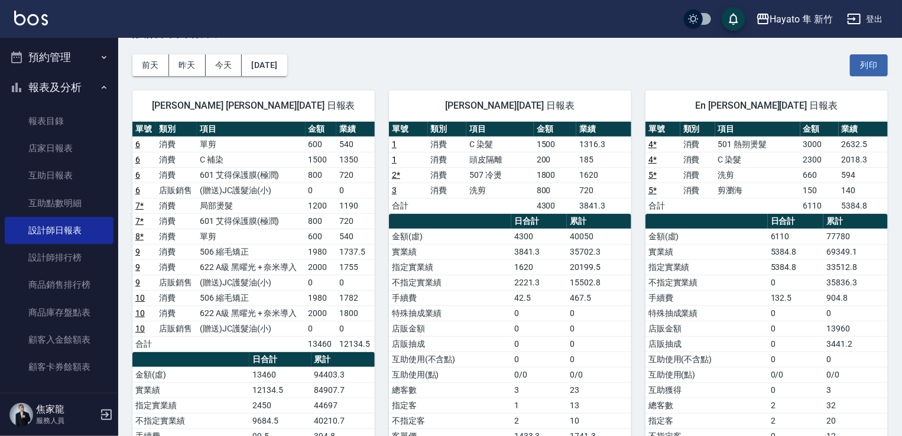
scroll to position [118, 0]
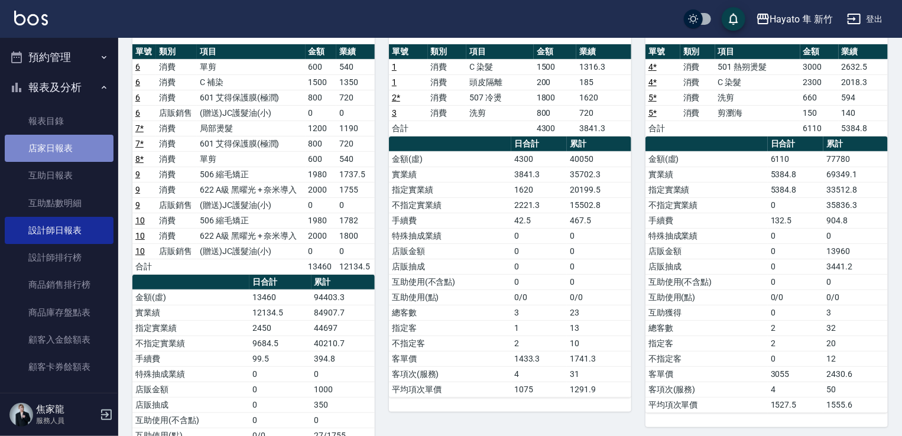
drag, startPoint x: 59, startPoint y: 141, endPoint x: 61, endPoint y: 152, distance: 11.6
click at [59, 142] on link "店家日報表" at bounding box center [59, 148] width 109 height 27
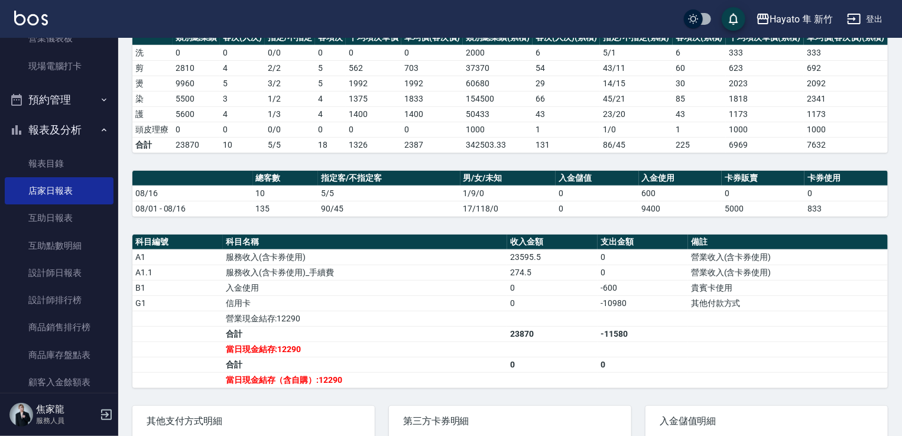
scroll to position [59, 0]
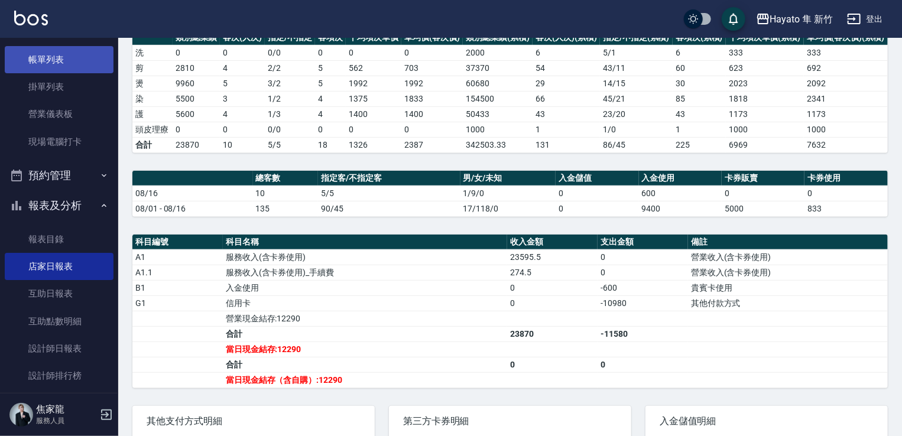
click at [51, 56] on link "帳單列表" at bounding box center [59, 59] width 109 height 27
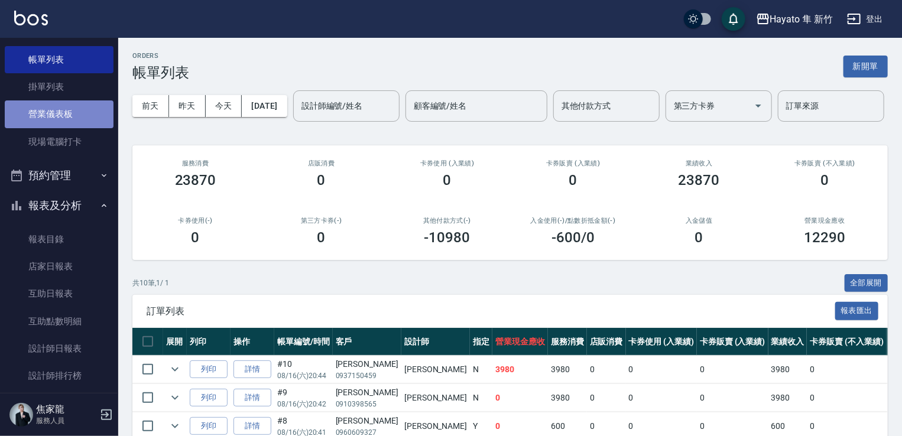
click at [66, 125] on link "營業儀表板" at bounding box center [59, 113] width 109 height 27
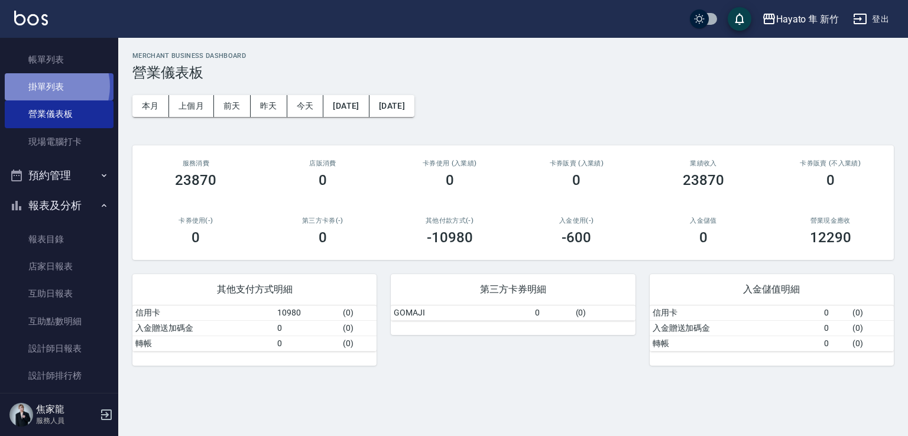
click at [48, 86] on link "掛單列表" at bounding box center [59, 86] width 109 height 27
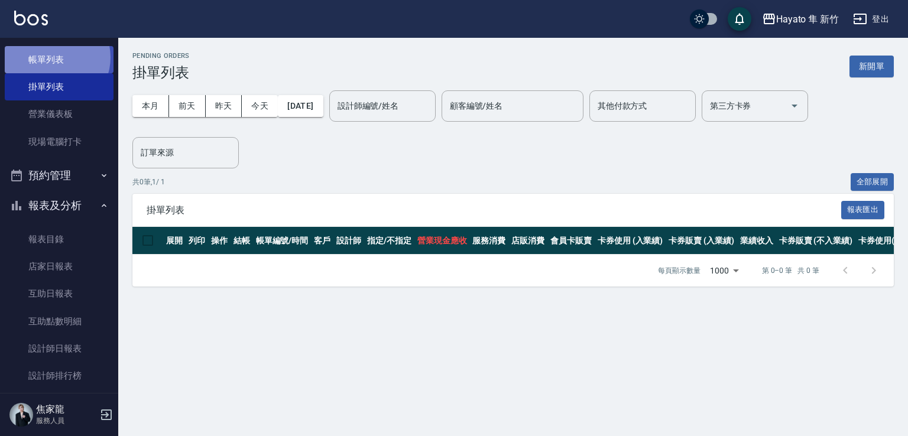
click at [53, 57] on link "帳單列表" at bounding box center [59, 59] width 109 height 27
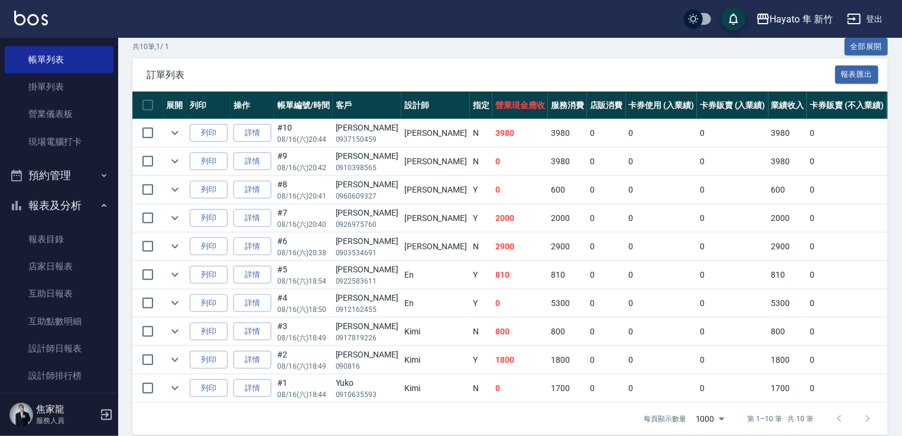
scroll to position [175, 0]
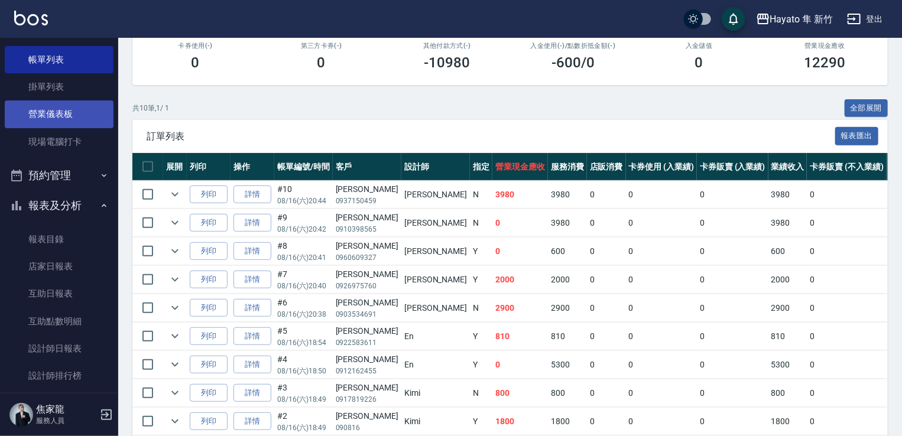
click at [46, 105] on link "營業儀表板" at bounding box center [59, 113] width 109 height 27
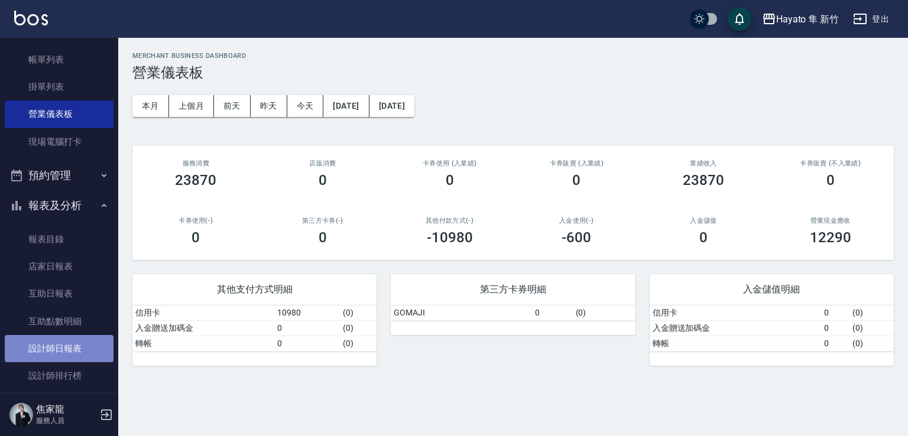
click at [69, 344] on link "設計師日報表" at bounding box center [59, 348] width 109 height 27
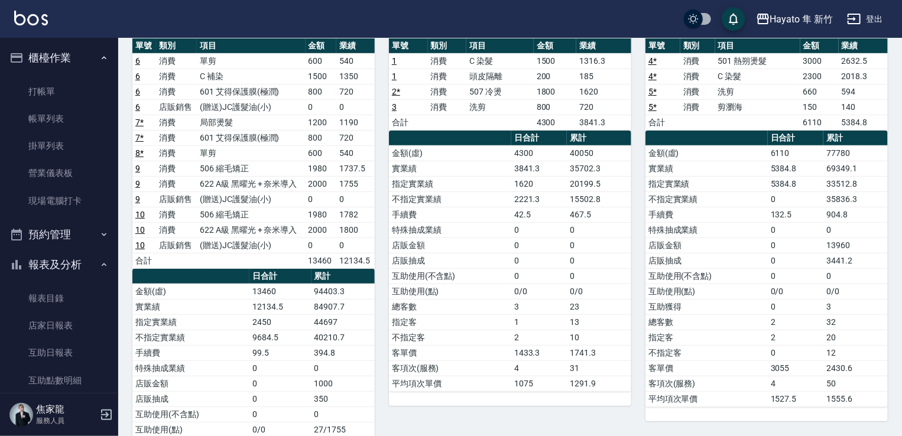
scroll to position [6, 0]
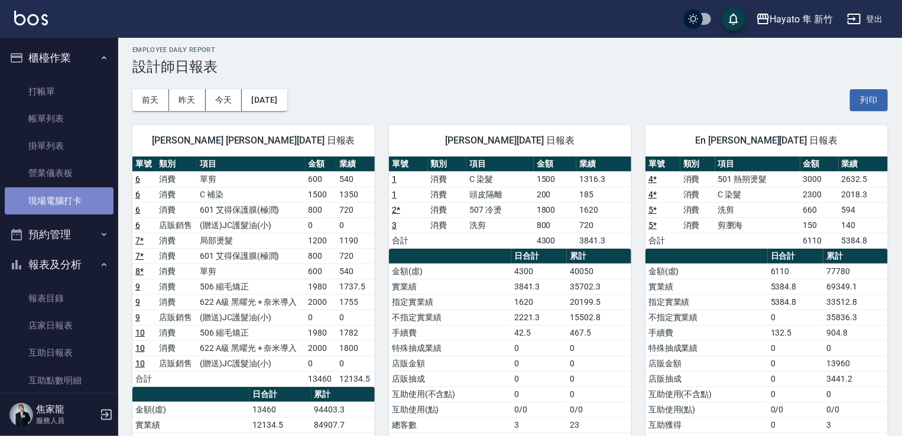
click at [68, 200] on link "現場電腦打卡" at bounding box center [59, 200] width 109 height 27
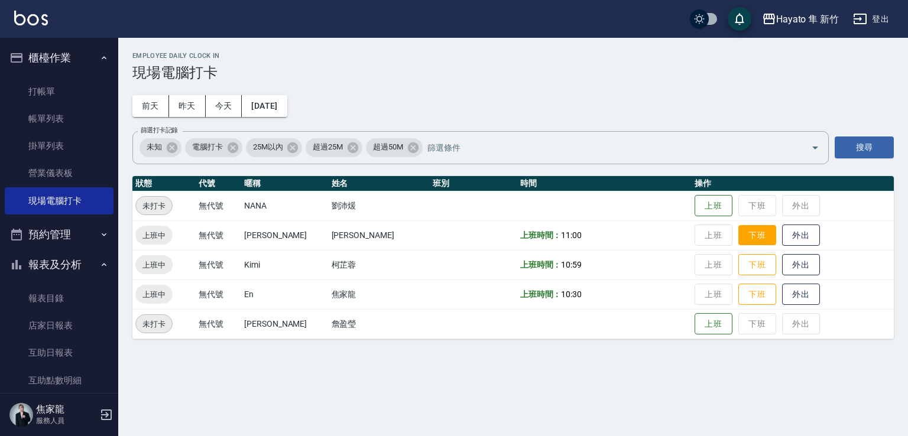
click at [738, 235] on button "下班" at bounding box center [757, 235] width 38 height 21
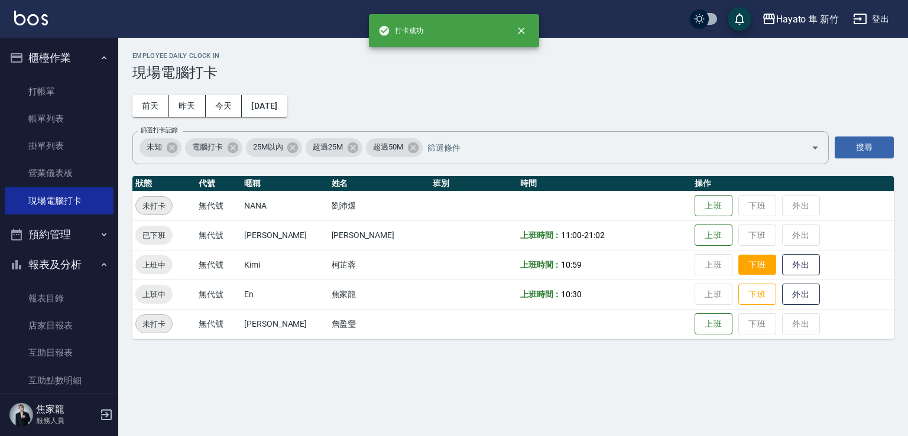
drag, startPoint x: 740, startPoint y: 267, endPoint x: 754, endPoint y: 317, distance: 52.2
click at [740, 270] on button "下班" at bounding box center [757, 265] width 38 height 21
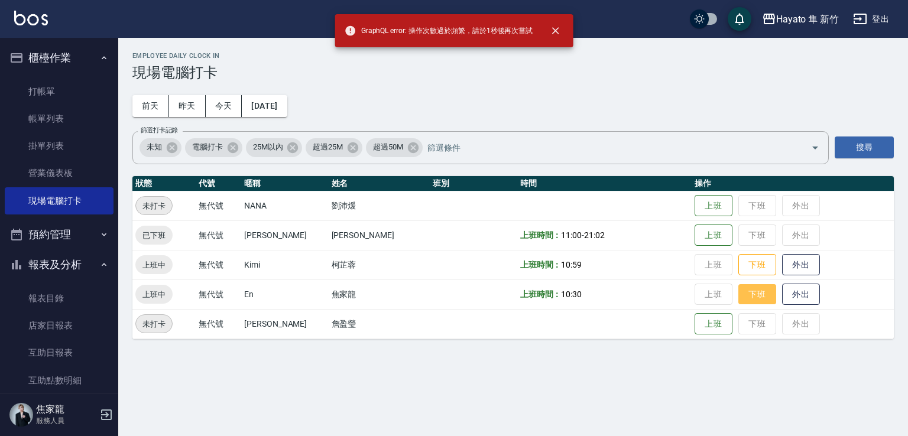
click at [746, 295] on button "下班" at bounding box center [757, 294] width 38 height 21
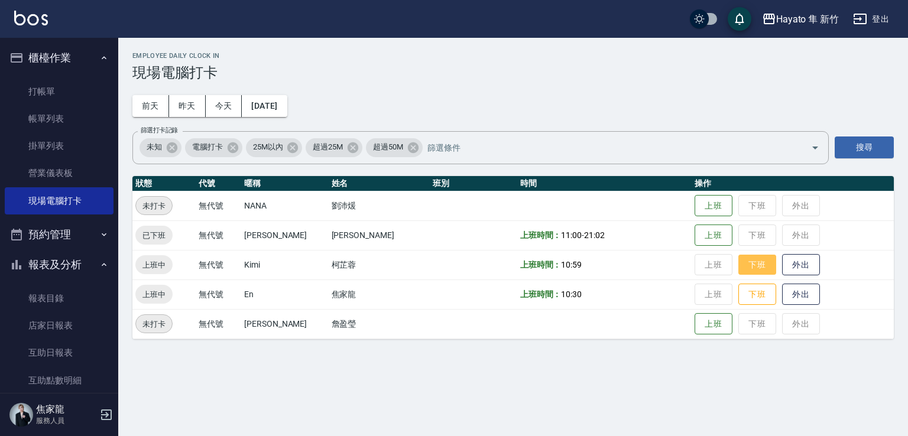
click at [754, 264] on button "下班" at bounding box center [757, 265] width 38 height 21
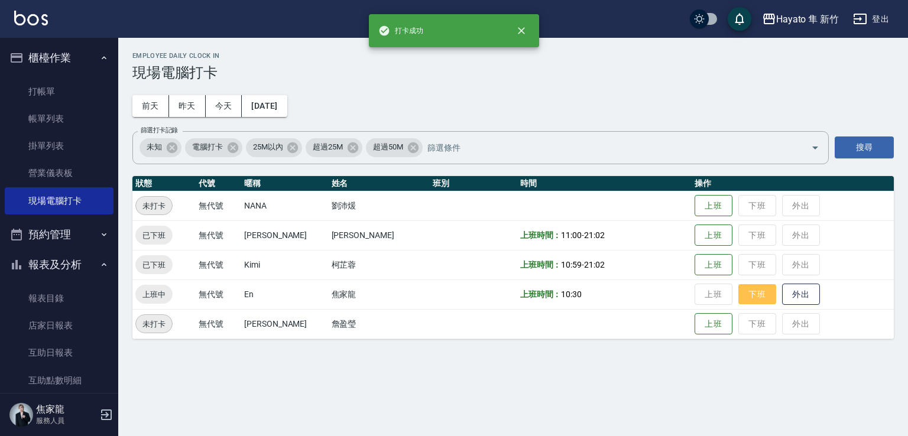
click at [745, 286] on button "下班" at bounding box center [757, 294] width 38 height 21
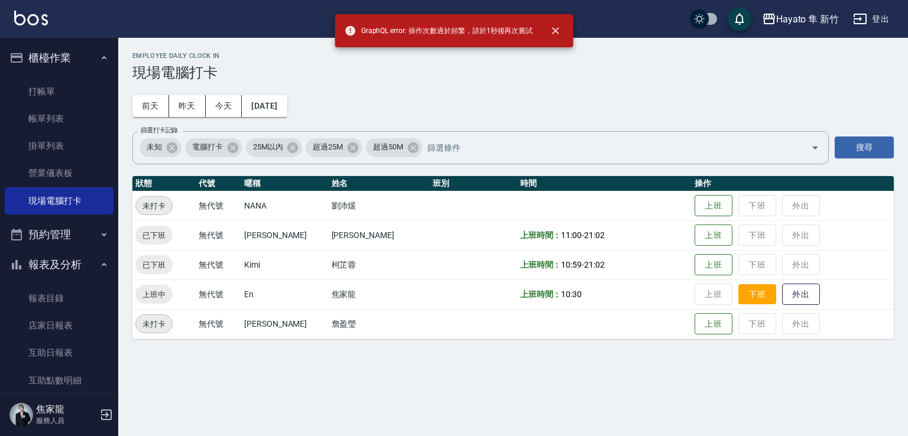
click at [743, 291] on button "下班" at bounding box center [757, 294] width 38 height 21
